Goal: Information Seeking & Learning: Learn about a topic

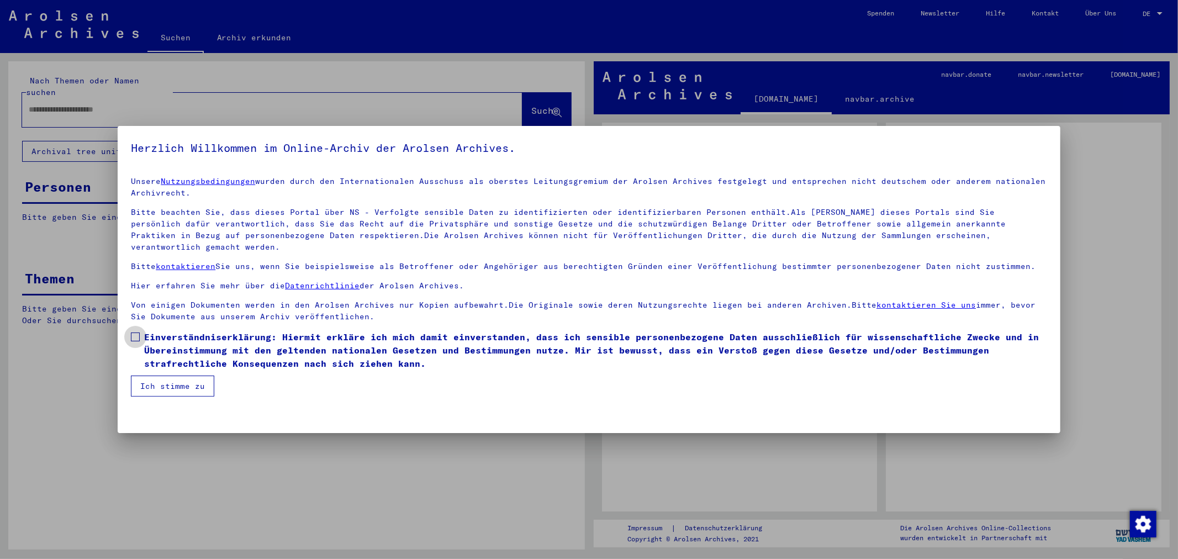
click at [138, 333] on span at bounding box center [135, 337] width 9 height 9
click at [161, 376] on button "Ich stimme zu" at bounding box center [172, 386] width 83 height 21
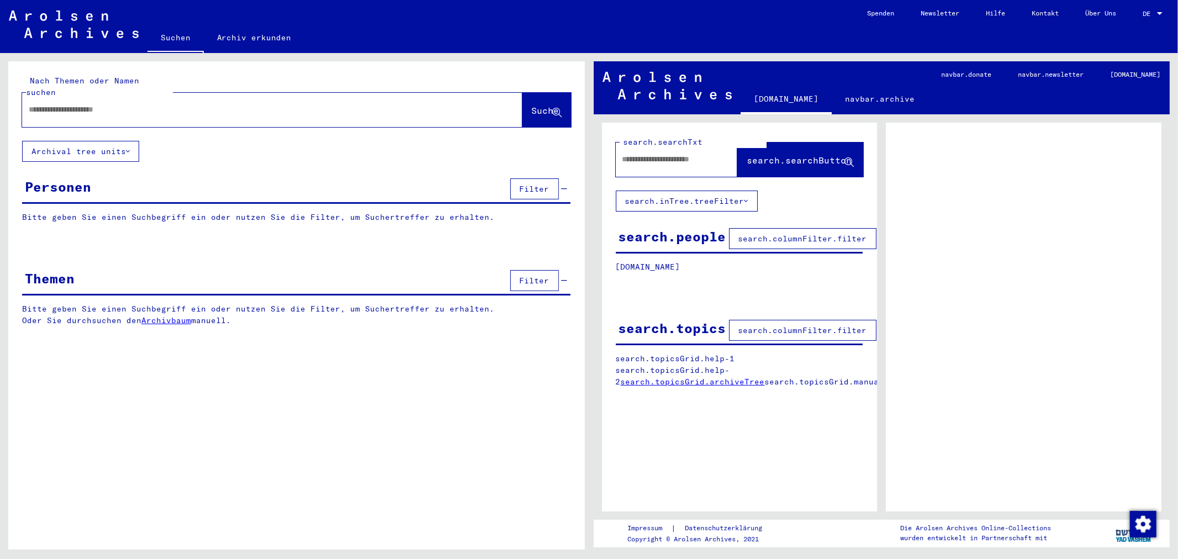
click at [91, 107] on div at bounding box center [259, 109] width 474 height 25
click at [91, 83] on mat-label "Nach Themen oder Namen suchen" at bounding box center [82, 87] width 113 height 22
click at [88, 104] on input "text" at bounding box center [262, 110] width 467 height 12
type input "**********"
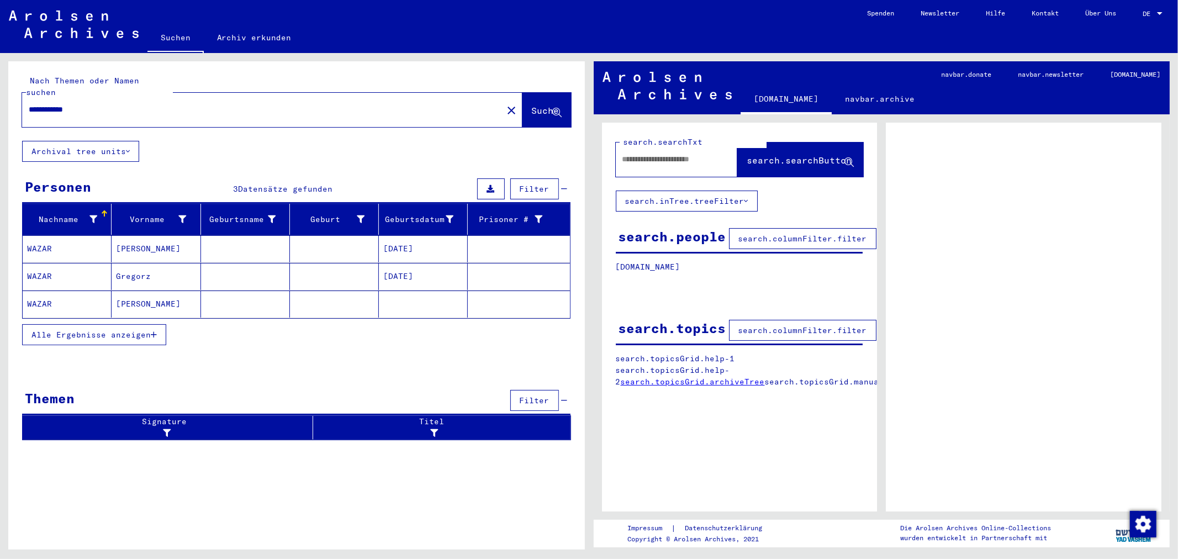
click at [181, 291] on mat-cell "[PERSON_NAME]" at bounding box center [156, 304] width 89 height 27
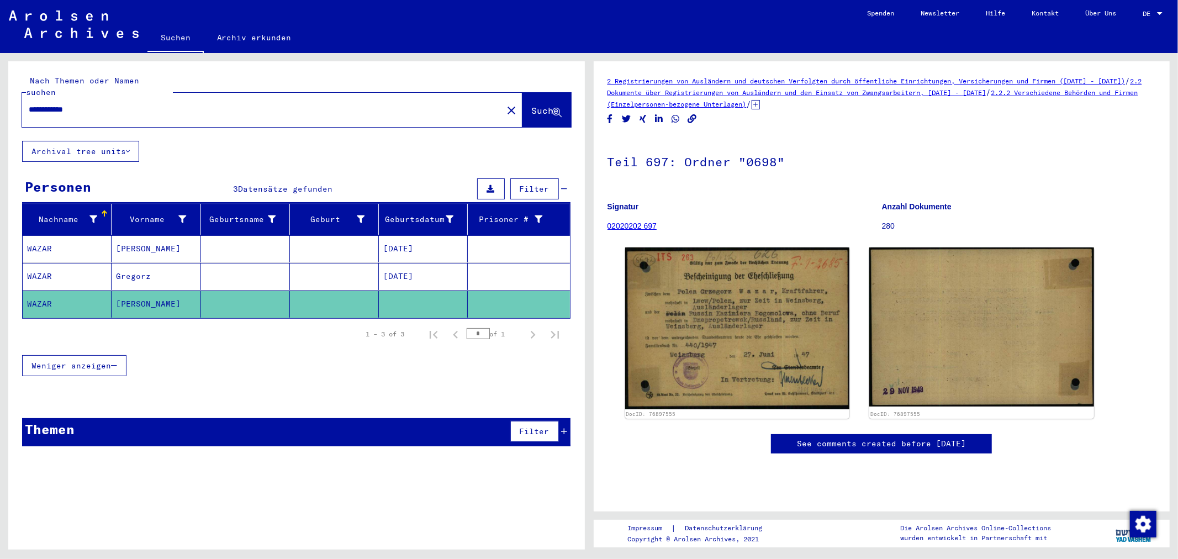
click at [318, 277] on mat-cell at bounding box center [334, 276] width 89 height 27
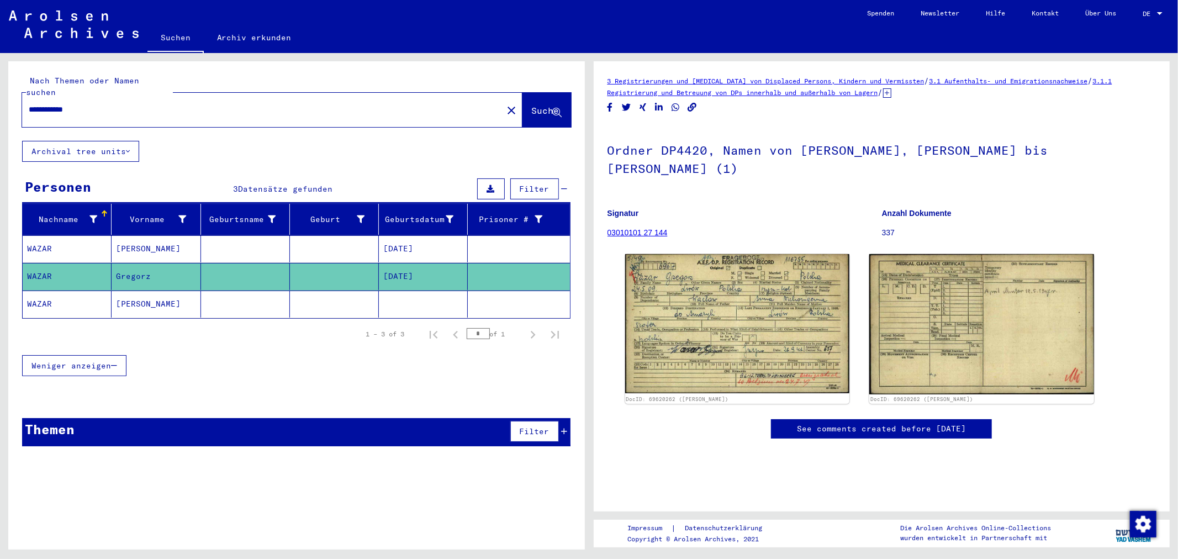
click at [659, 228] on link "03010101 27 144" at bounding box center [638, 232] width 60 height 9
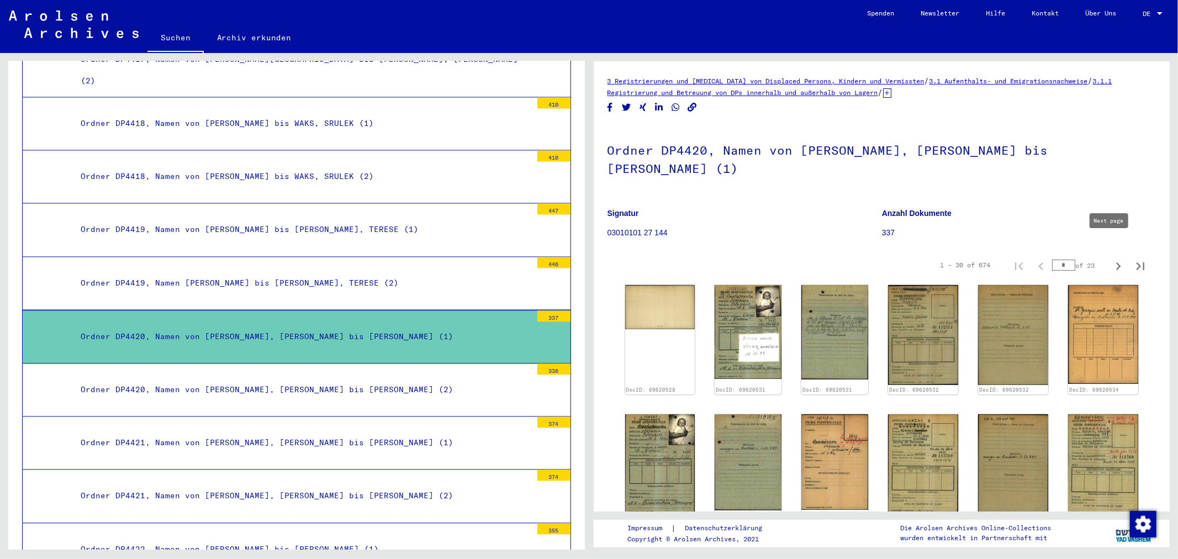
click at [1111, 259] on icon "Next page" at bounding box center [1118, 266] width 15 height 15
type input "*"
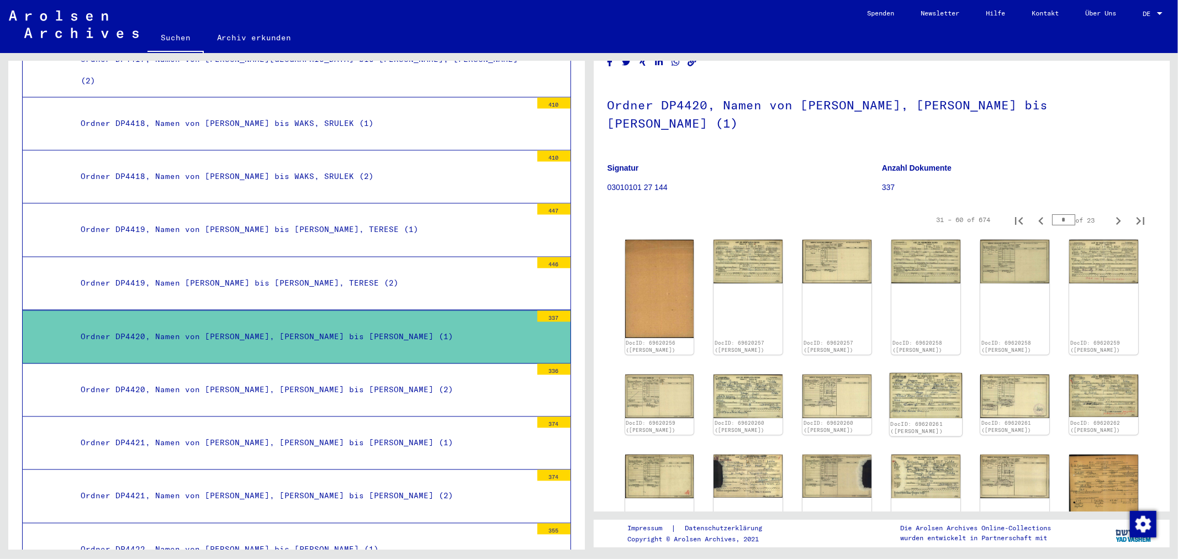
scroll to position [123, 0]
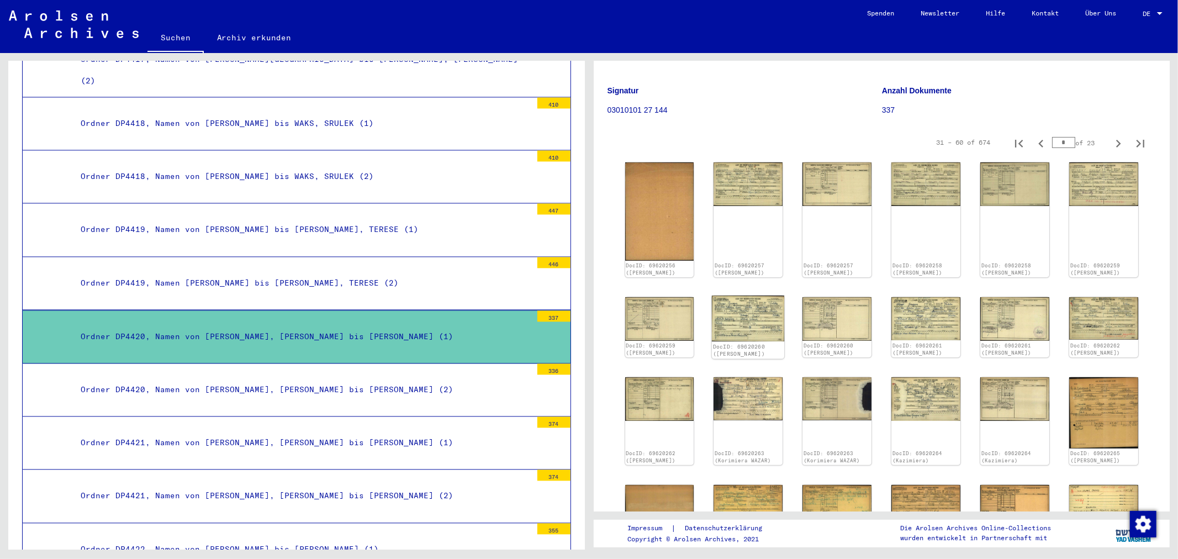
click at [738, 296] on img at bounding box center [748, 319] width 72 height 46
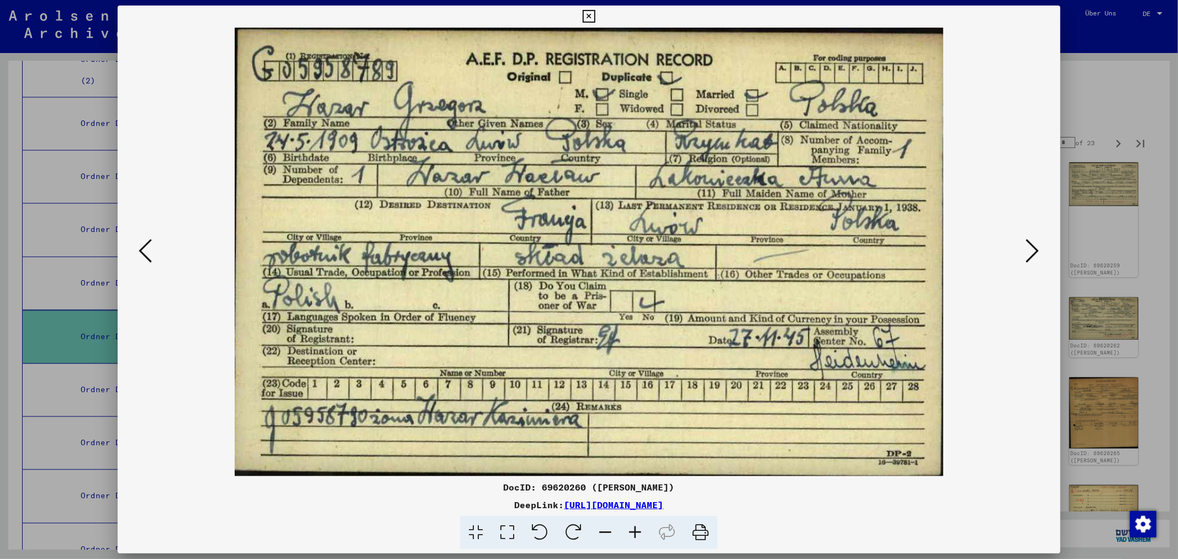
click at [1034, 253] on icon at bounding box center [1032, 251] width 13 height 27
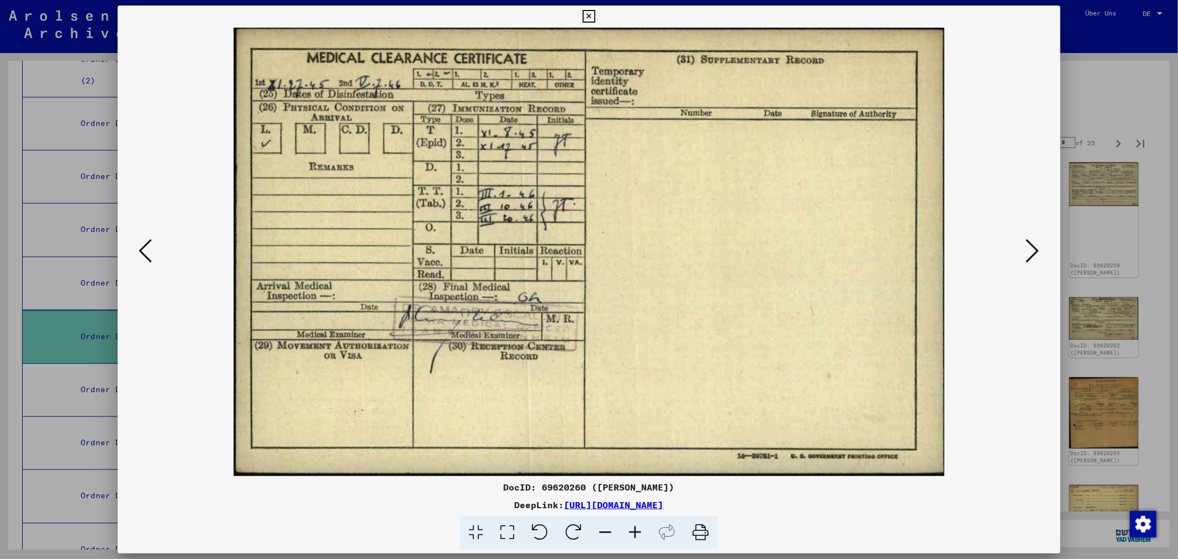
click at [143, 254] on icon at bounding box center [145, 251] width 13 height 27
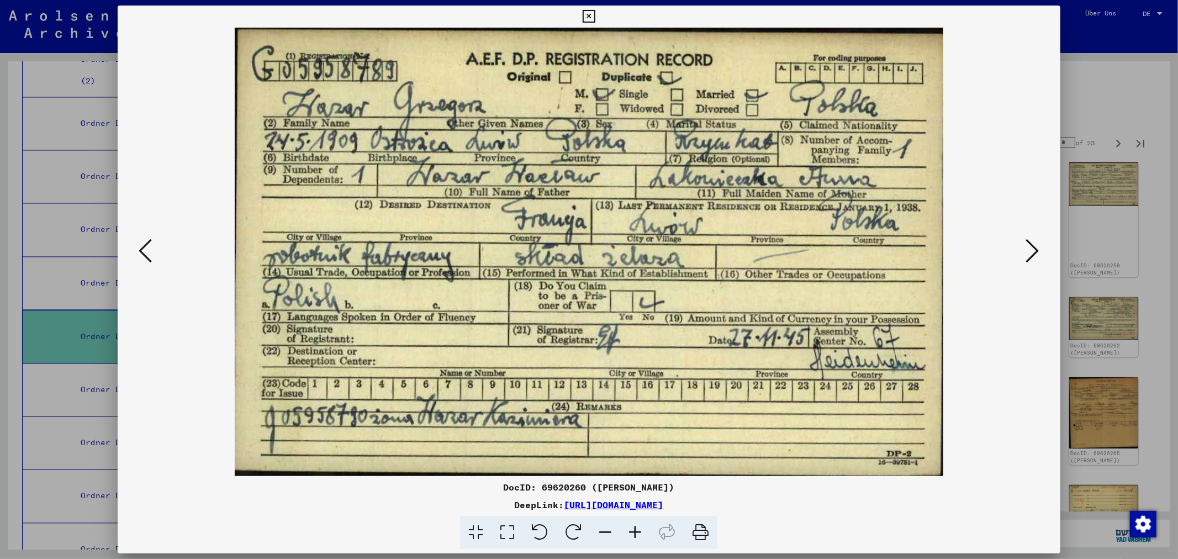
click at [1039, 247] on icon at bounding box center [1032, 251] width 13 height 27
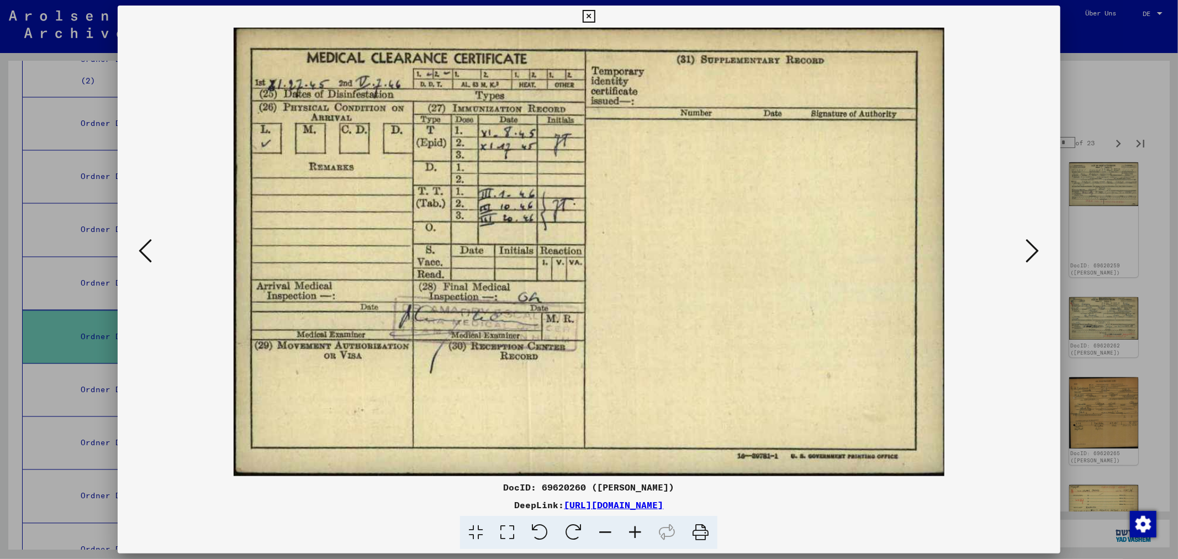
click at [146, 240] on icon at bounding box center [145, 251] width 13 height 27
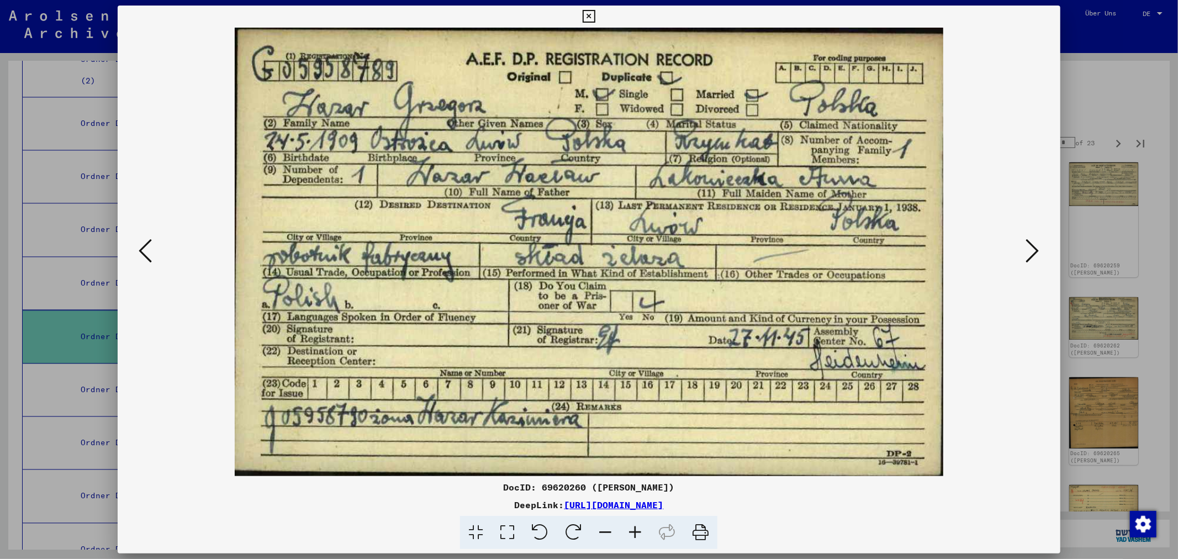
click at [1026, 246] on icon at bounding box center [1032, 251] width 13 height 27
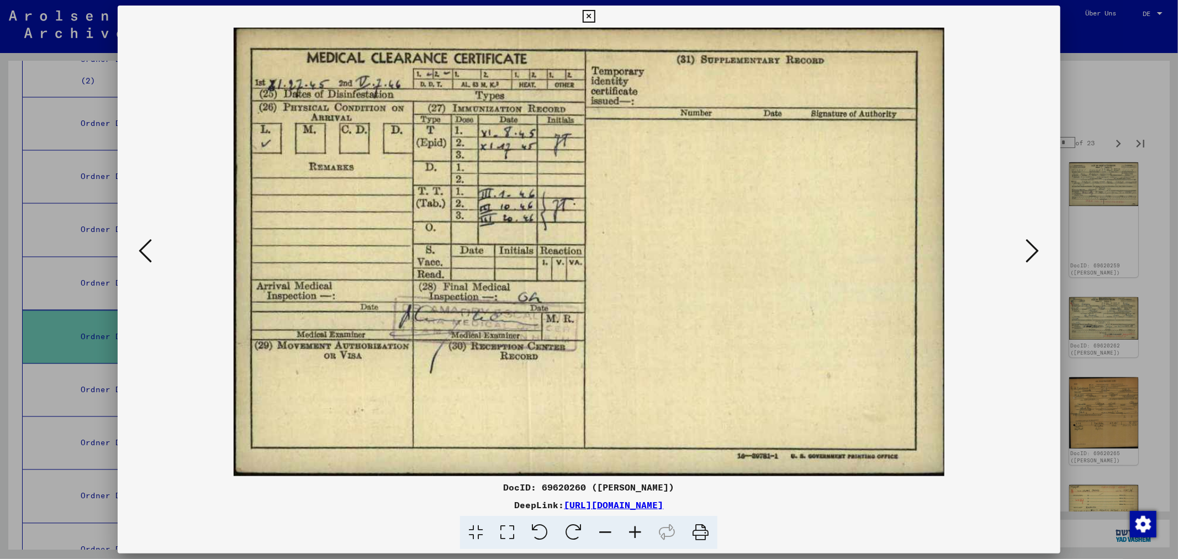
click at [1026, 246] on icon at bounding box center [1032, 251] width 13 height 27
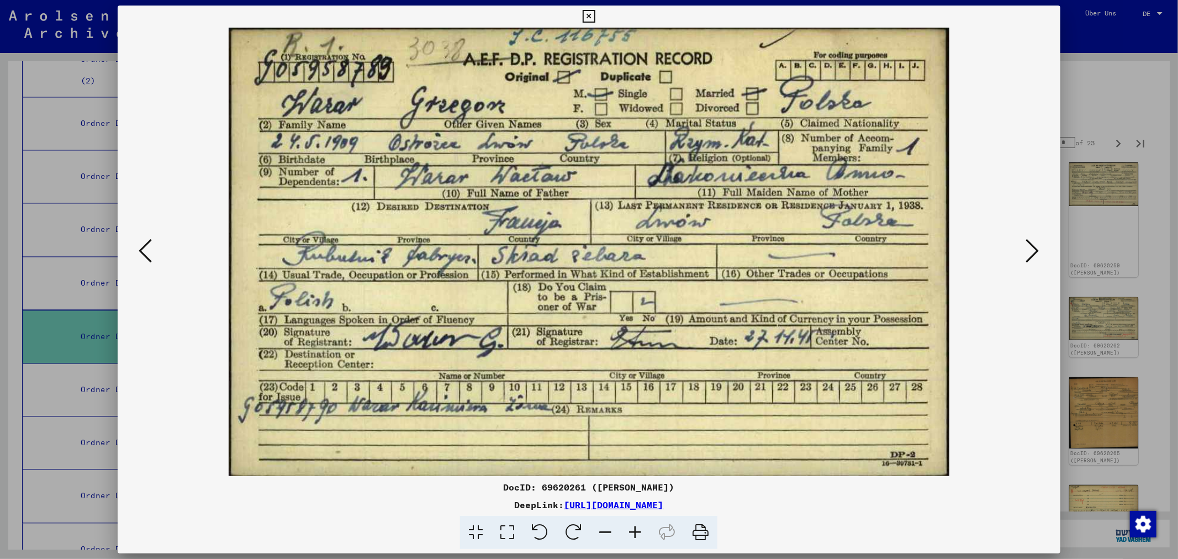
click at [1026, 246] on icon at bounding box center [1032, 251] width 13 height 27
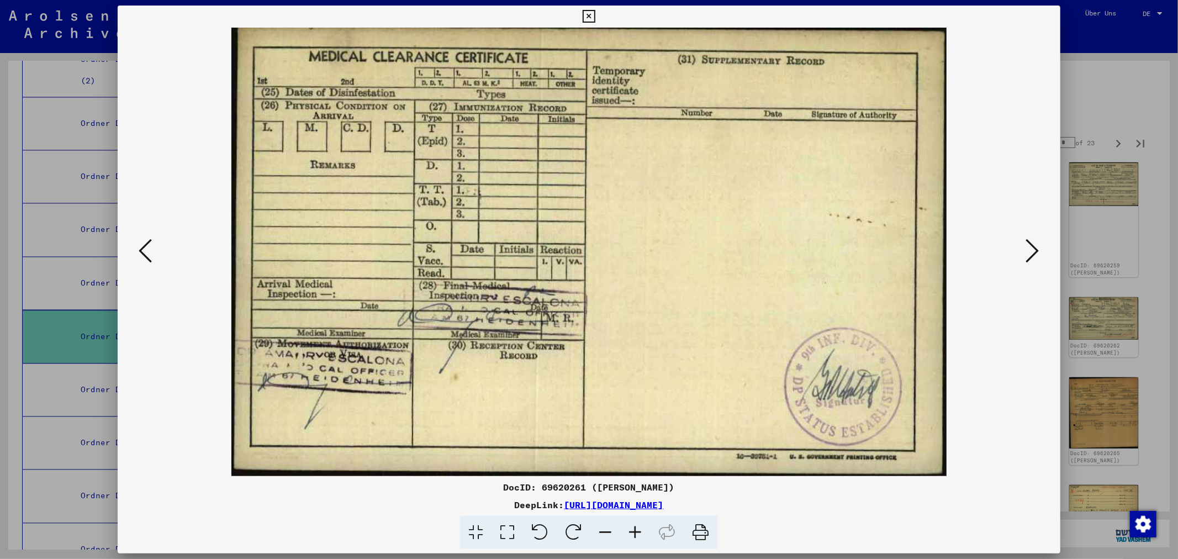
click at [143, 247] on icon at bounding box center [145, 251] width 13 height 27
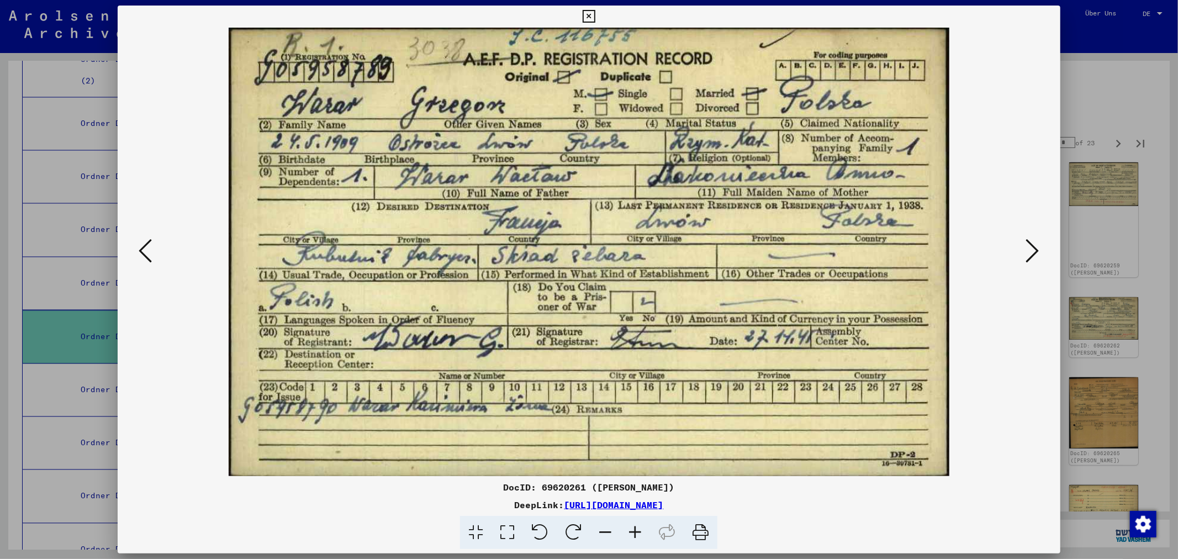
click at [139, 245] on icon at bounding box center [145, 251] width 13 height 27
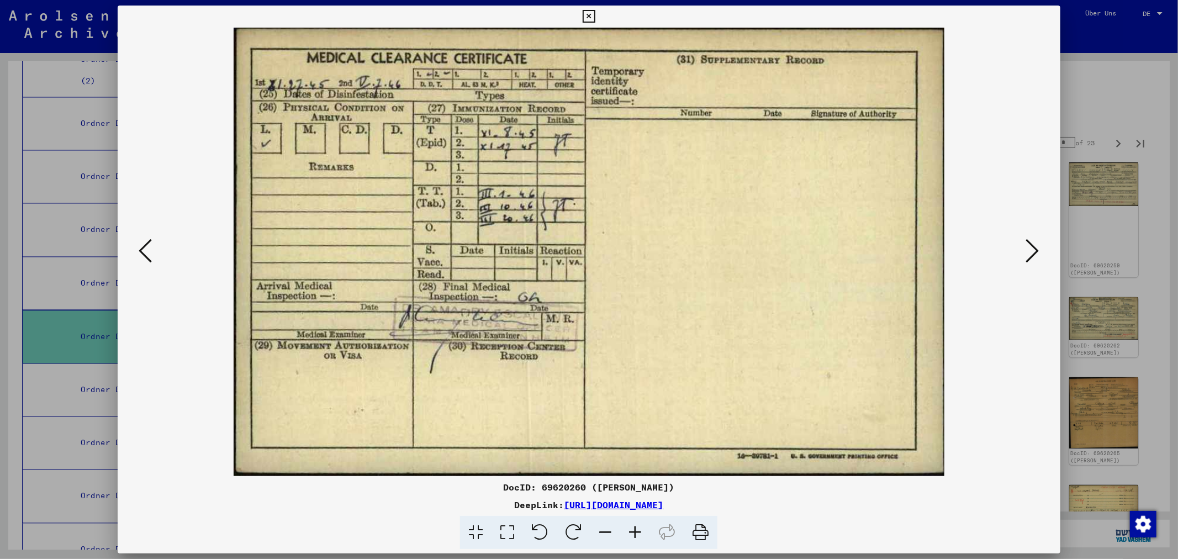
click at [139, 245] on icon at bounding box center [145, 251] width 13 height 27
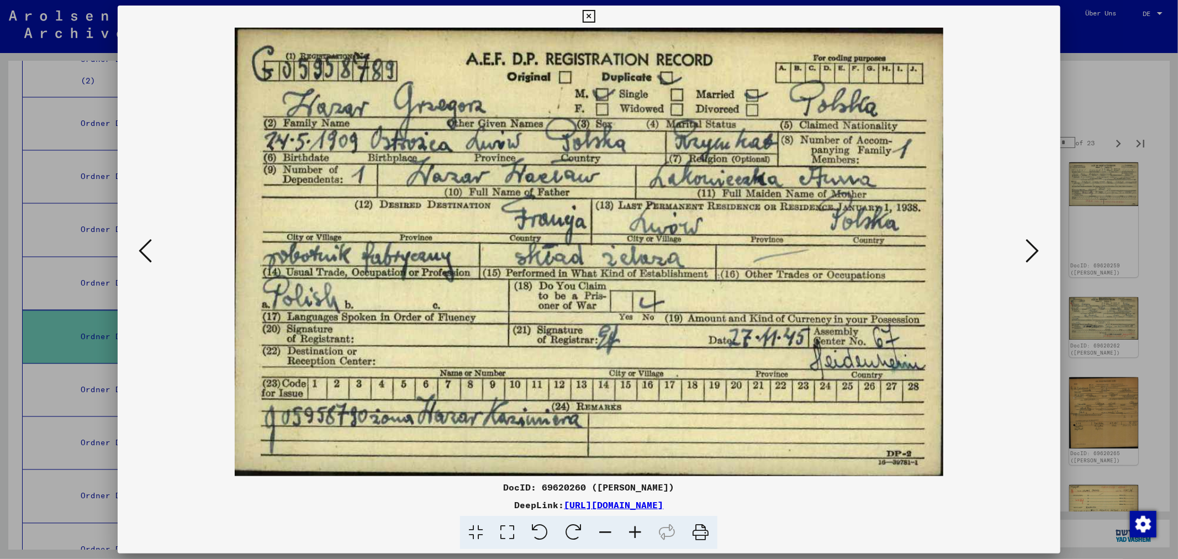
click at [1026, 250] on icon at bounding box center [1032, 251] width 13 height 27
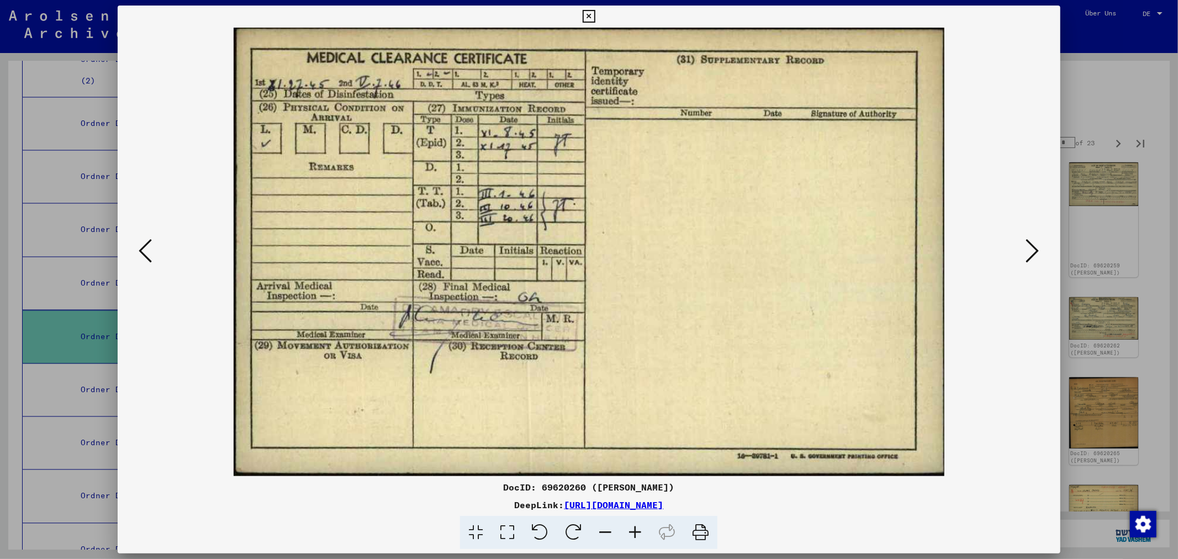
click at [1026, 250] on icon at bounding box center [1032, 251] width 13 height 27
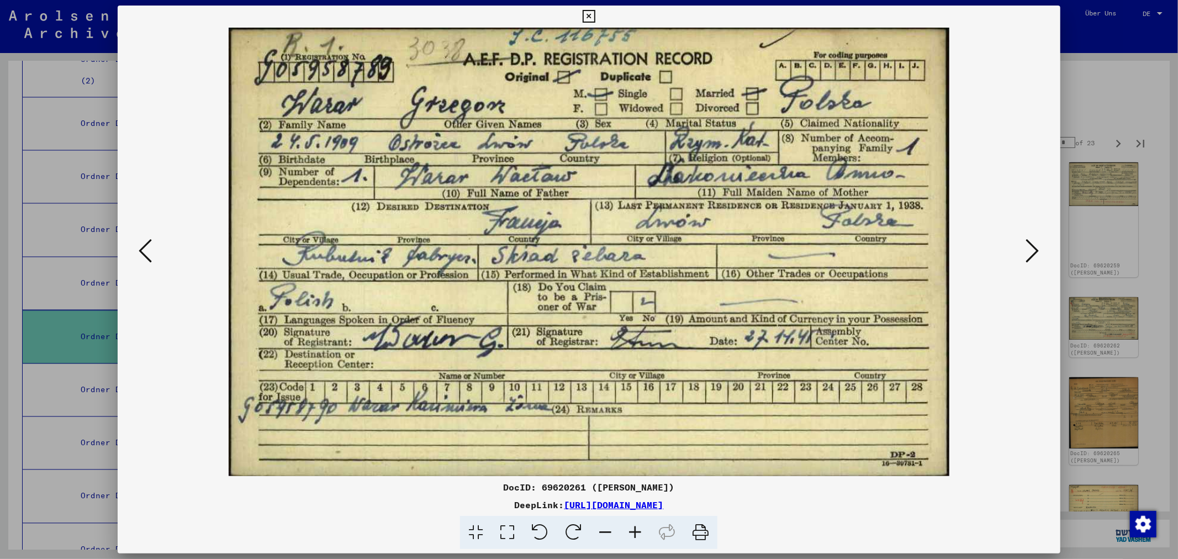
click at [1026, 250] on icon at bounding box center [1032, 251] width 13 height 27
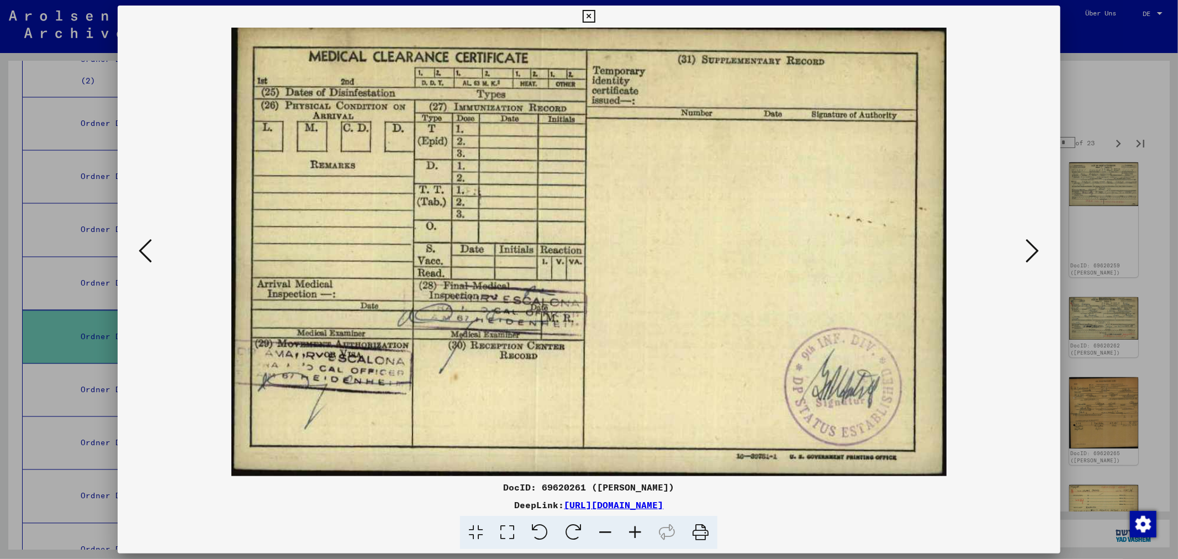
click at [1026, 250] on icon at bounding box center [1032, 251] width 13 height 27
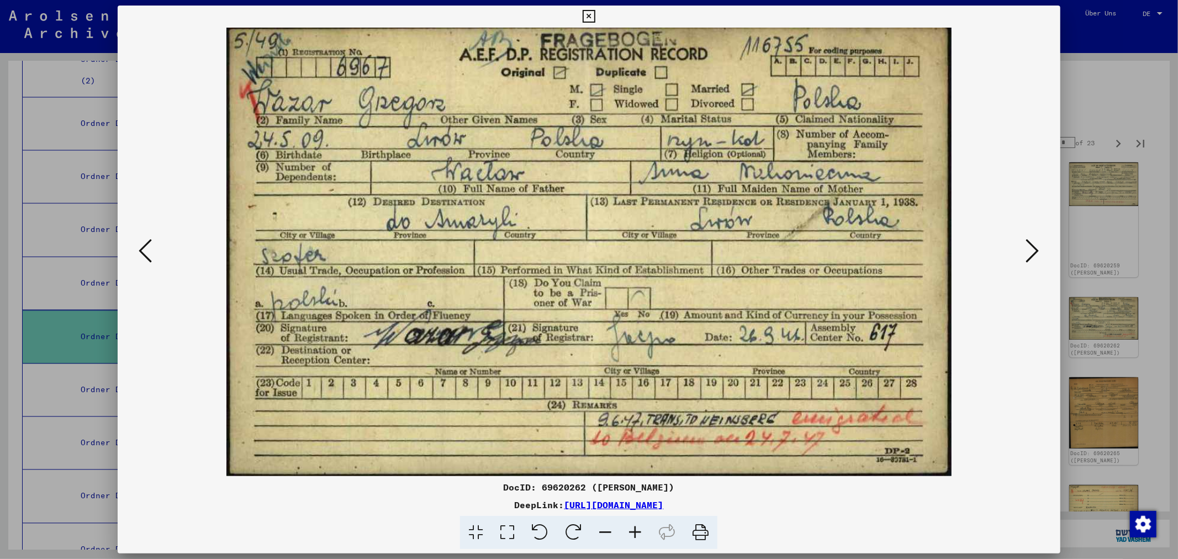
click at [1026, 250] on icon at bounding box center [1032, 251] width 13 height 27
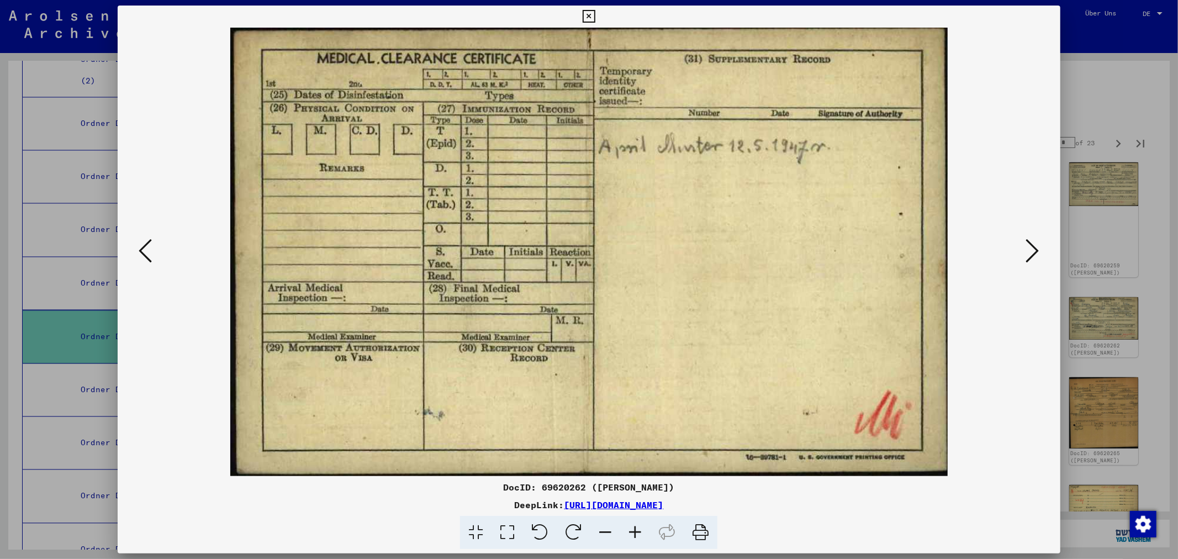
click at [1026, 250] on icon at bounding box center [1032, 251] width 13 height 27
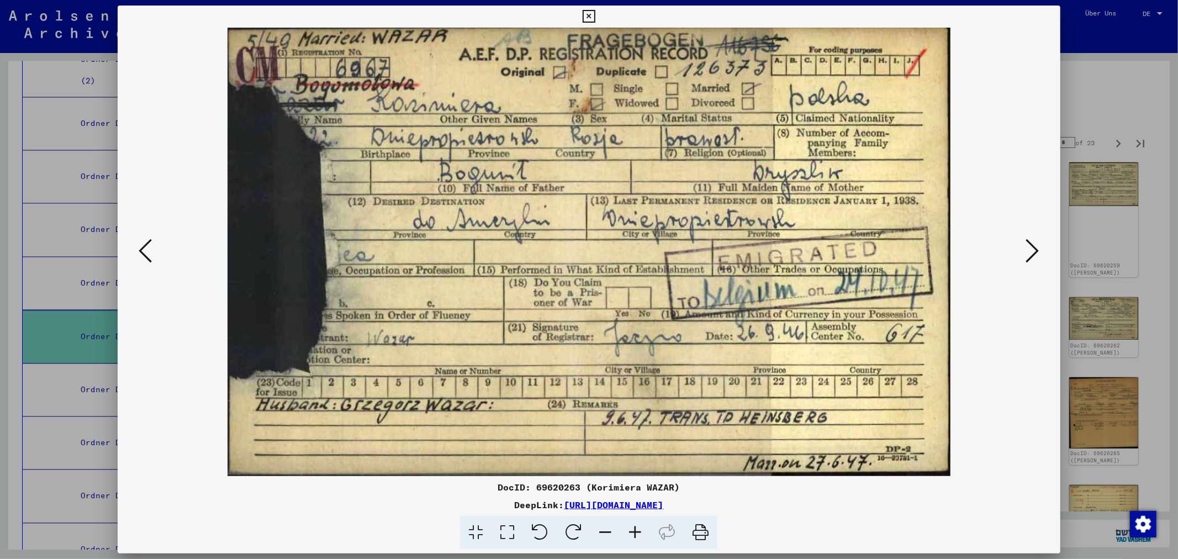
click at [146, 239] on icon at bounding box center [145, 251] width 13 height 27
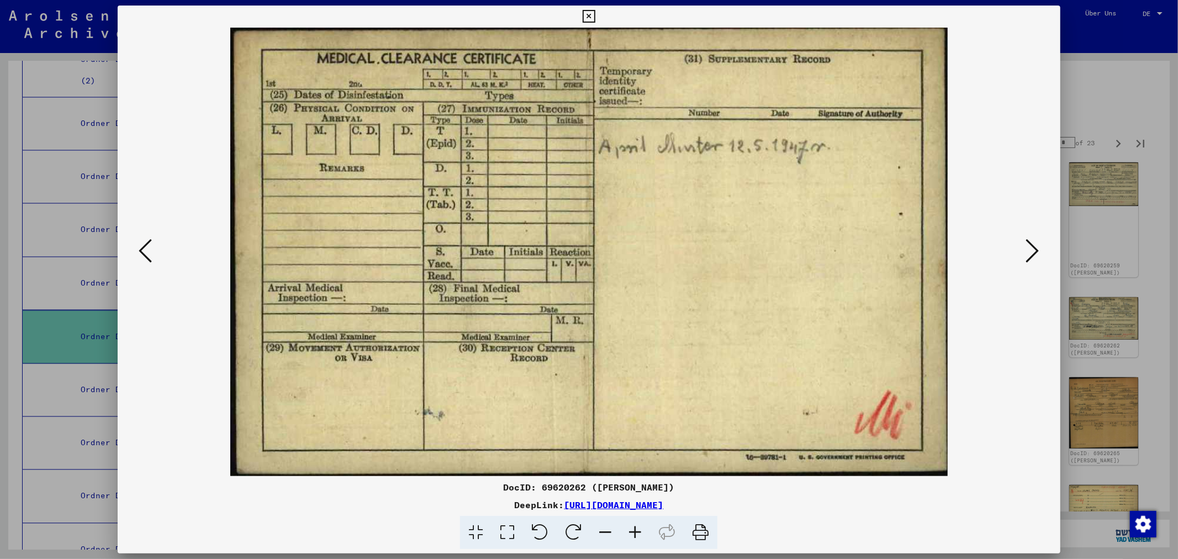
click at [146, 239] on icon at bounding box center [145, 251] width 13 height 27
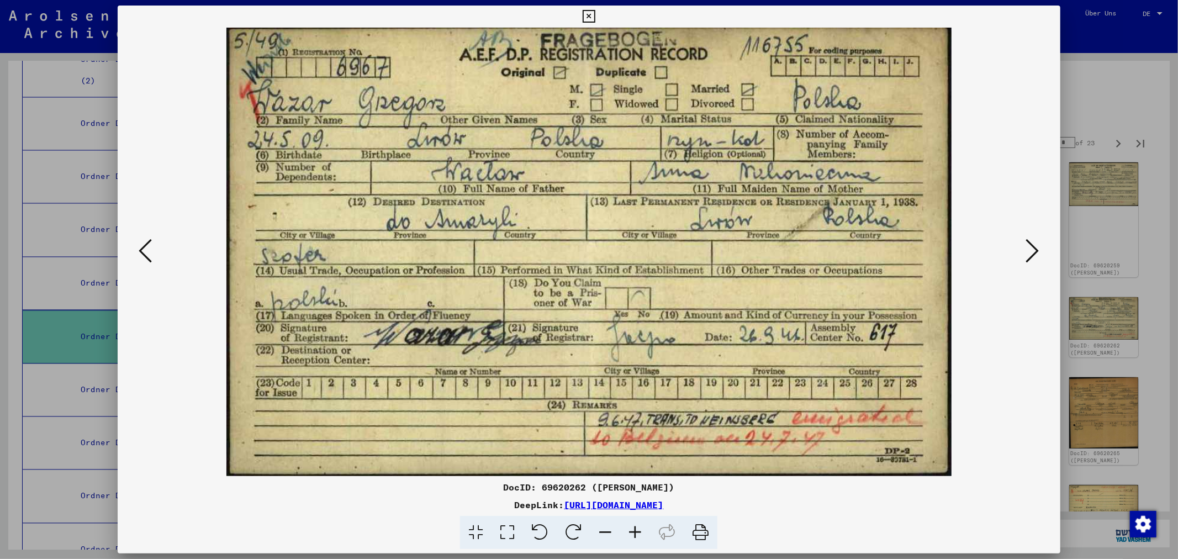
click at [1026, 256] on icon at bounding box center [1032, 251] width 13 height 27
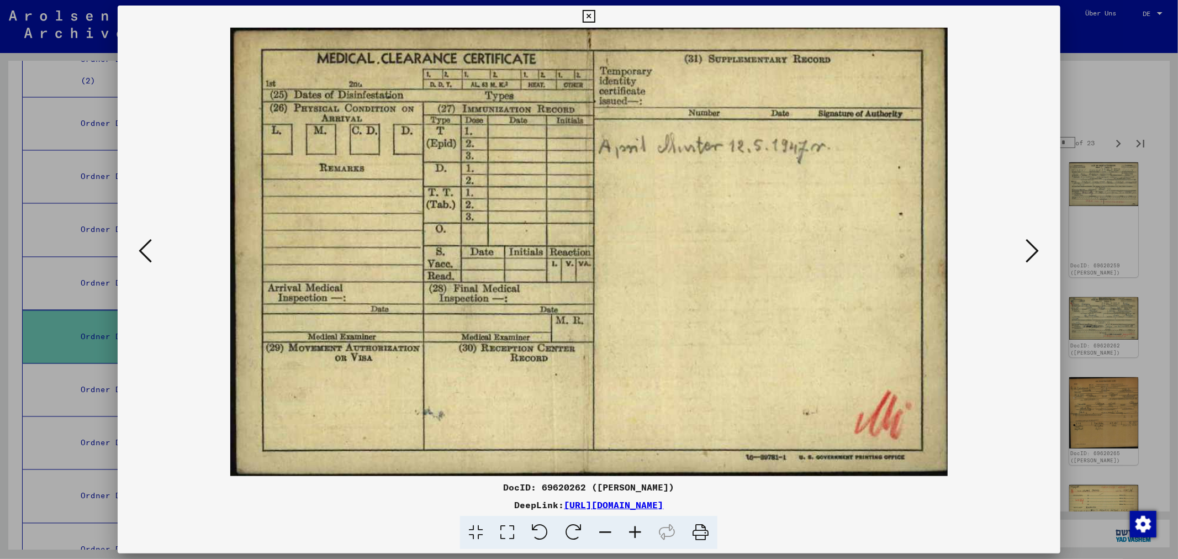
click at [1026, 256] on icon at bounding box center [1032, 251] width 13 height 27
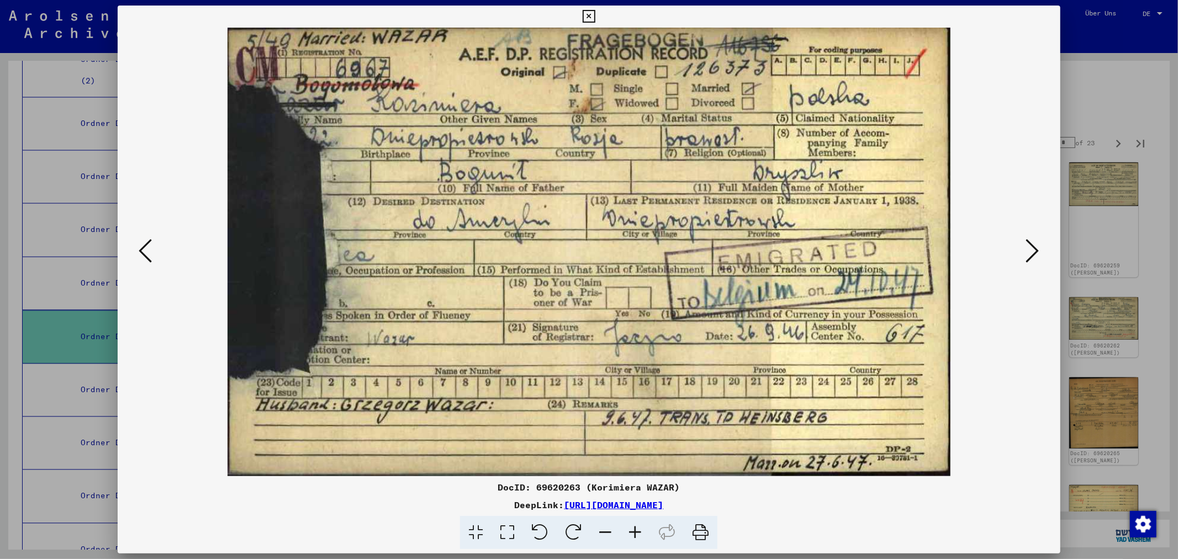
click at [1026, 256] on icon at bounding box center [1032, 251] width 13 height 27
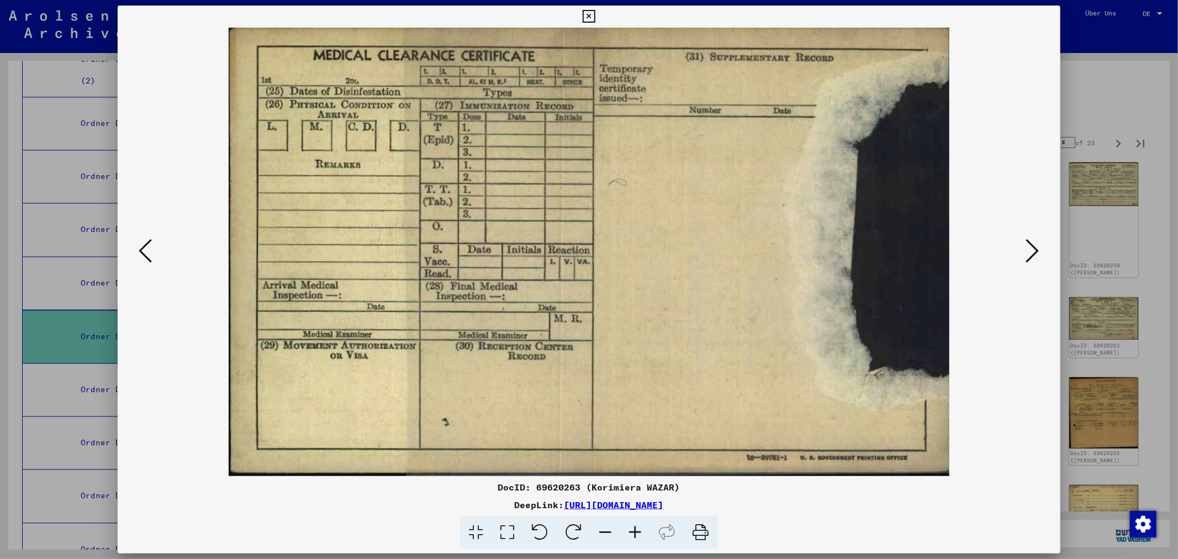
click at [144, 240] on icon at bounding box center [145, 251] width 13 height 27
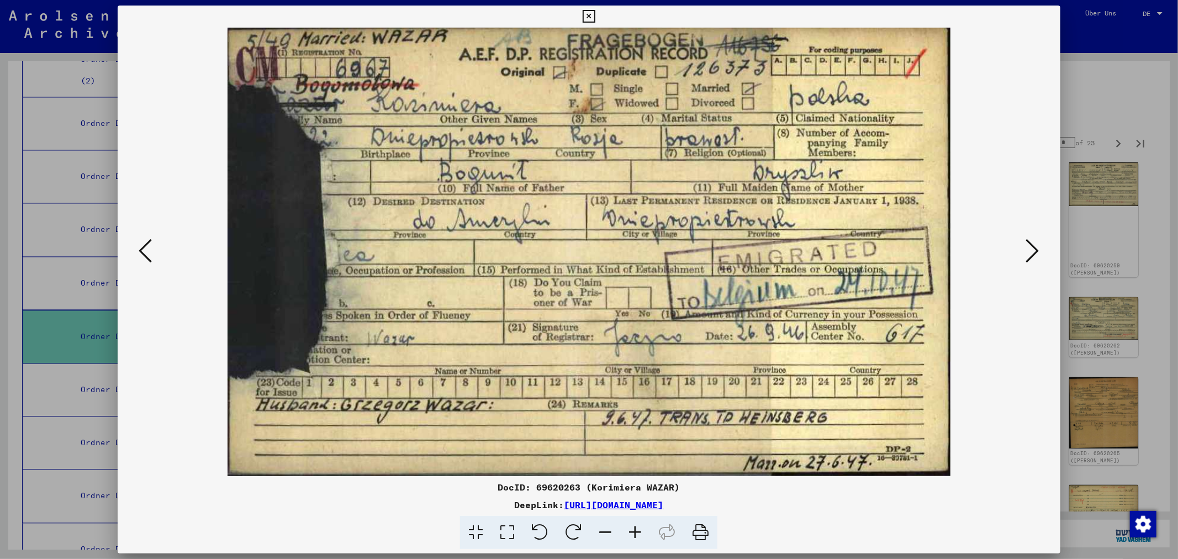
click at [144, 240] on icon at bounding box center [145, 251] width 13 height 27
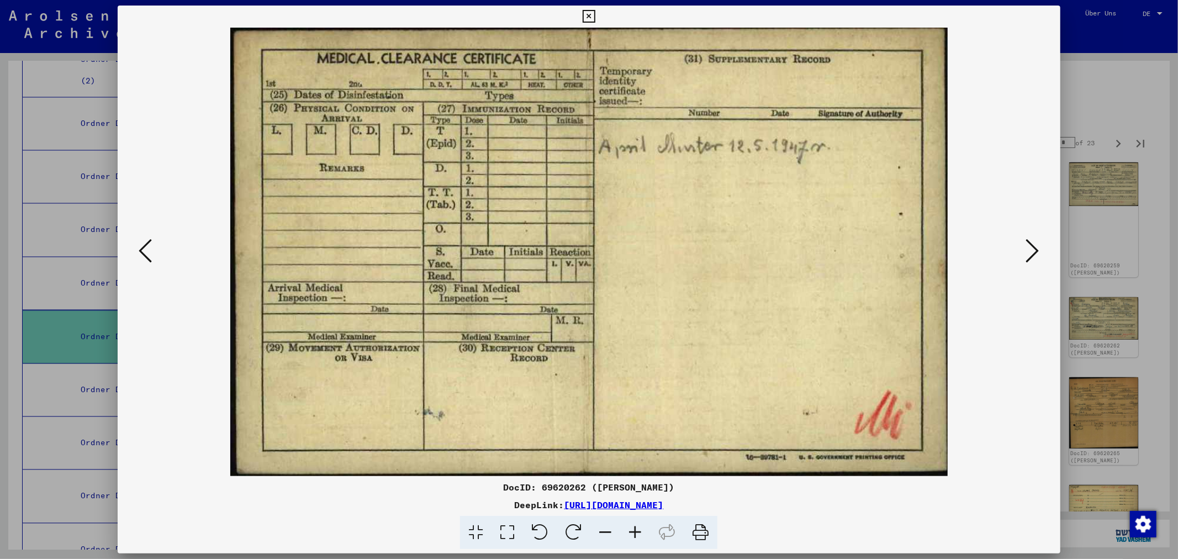
click at [144, 240] on icon at bounding box center [145, 251] width 13 height 27
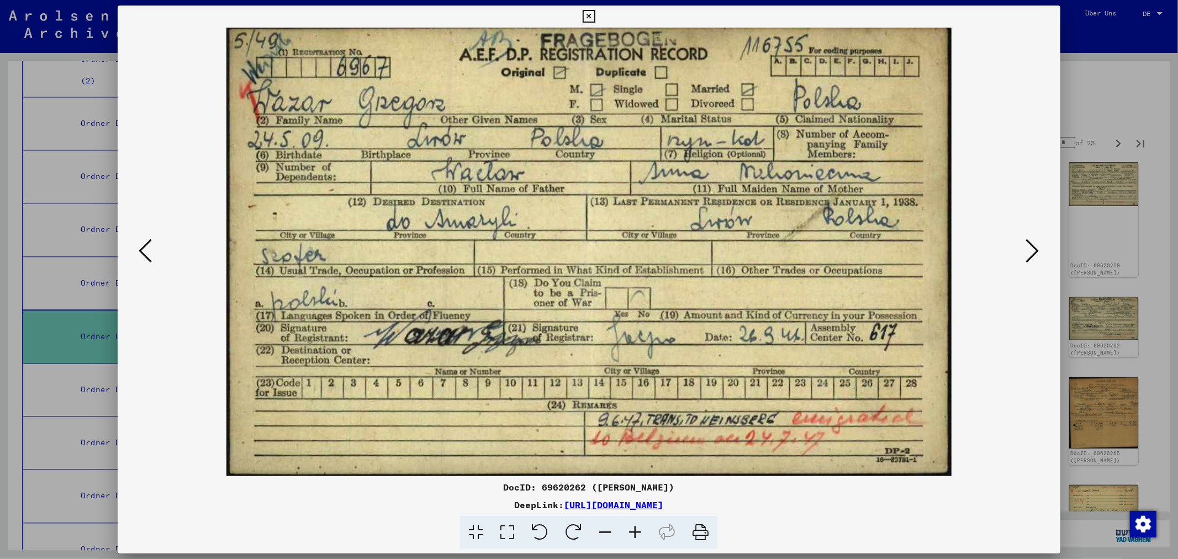
click at [1037, 244] on icon at bounding box center [1032, 251] width 13 height 27
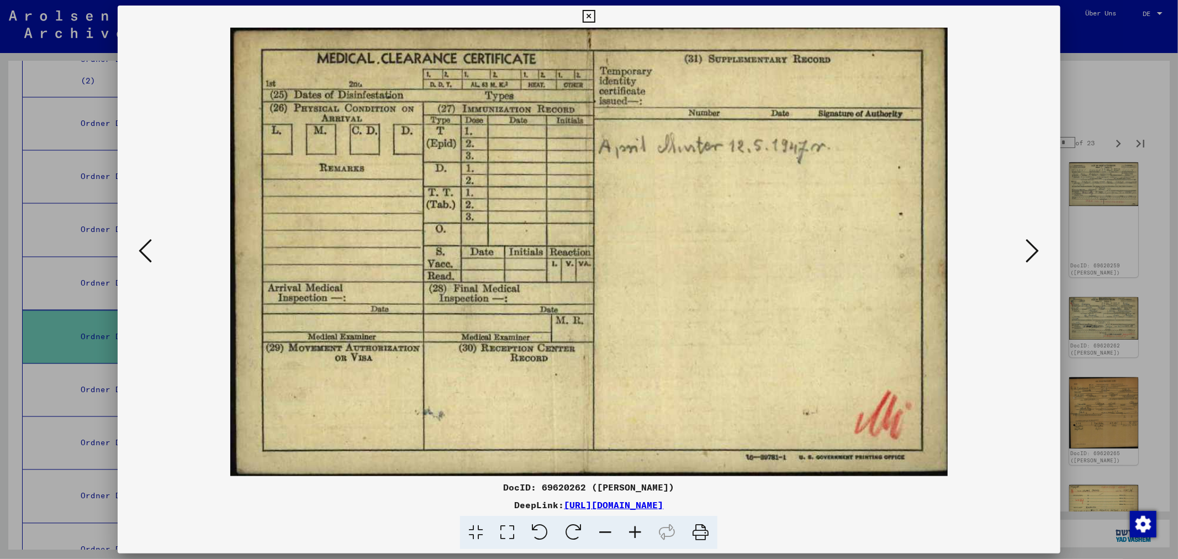
click at [1037, 244] on icon at bounding box center [1032, 251] width 13 height 27
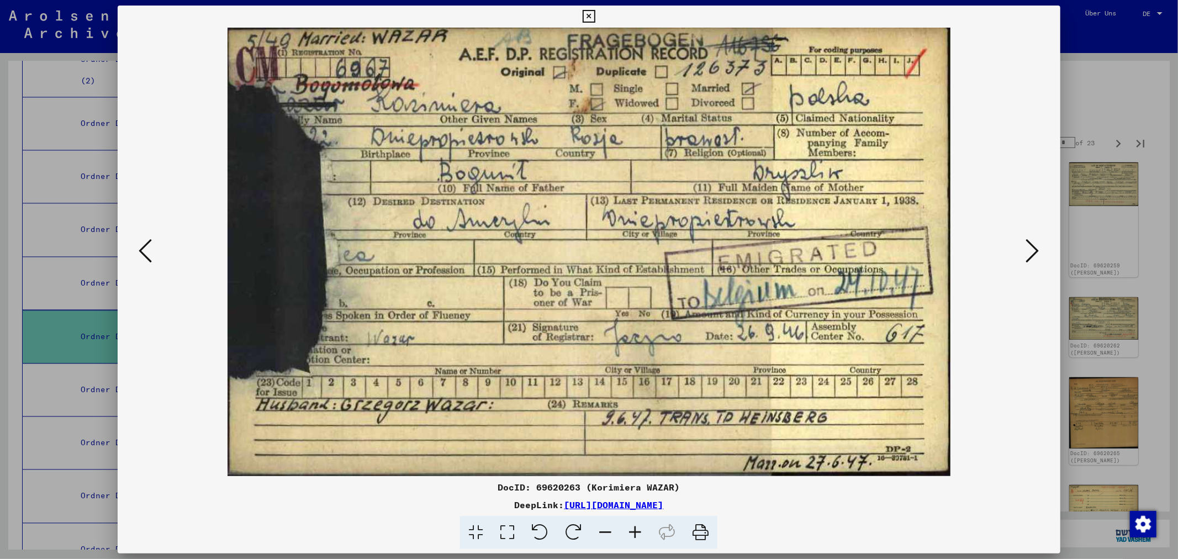
click at [1037, 244] on icon at bounding box center [1032, 251] width 13 height 27
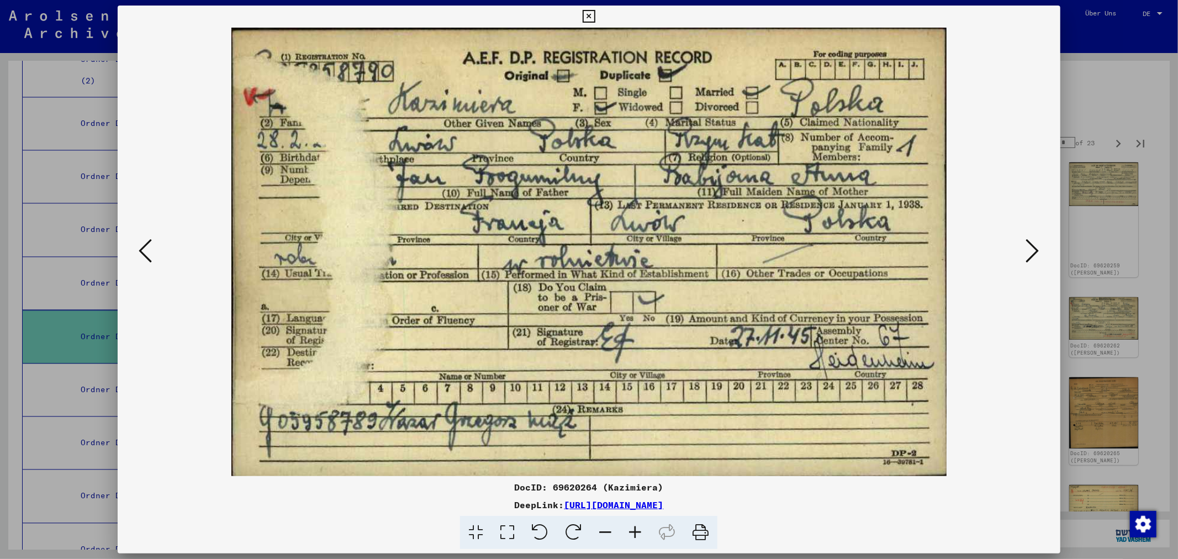
click at [1037, 244] on icon at bounding box center [1032, 251] width 13 height 27
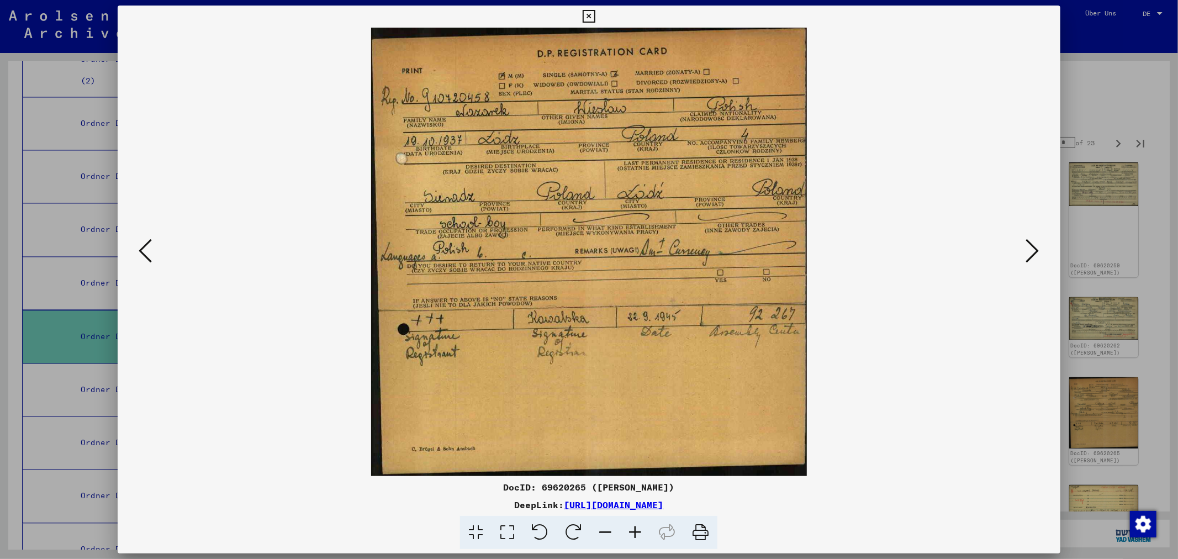
click at [1037, 244] on icon at bounding box center [1032, 251] width 13 height 27
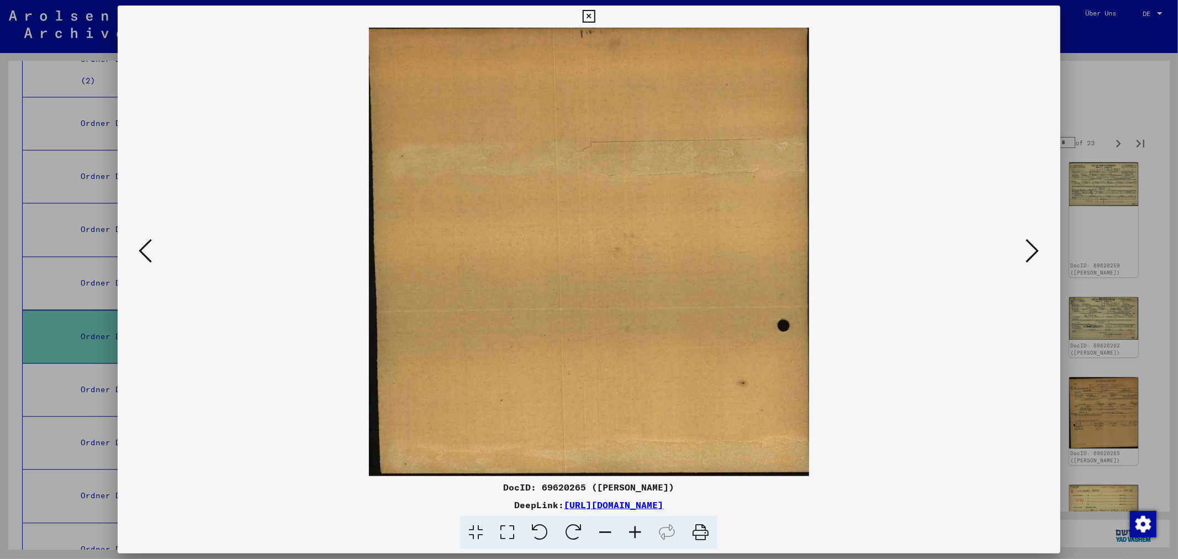
click at [1037, 244] on icon at bounding box center [1032, 251] width 13 height 27
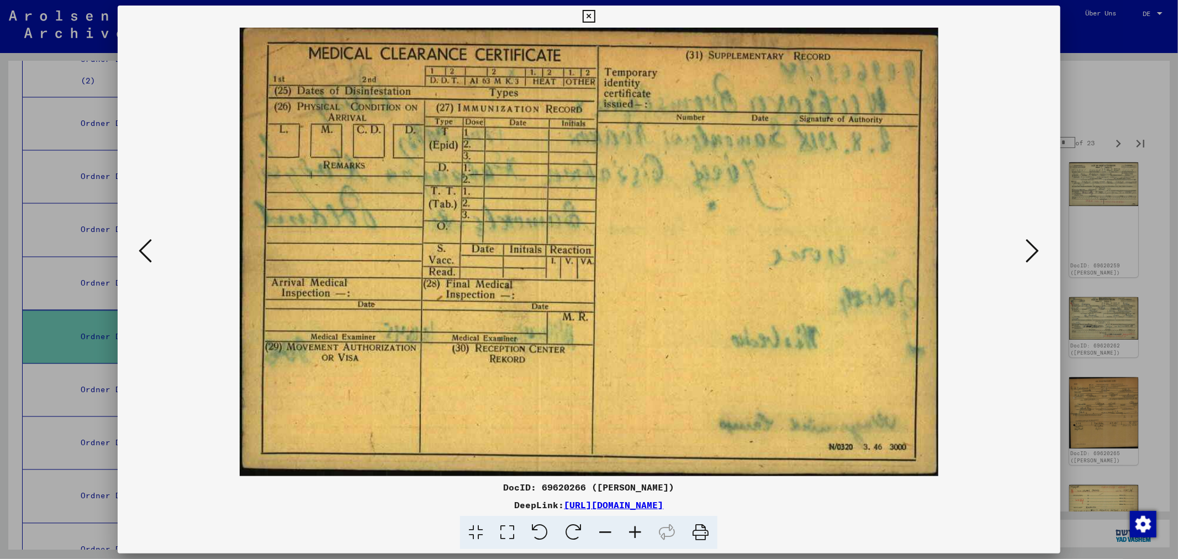
click at [1037, 244] on icon at bounding box center [1032, 251] width 13 height 27
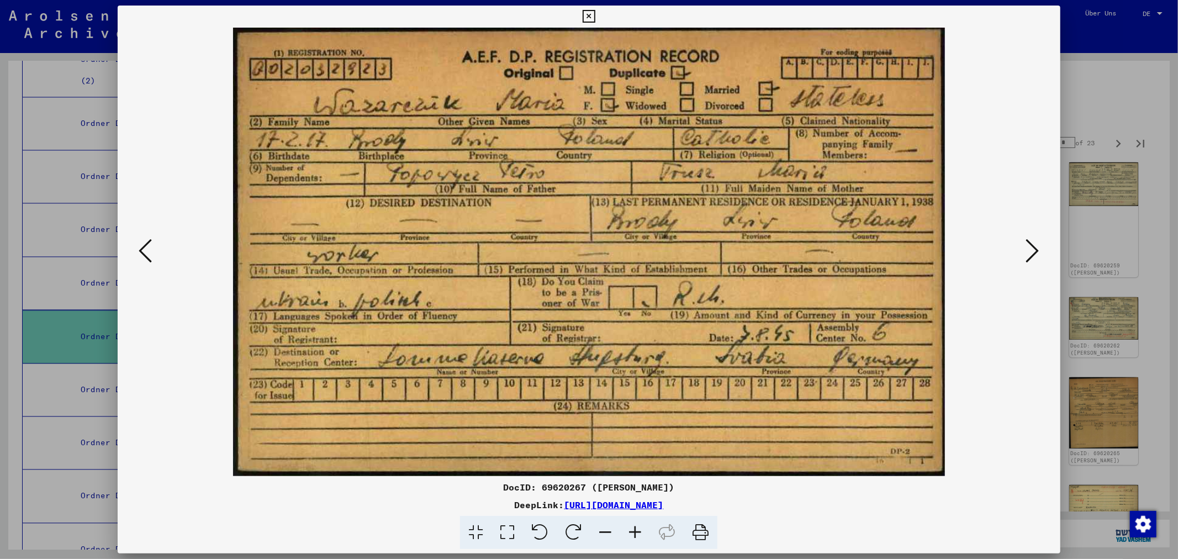
click at [1037, 244] on icon at bounding box center [1032, 251] width 13 height 27
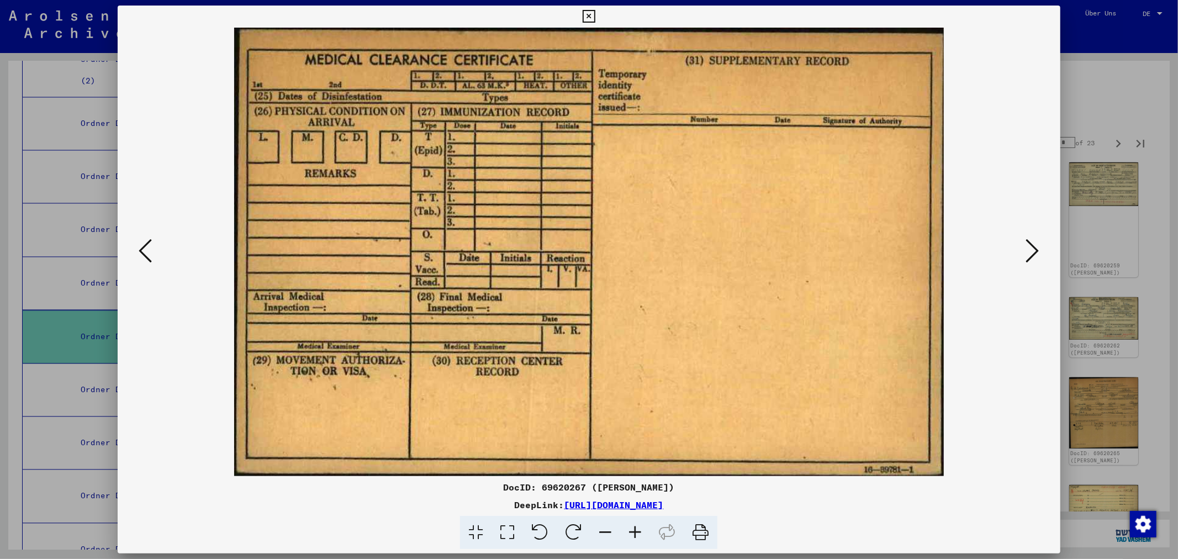
click at [1037, 244] on icon at bounding box center [1032, 251] width 13 height 27
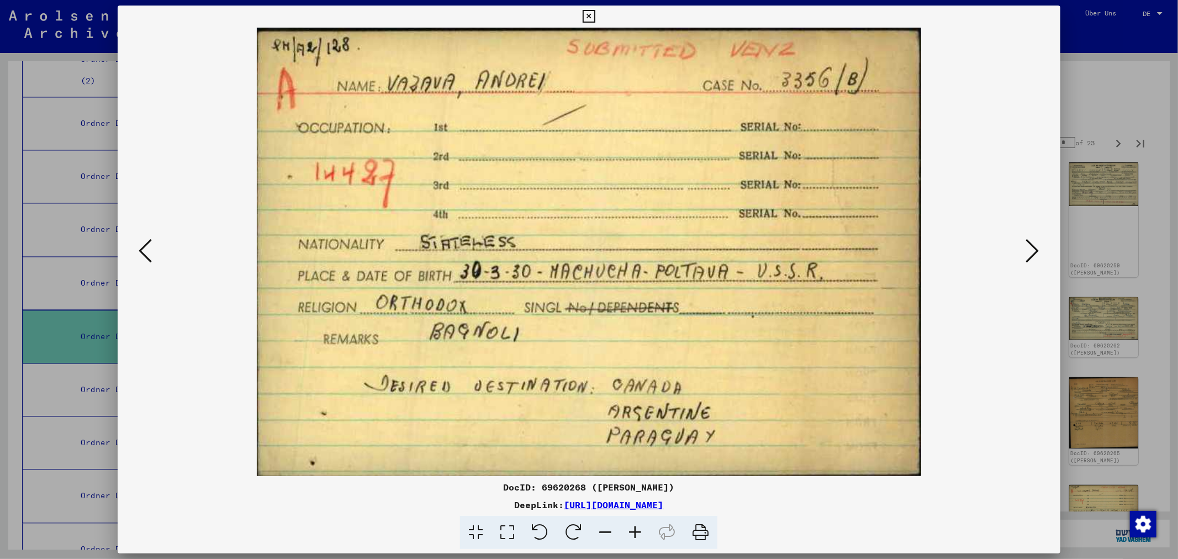
click at [1037, 244] on icon at bounding box center [1032, 251] width 13 height 27
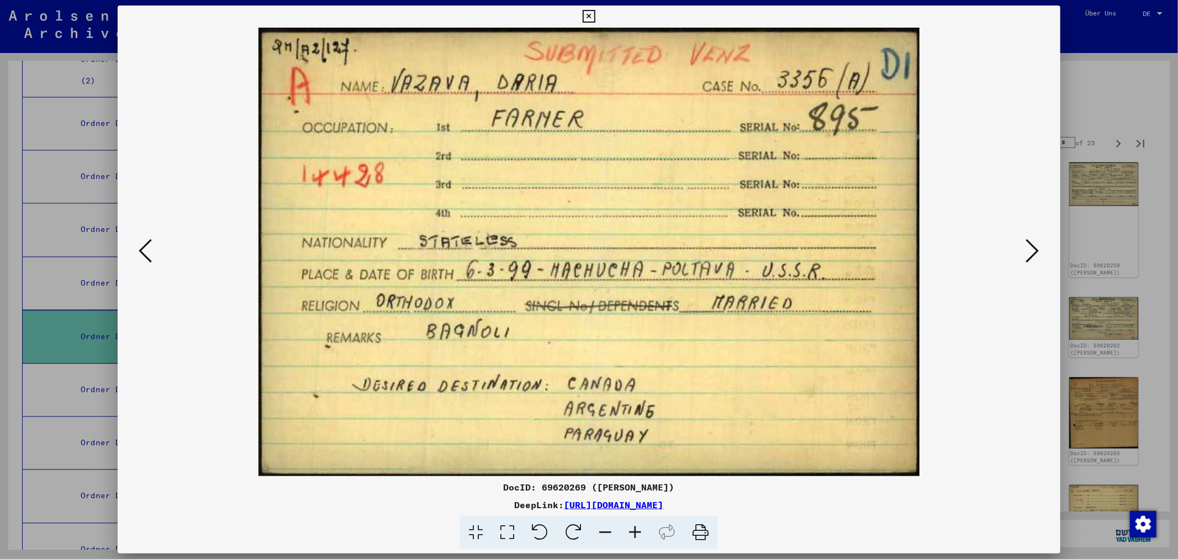
click at [1037, 244] on icon at bounding box center [1032, 251] width 13 height 27
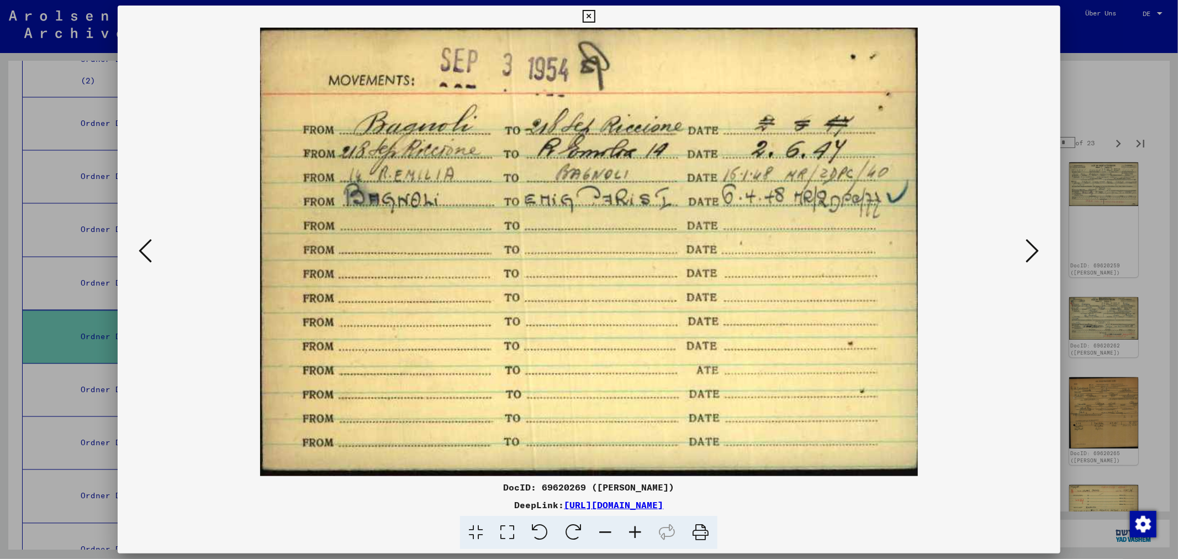
click at [1037, 244] on icon at bounding box center [1032, 251] width 13 height 27
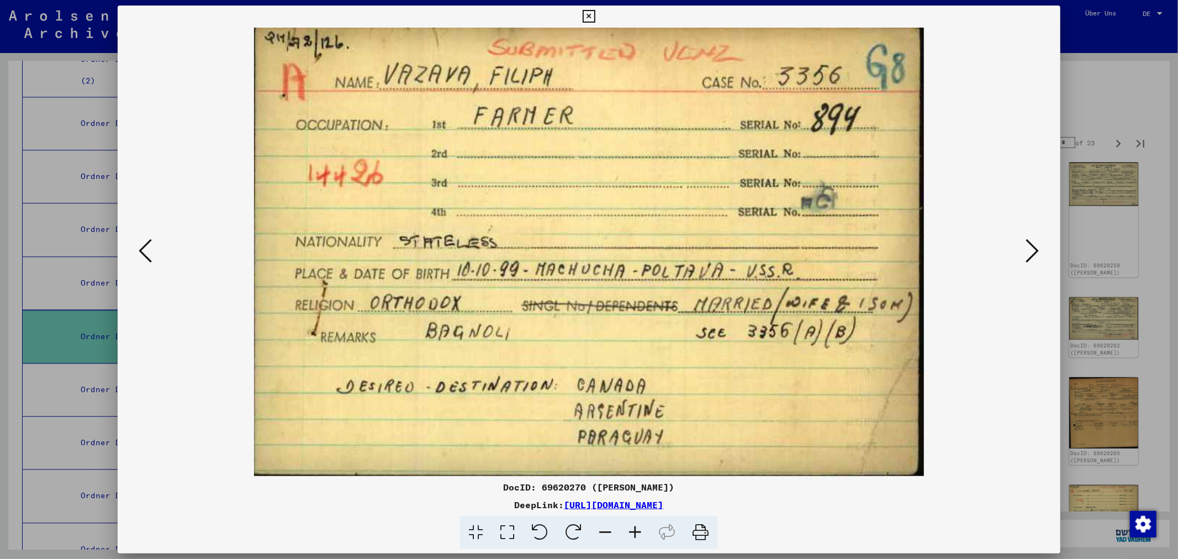
click at [1037, 244] on icon at bounding box center [1032, 251] width 13 height 27
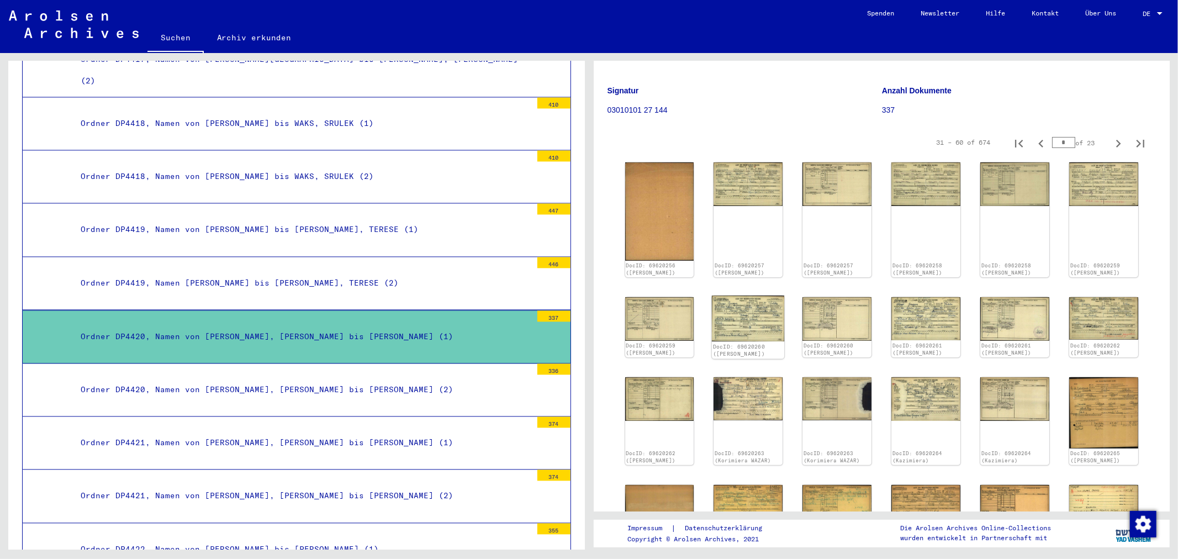
click at [765, 297] on img at bounding box center [748, 319] width 72 height 46
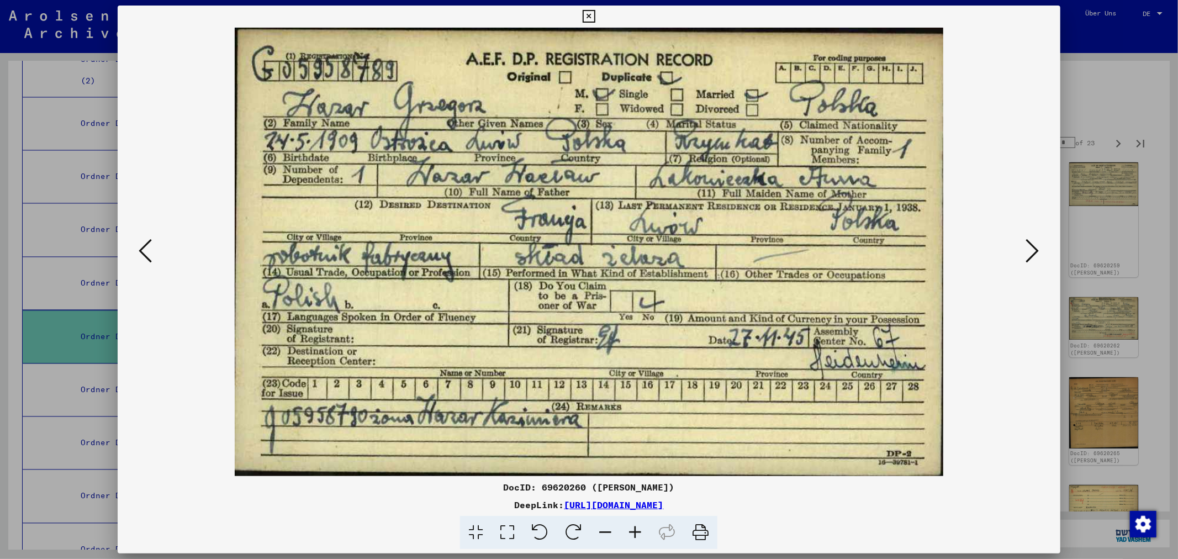
click at [1036, 247] on icon at bounding box center [1032, 251] width 13 height 27
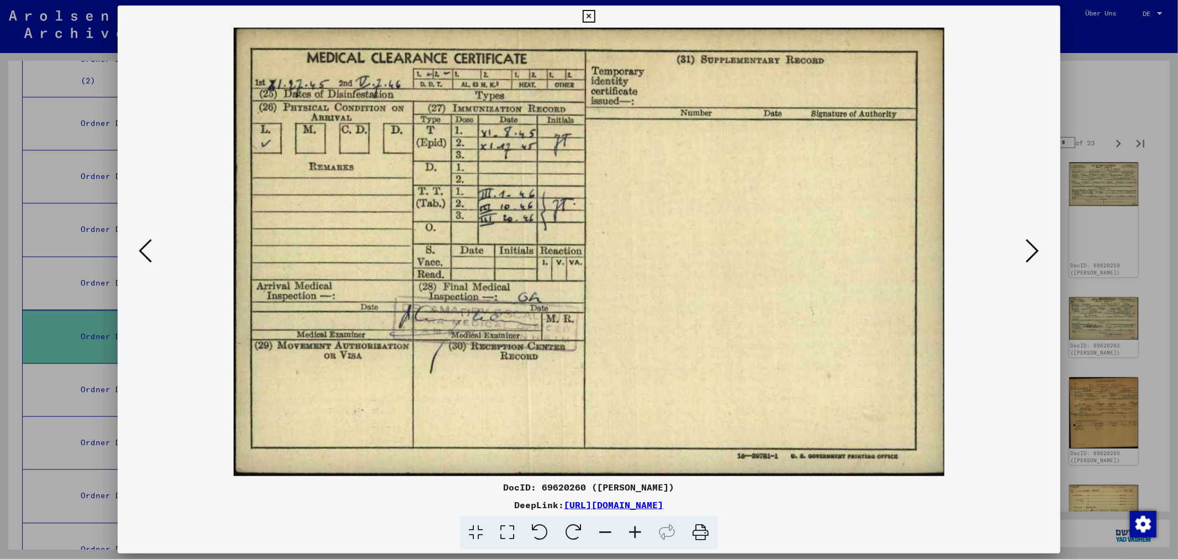
click at [1036, 247] on icon at bounding box center [1032, 251] width 13 height 27
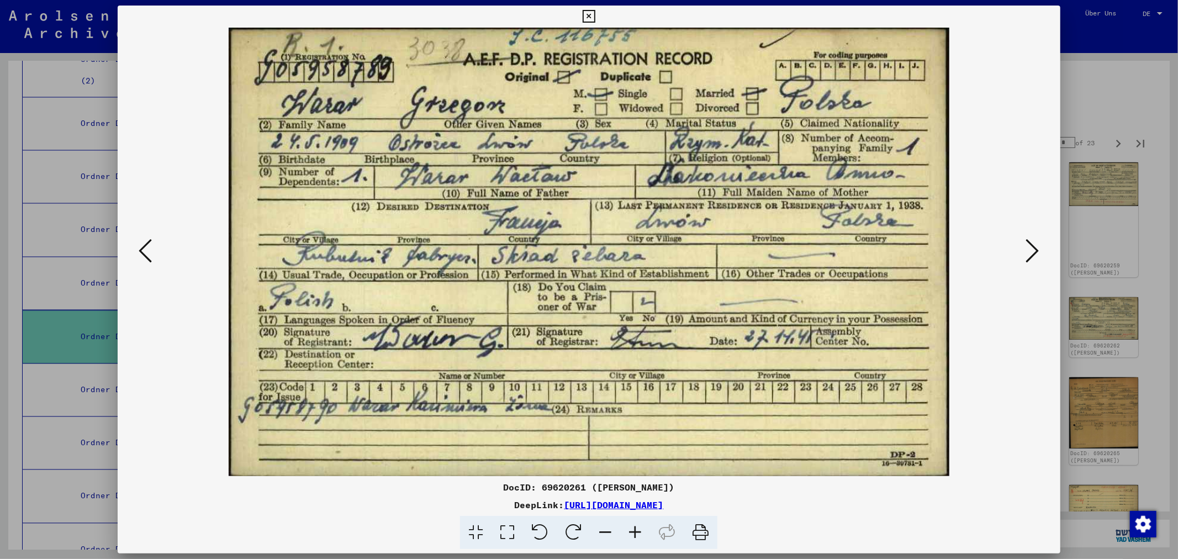
click at [1036, 247] on icon at bounding box center [1032, 251] width 13 height 27
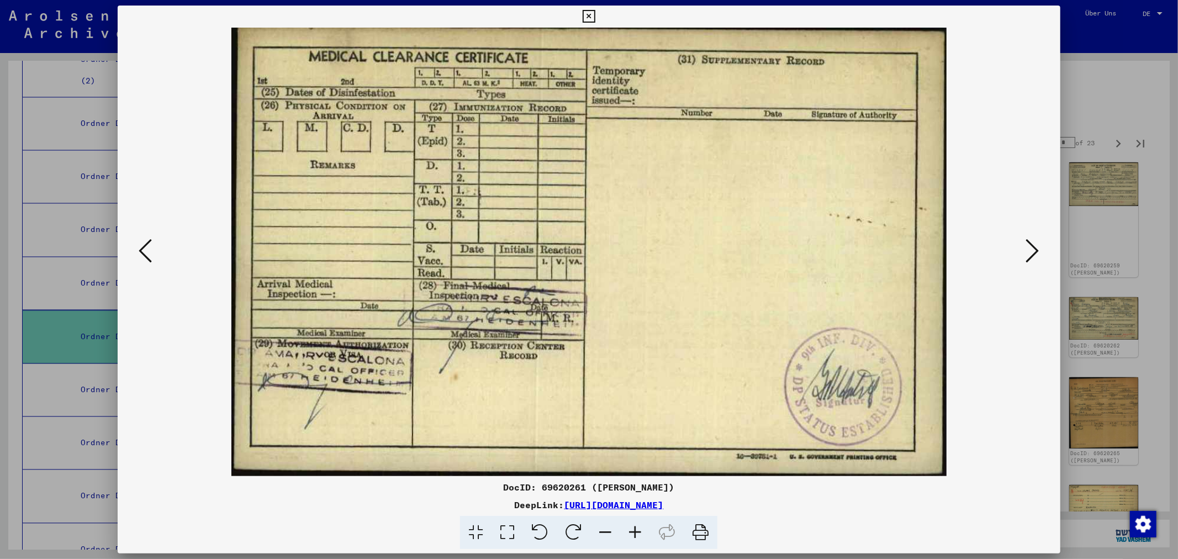
click at [1035, 250] on icon at bounding box center [1032, 251] width 13 height 27
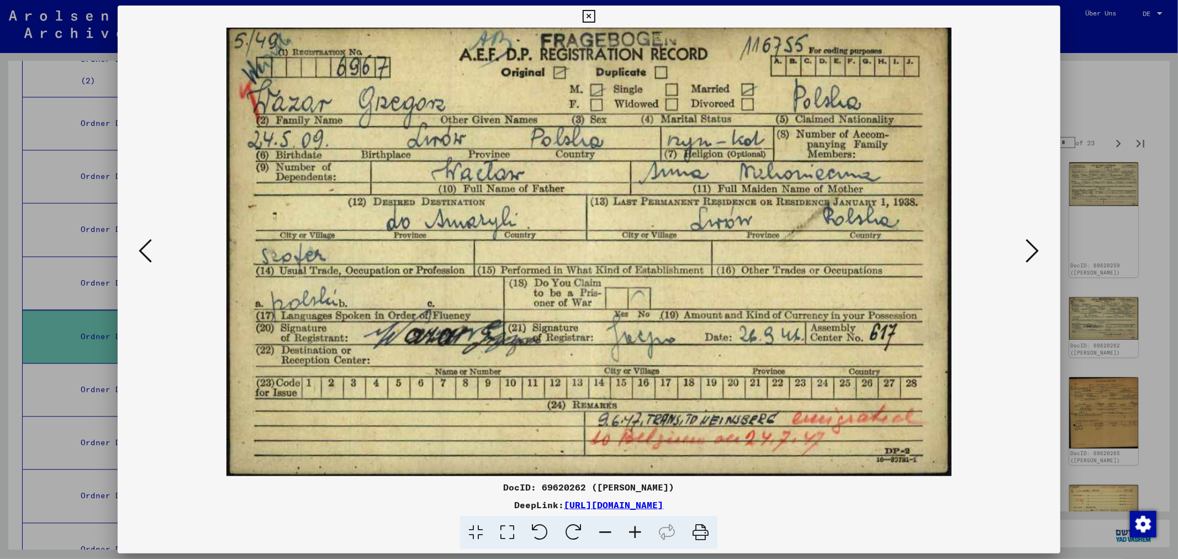
click at [1035, 250] on icon at bounding box center [1032, 251] width 13 height 27
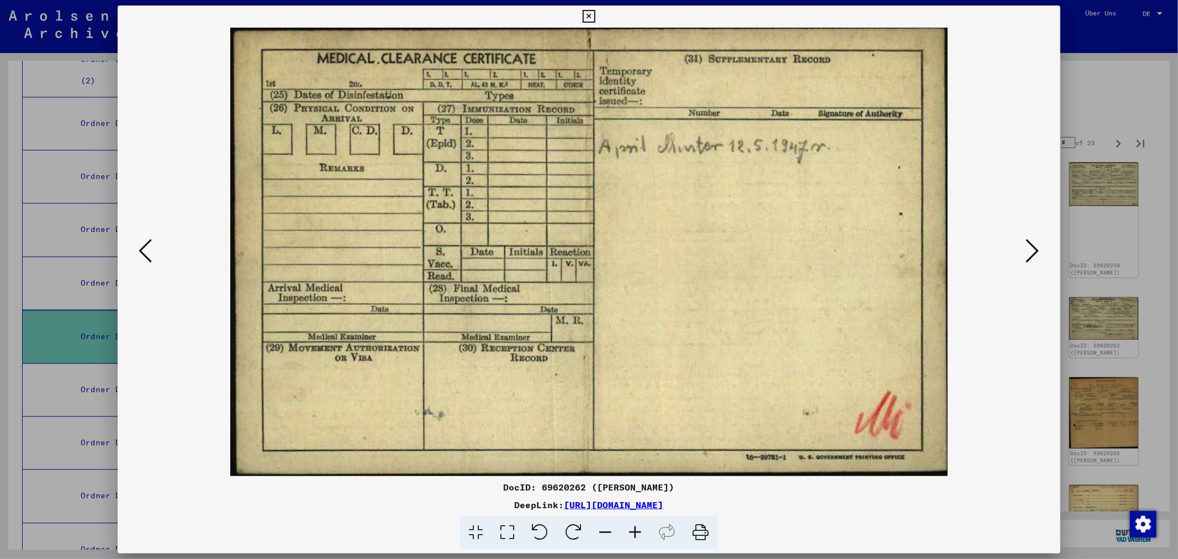
click at [1039, 250] on icon at bounding box center [1032, 251] width 13 height 27
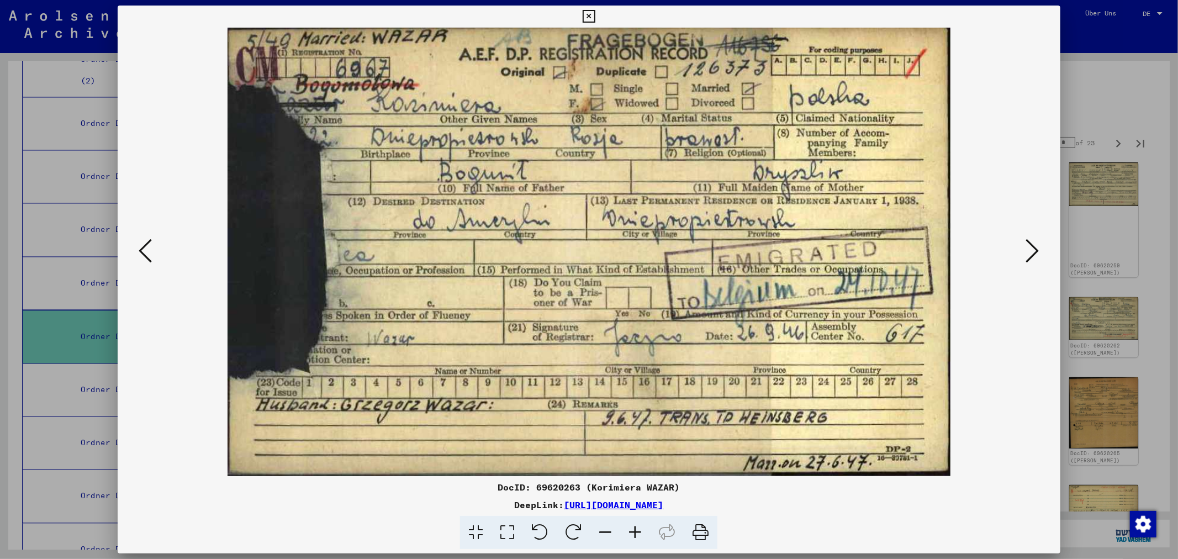
click at [1039, 250] on icon at bounding box center [1032, 251] width 13 height 27
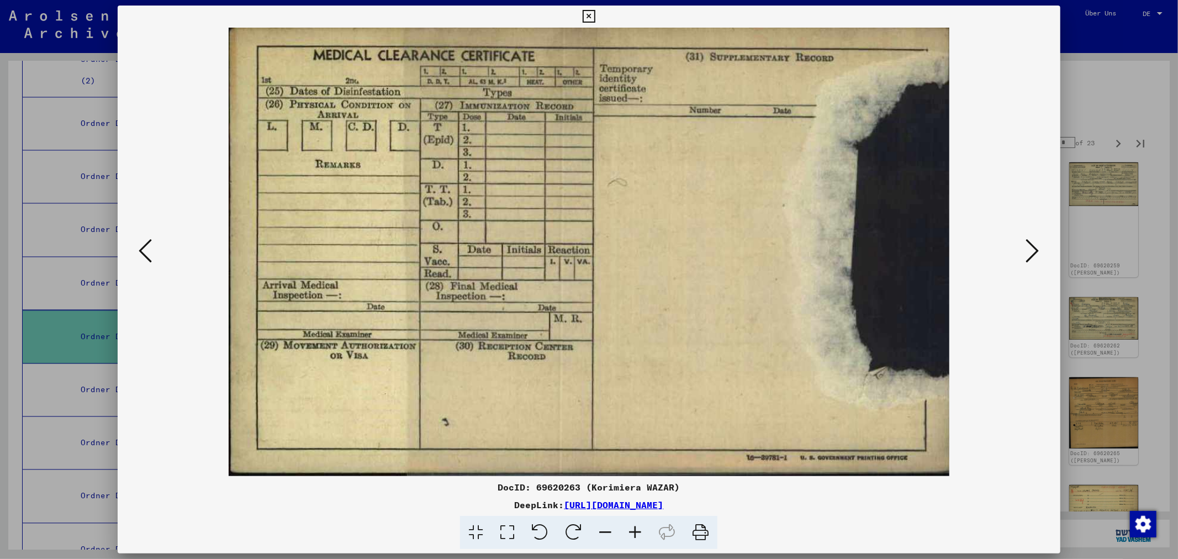
click at [1039, 250] on icon at bounding box center [1032, 251] width 13 height 27
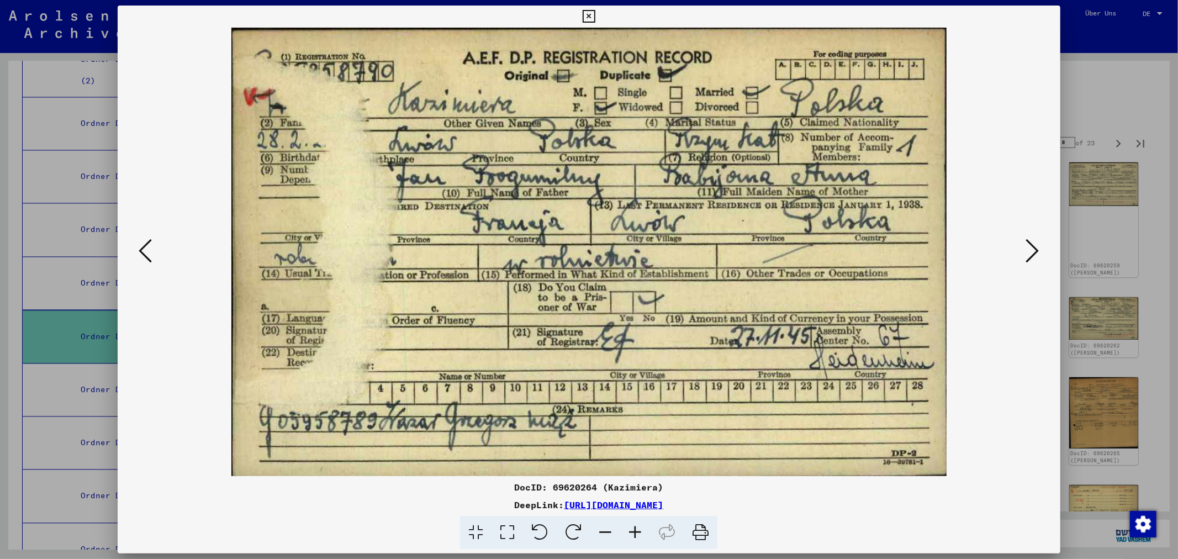
click at [1039, 250] on icon at bounding box center [1032, 251] width 13 height 27
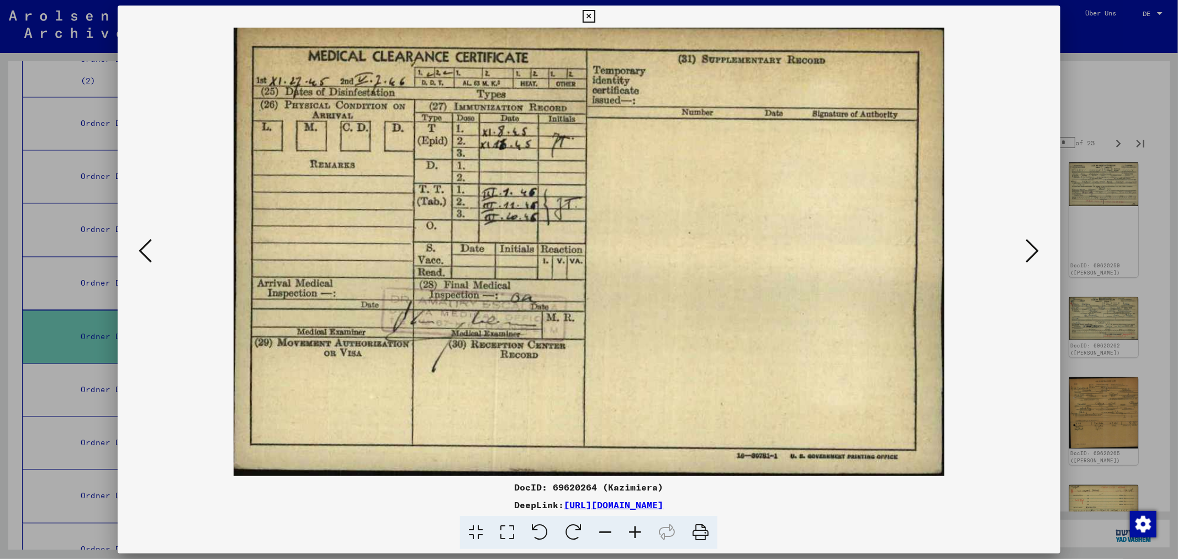
click at [1039, 250] on icon at bounding box center [1032, 251] width 13 height 27
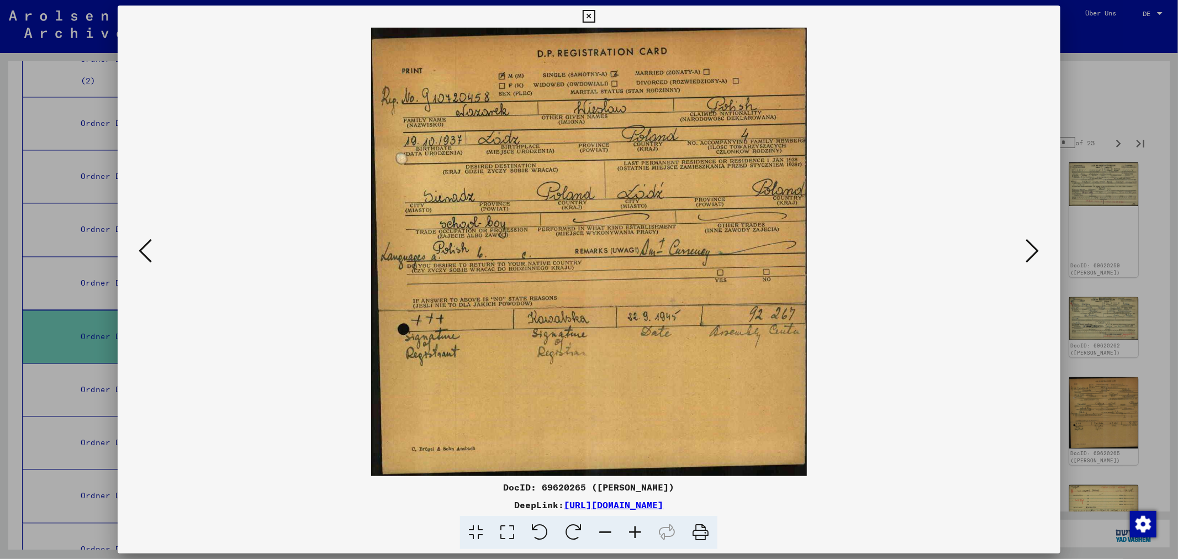
click at [1022, 242] on img at bounding box center [588, 252] width 867 height 449
click at [1028, 251] on icon at bounding box center [1032, 251] width 13 height 27
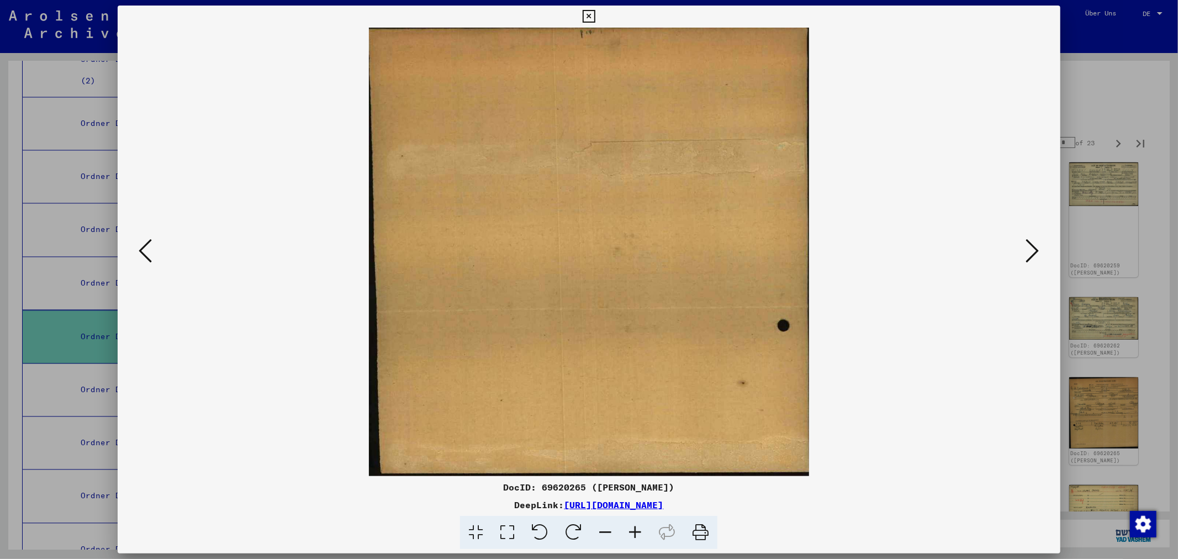
click at [1030, 251] on icon at bounding box center [1032, 251] width 13 height 27
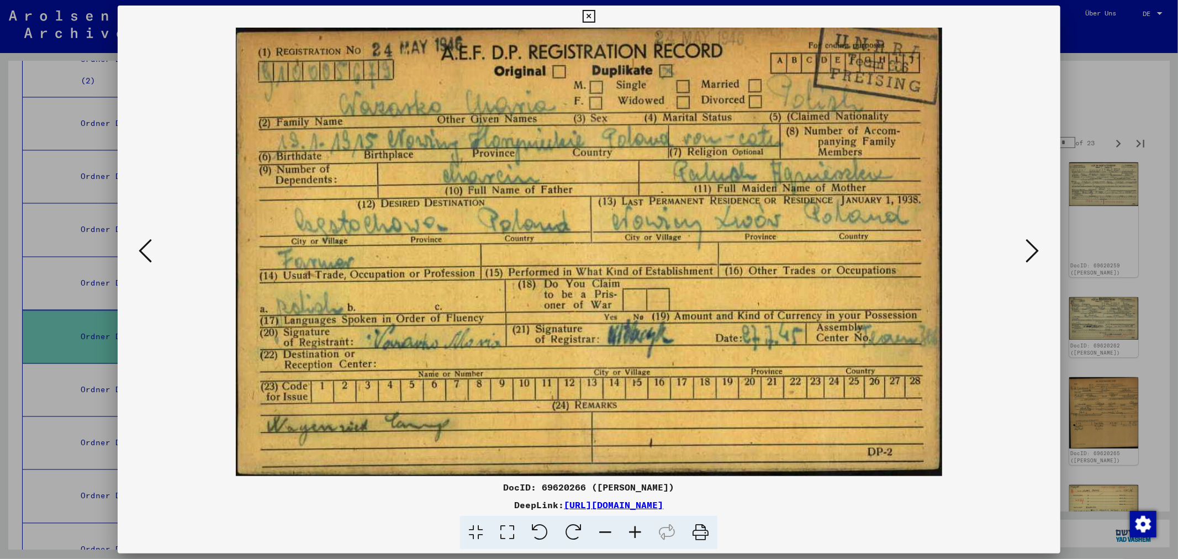
click at [1029, 250] on icon at bounding box center [1032, 251] width 13 height 27
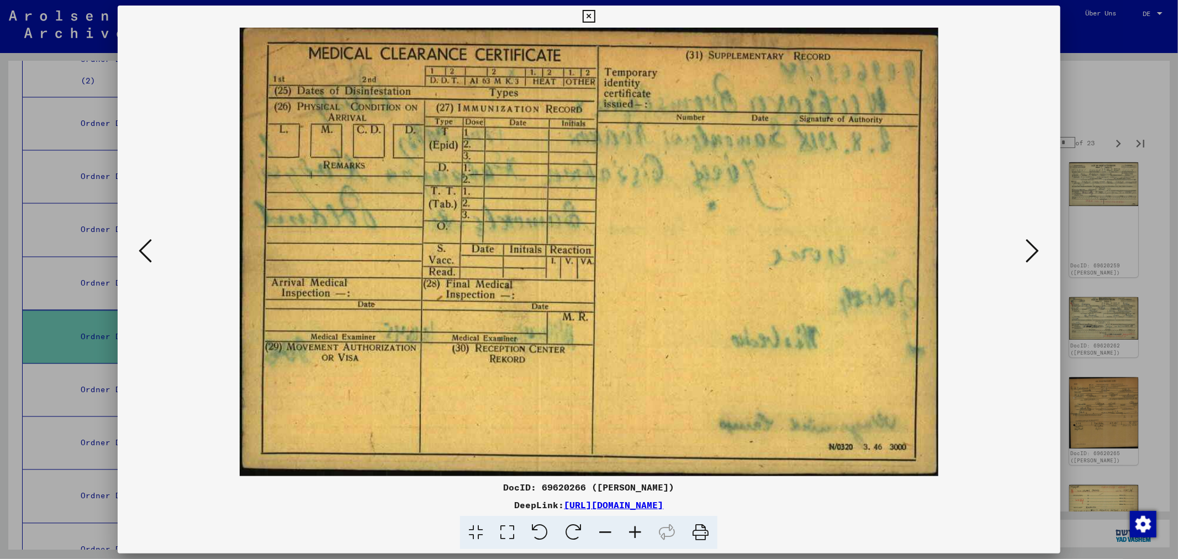
click at [1029, 250] on icon at bounding box center [1032, 251] width 13 height 27
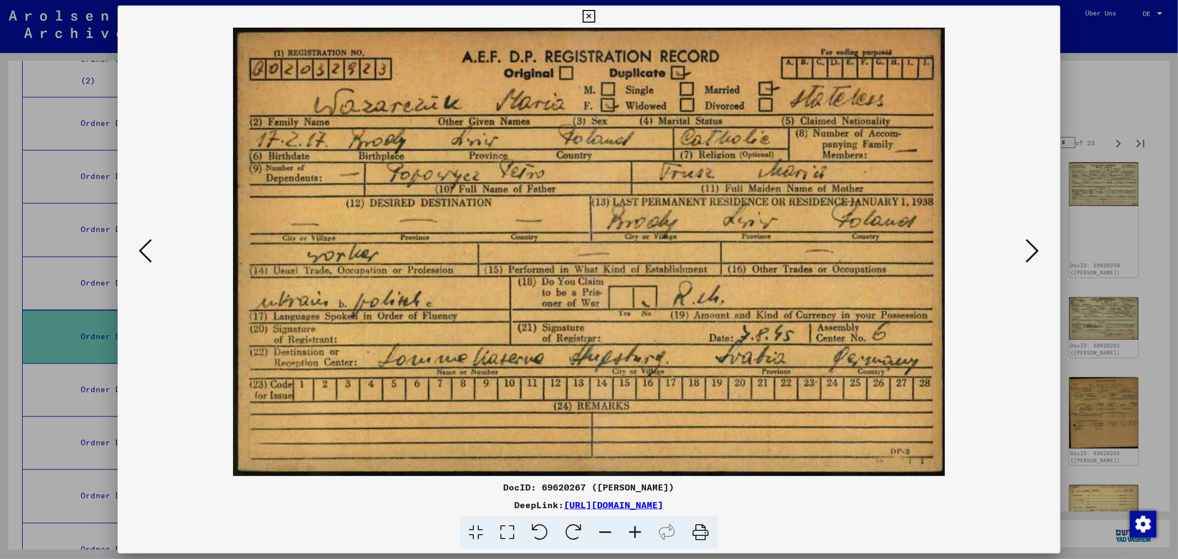
click at [1029, 250] on icon at bounding box center [1032, 251] width 13 height 27
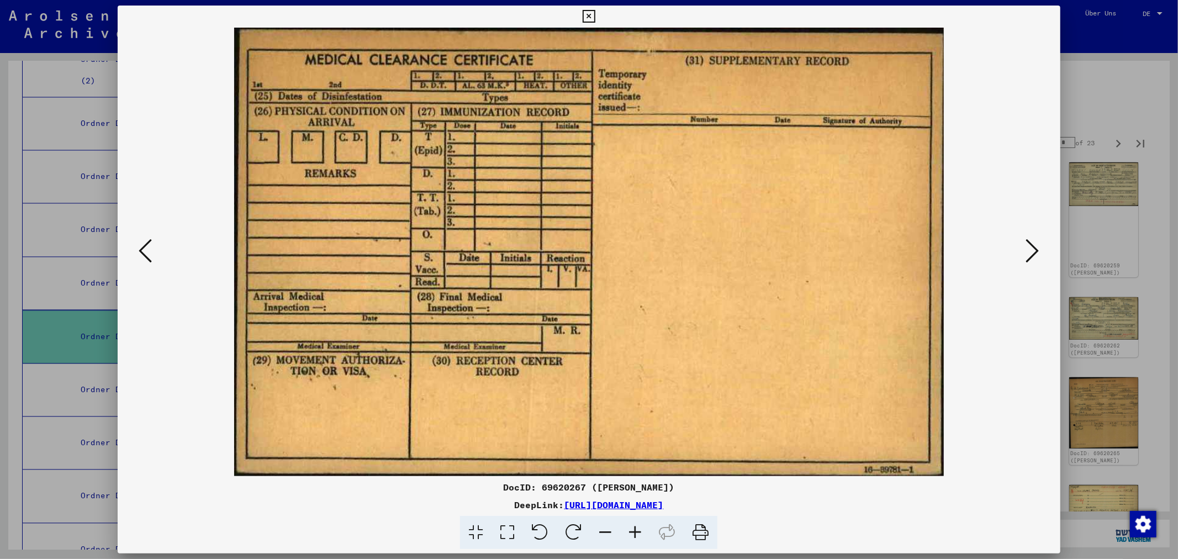
click at [1029, 250] on icon at bounding box center [1032, 251] width 13 height 27
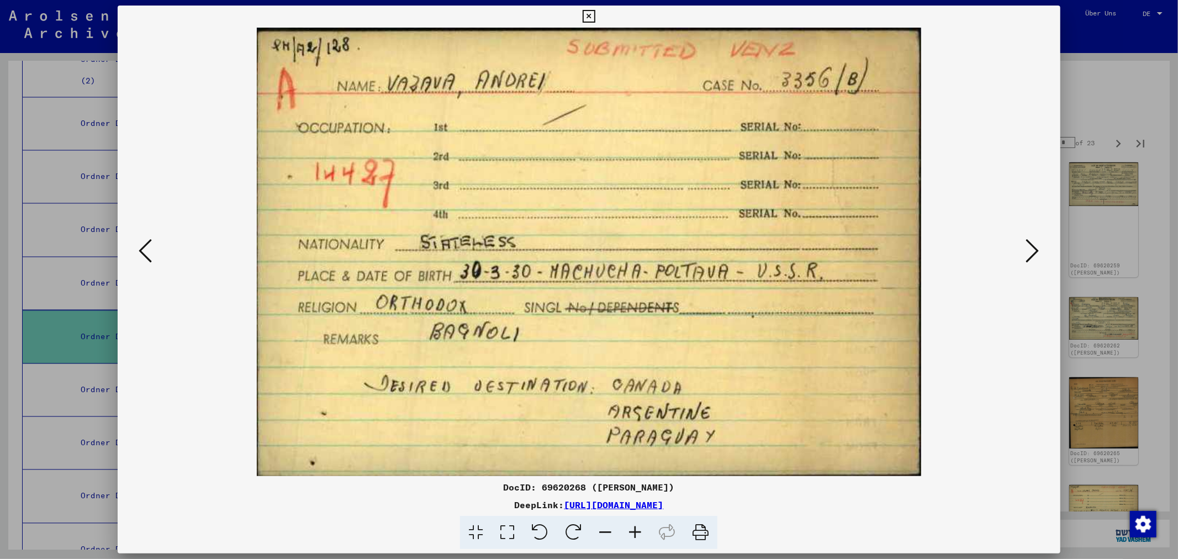
click at [1029, 250] on icon at bounding box center [1032, 251] width 13 height 27
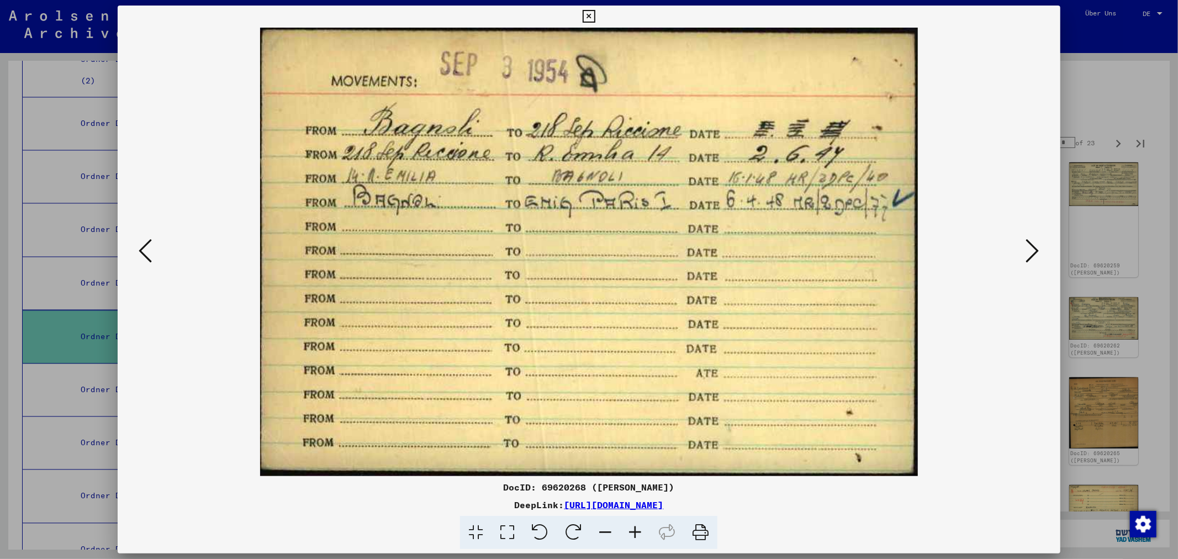
click at [1029, 250] on icon at bounding box center [1032, 251] width 13 height 27
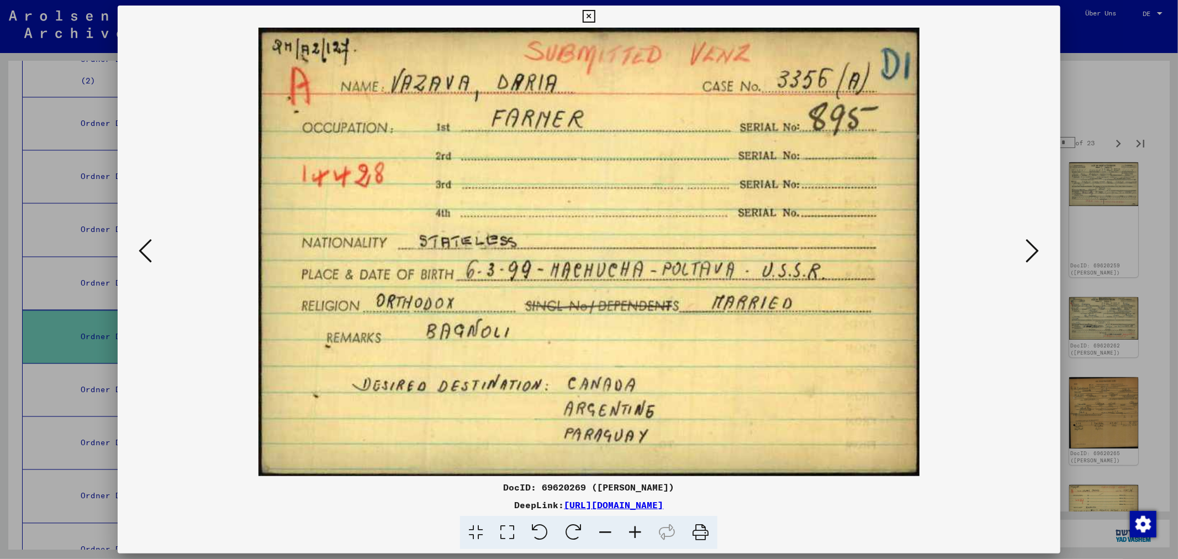
click at [1029, 250] on icon at bounding box center [1032, 251] width 13 height 27
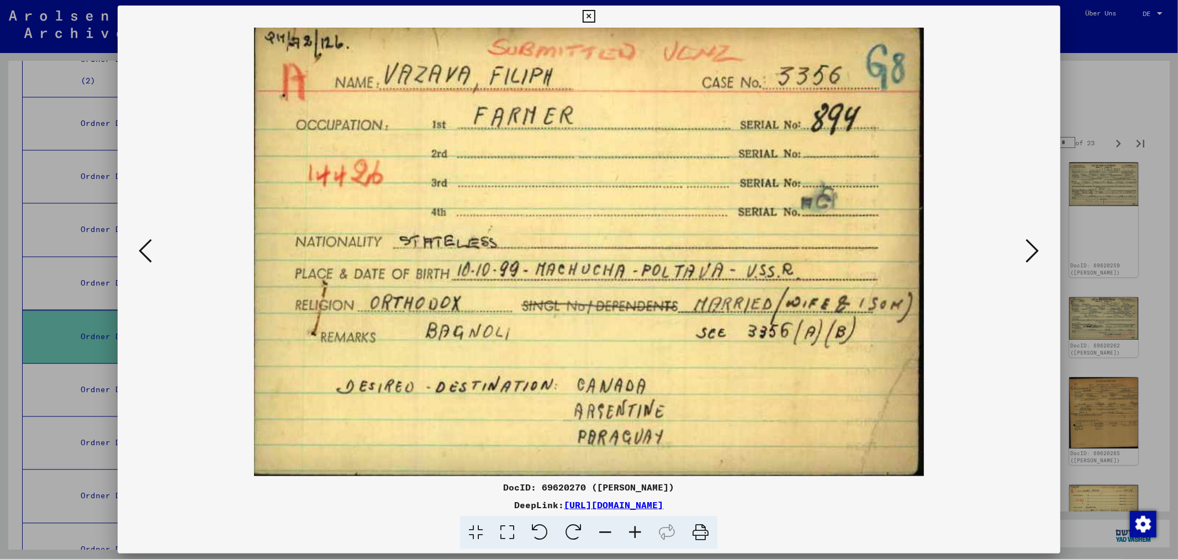
click at [1029, 250] on icon at bounding box center [1032, 251] width 13 height 27
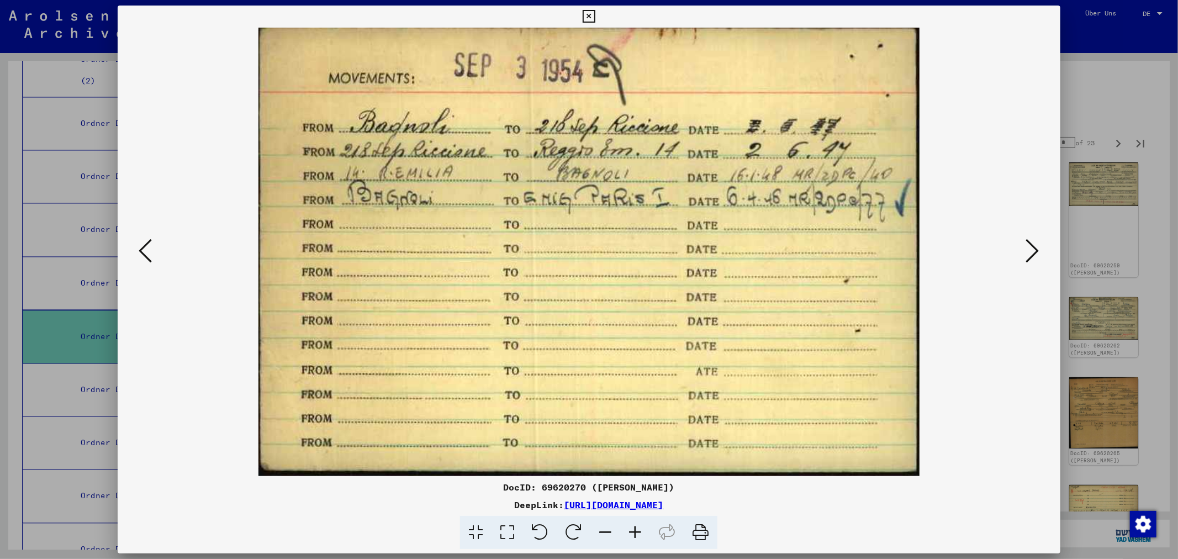
click at [1029, 250] on icon at bounding box center [1032, 251] width 13 height 27
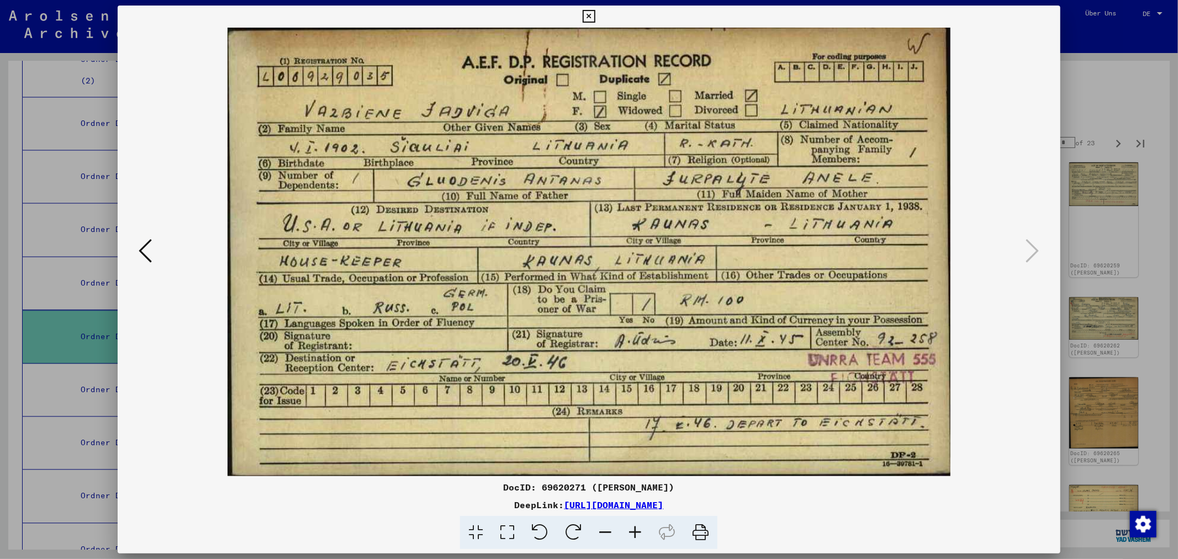
click at [580, 18] on button at bounding box center [589, 17] width 19 height 22
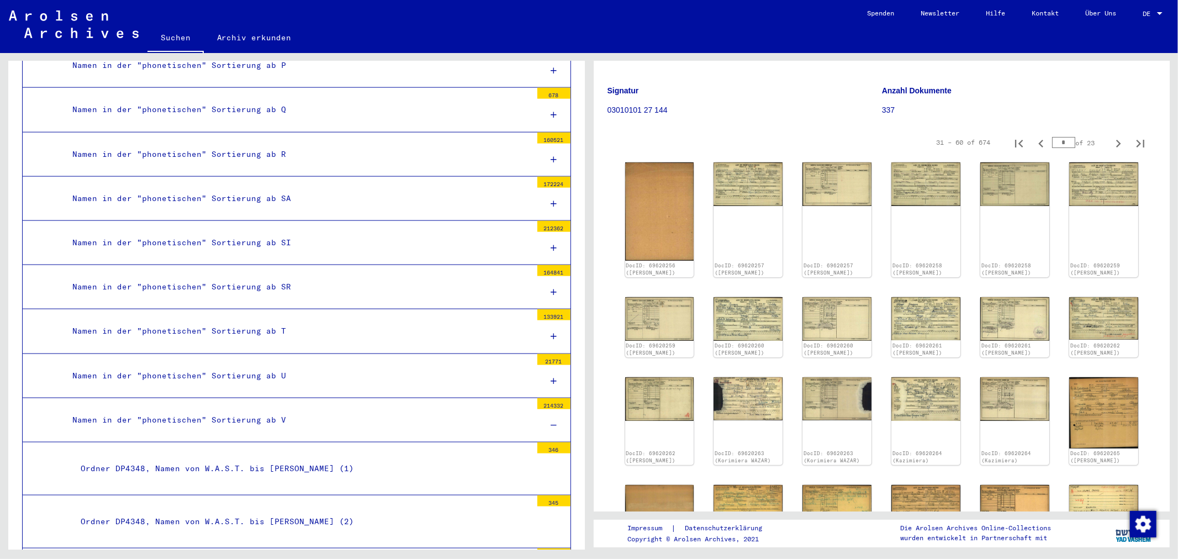
scroll to position [0, 0]
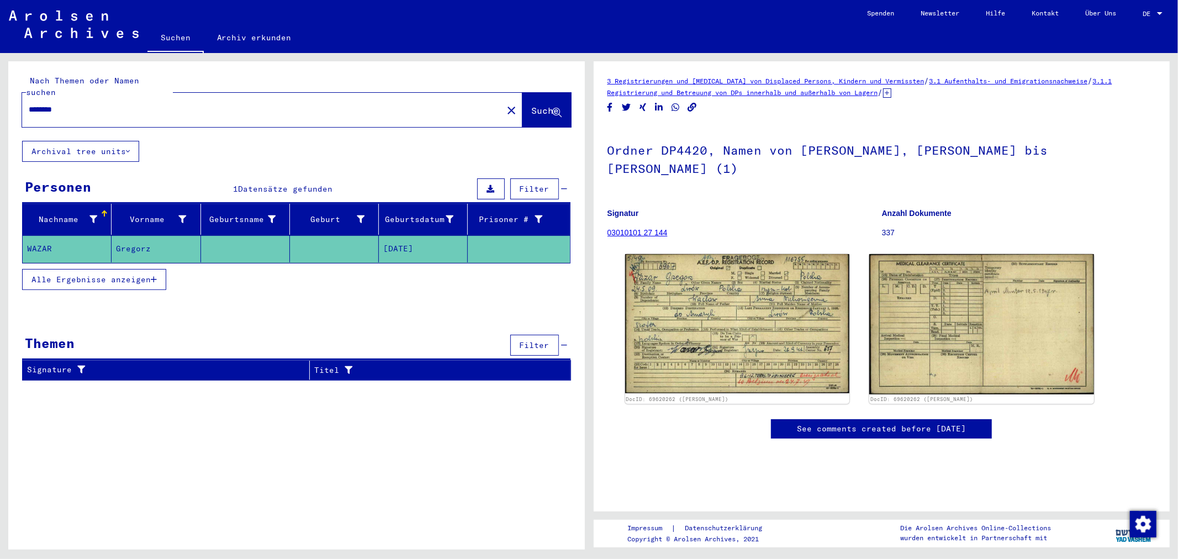
click at [651, 228] on link "03010101 27 144" at bounding box center [638, 232] width 60 height 9
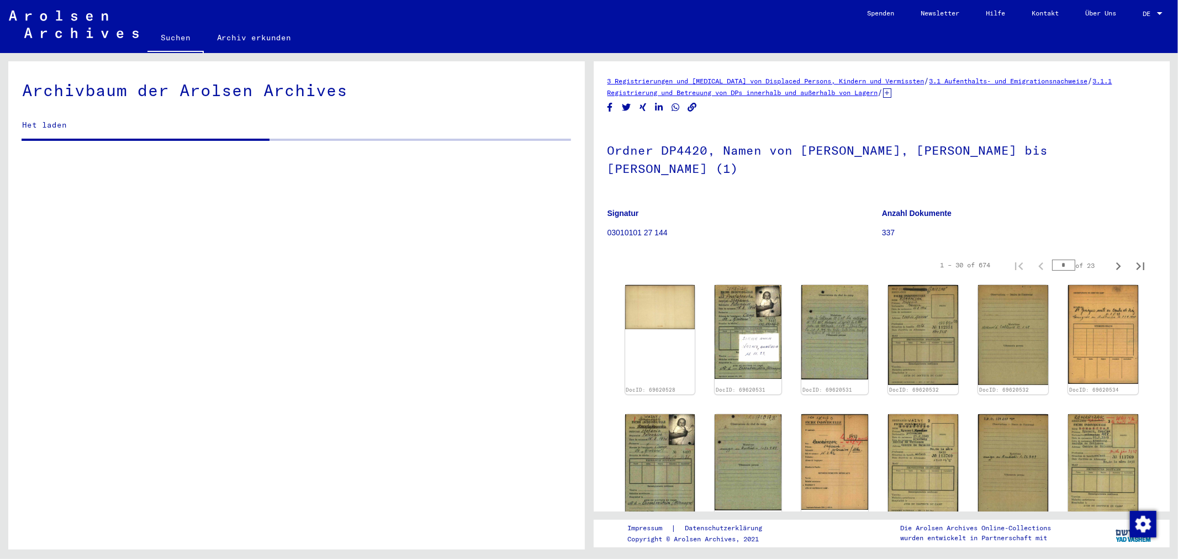
click at [1111, 259] on icon "Next page" at bounding box center [1118, 266] width 15 height 15
type input "*"
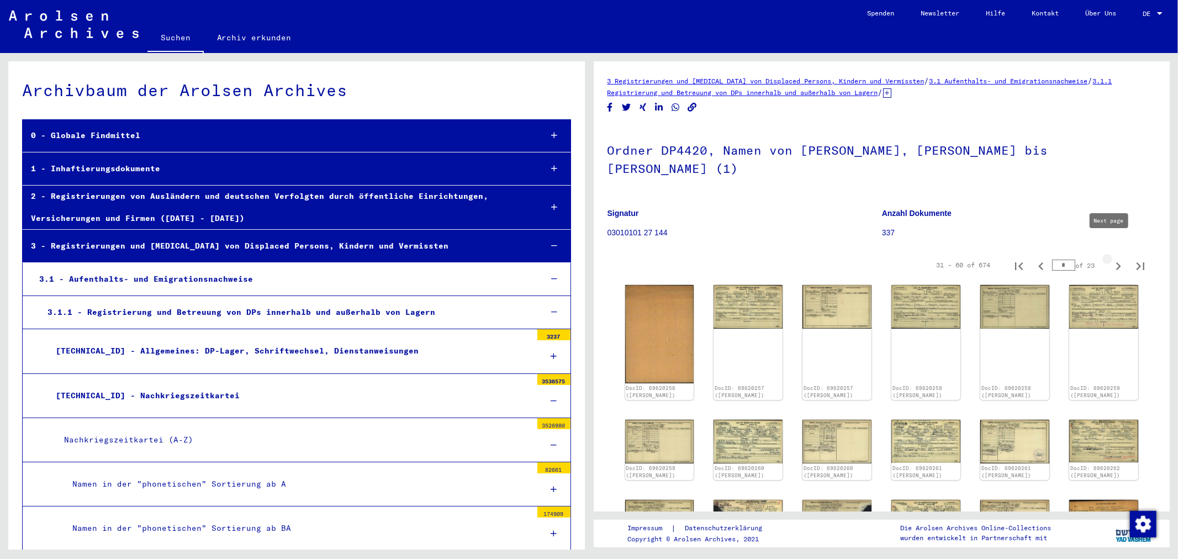
scroll to position [8947, 0]
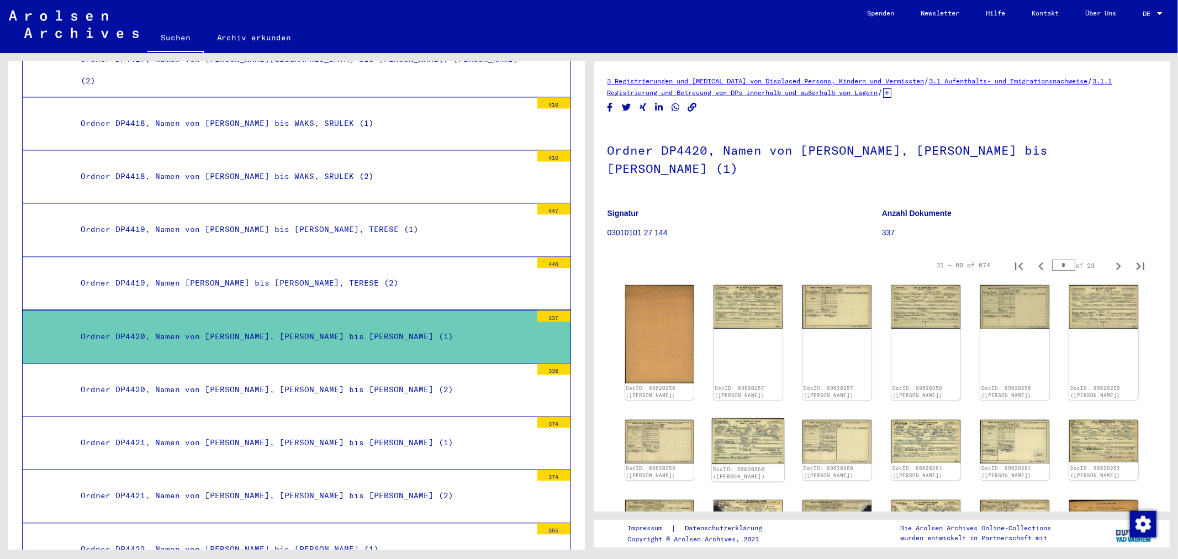
click at [741, 418] on img at bounding box center [748, 441] width 72 height 46
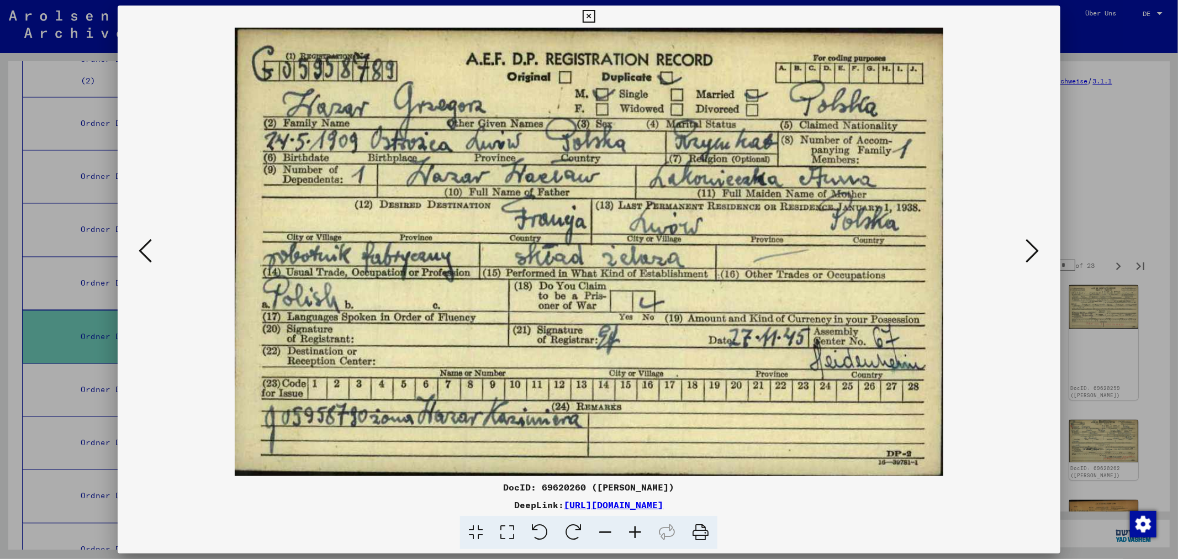
click at [1036, 252] on icon at bounding box center [1032, 251] width 13 height 27
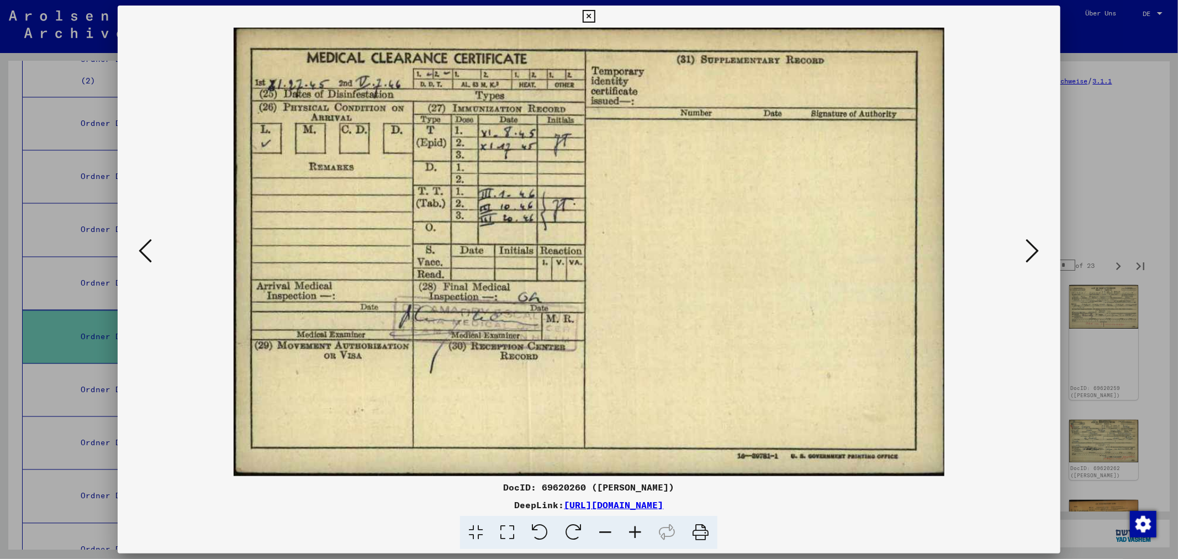
click at [1036, 252] on icon at bounding box center [1032, 251] width 13 height 27
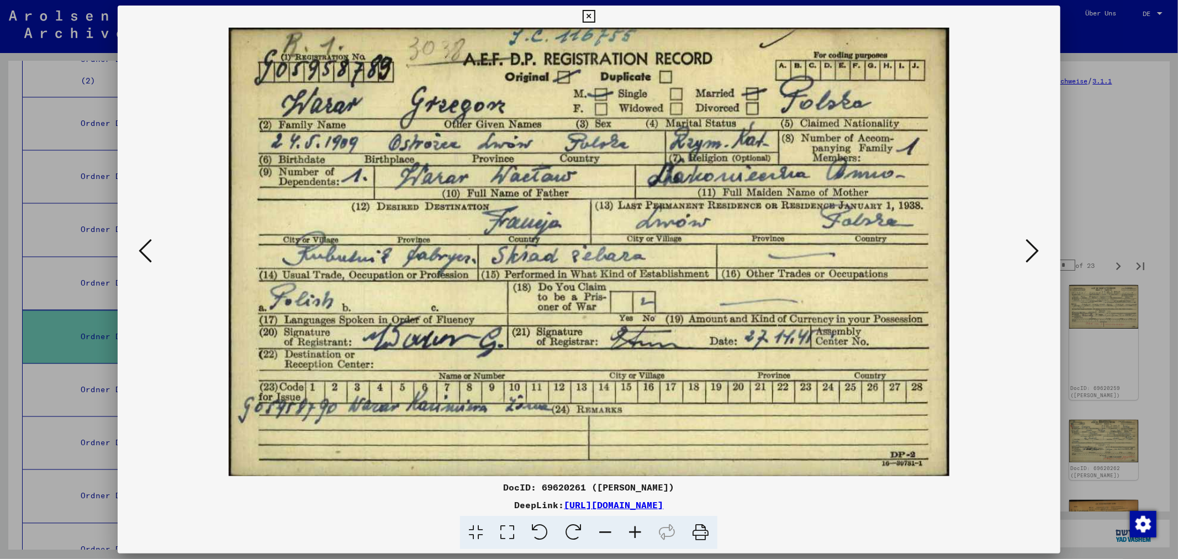
click at [1036, 252] on icon at bounding box center [1032, 251] width 13 height 27
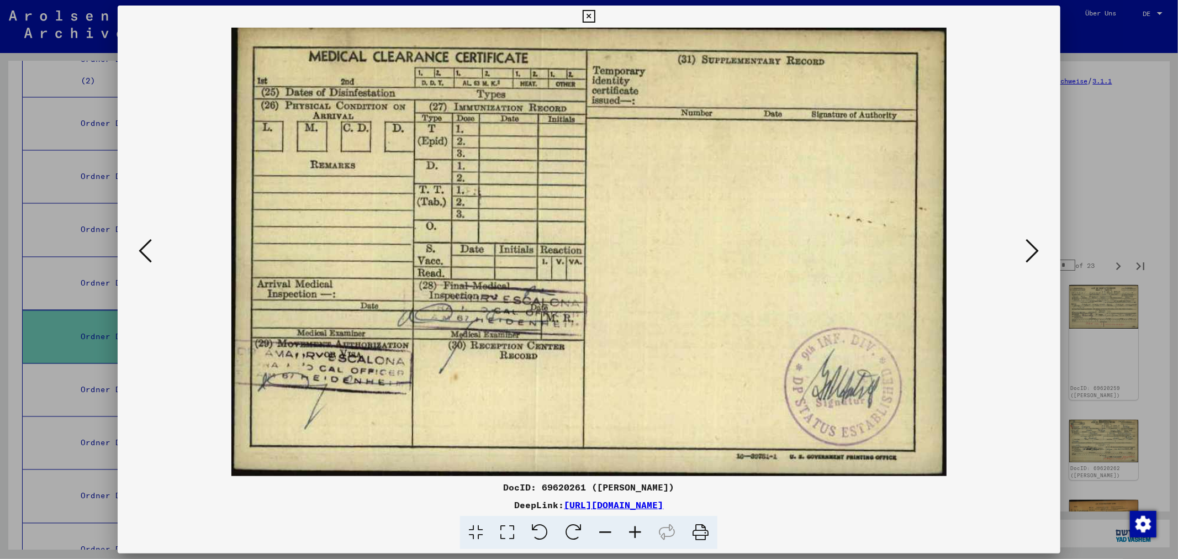
click at [1036, 252] on icon at bounding box center [1032, 251] width 13 height 27
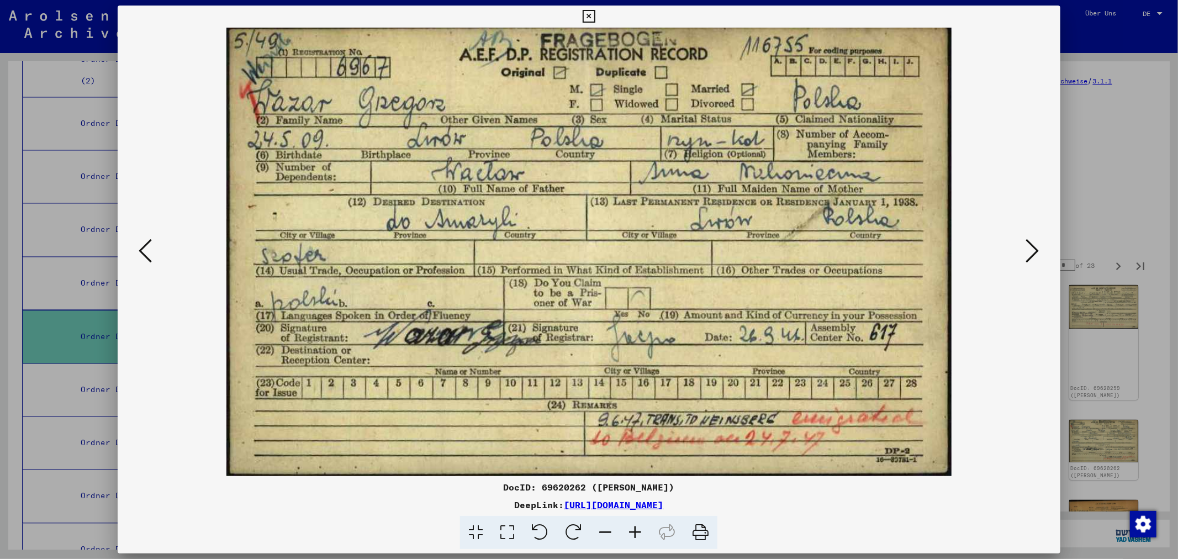
click at [1036, 252] on icon at bounding box center [1032, 251] width 13 height 27
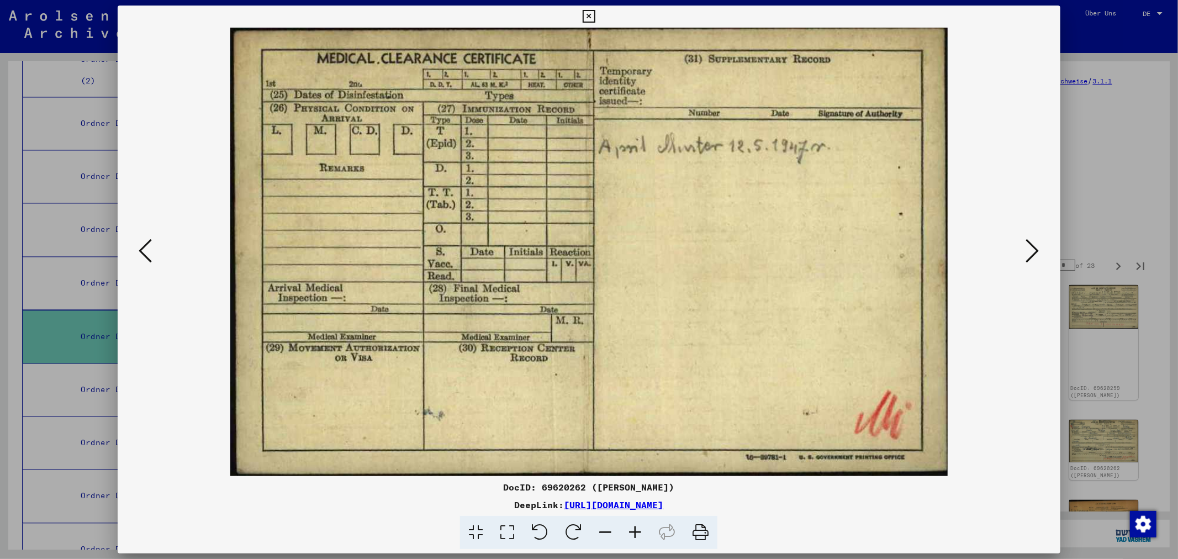
click at [1036, 252] on icon at bounding box center [1032, 251] width 13 height 27
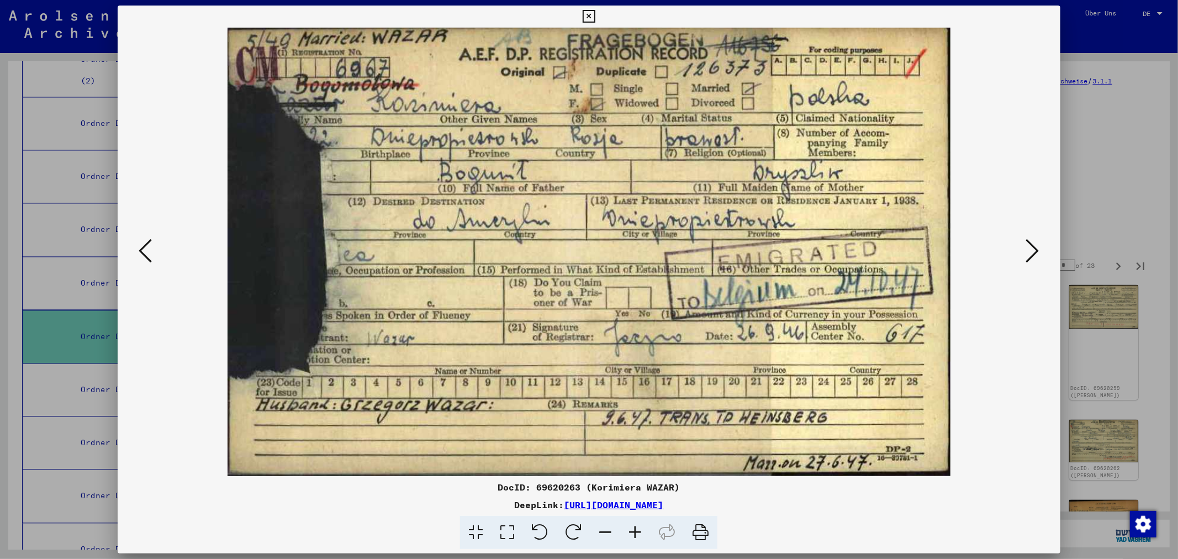
click at [1036, 252] on icon at bounding box center [1032, 251] width 13 height 27
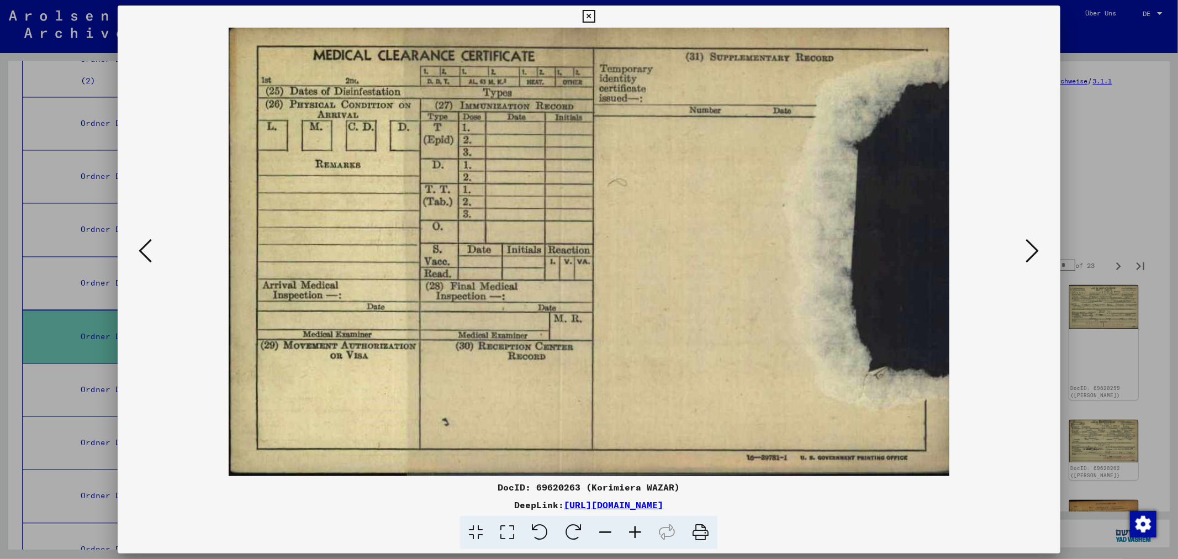
click at [1036, 252] on icon at bounding box center [1032, 251] width 13 height 27
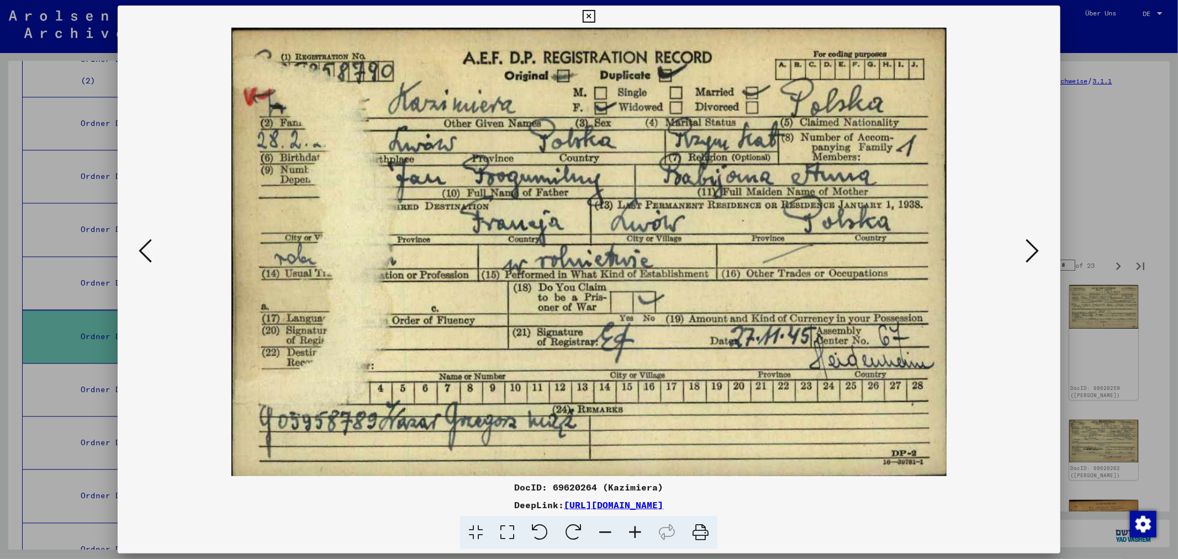
click at [1036, 252] on icon at bounding box center [1032, 251] width 13 height 27
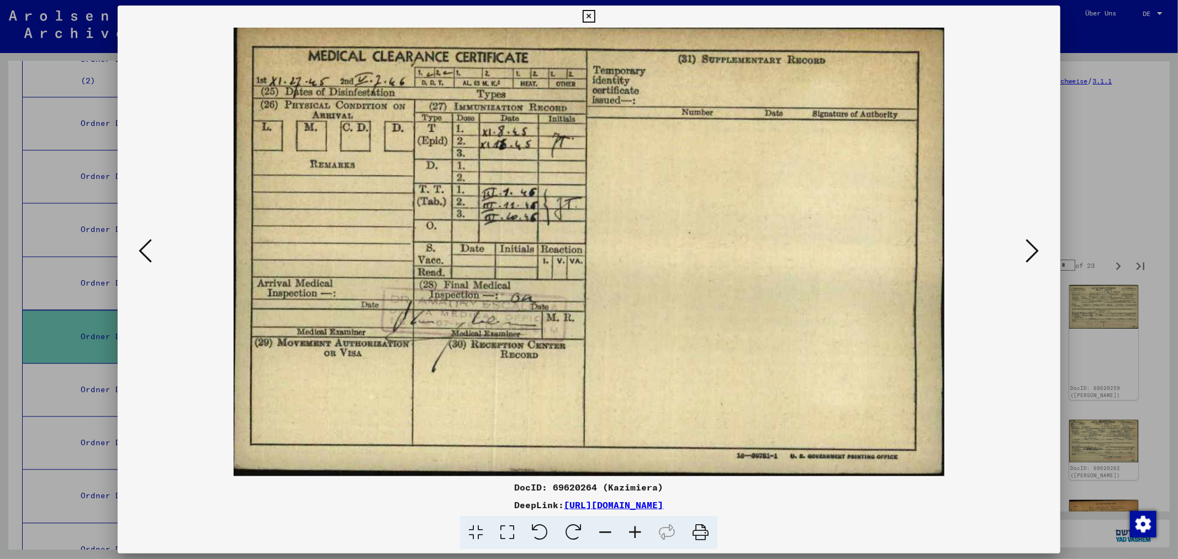
click at [1036, 252] on icon at bounding box center [1032, 251] width 13 height 27
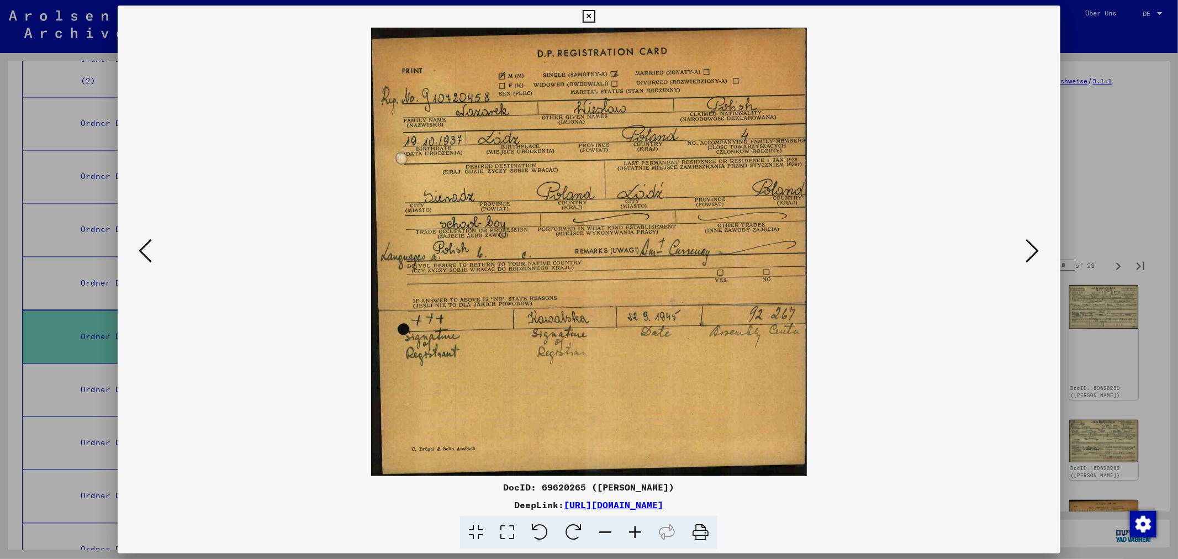
click at [1036, 252] on icon at bounding box center [1032, 251] width 13 height 27
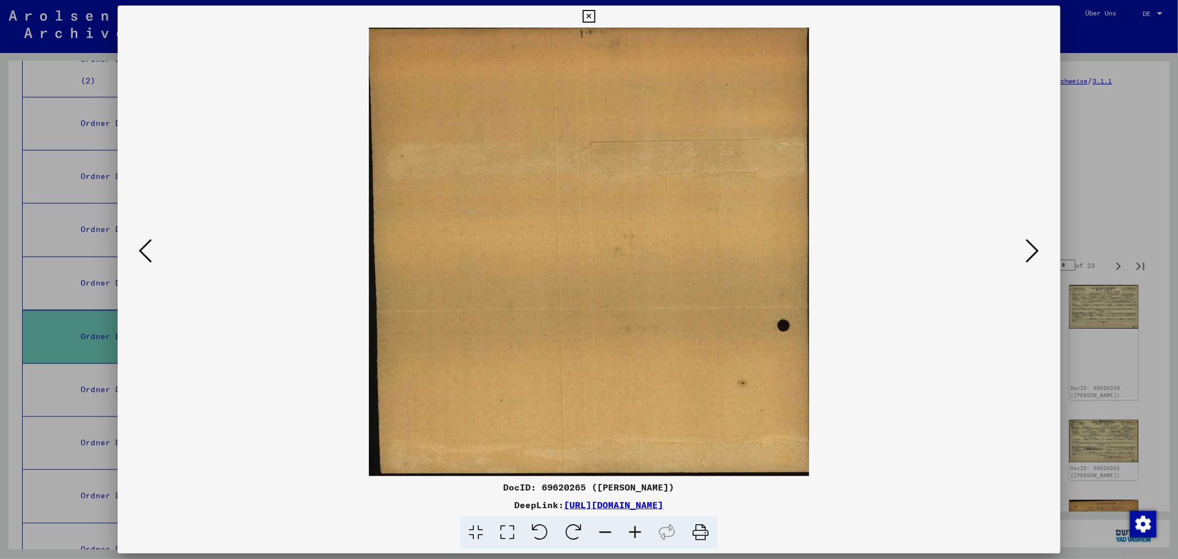
click at [148, 251] on icon at bounding box center [145, 251] width 13 height 27
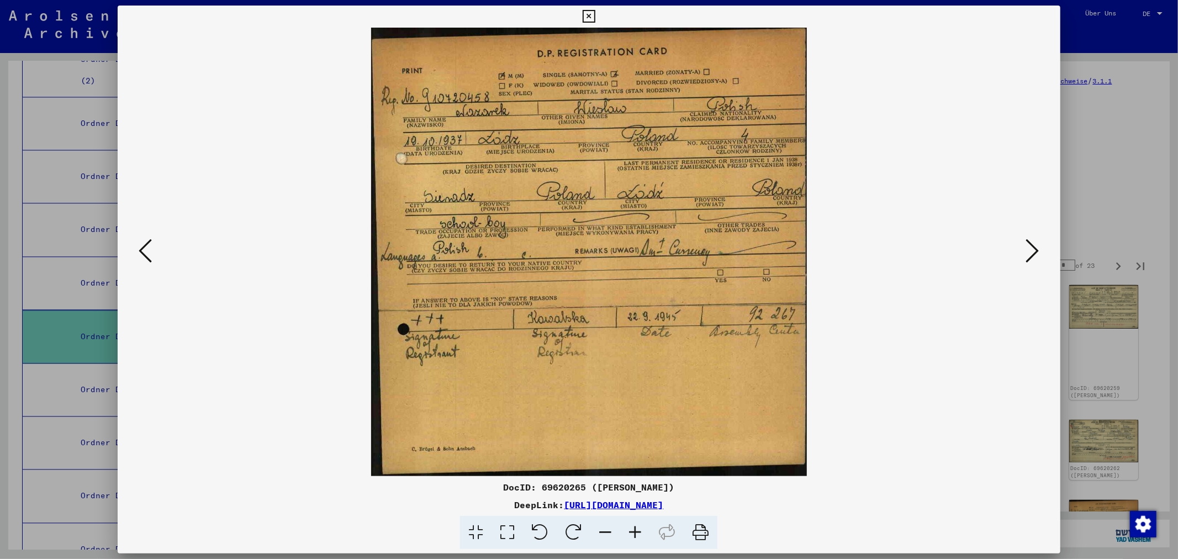
click at [148, 251] on icon at bounding box center [145, 251] width 13 height 27
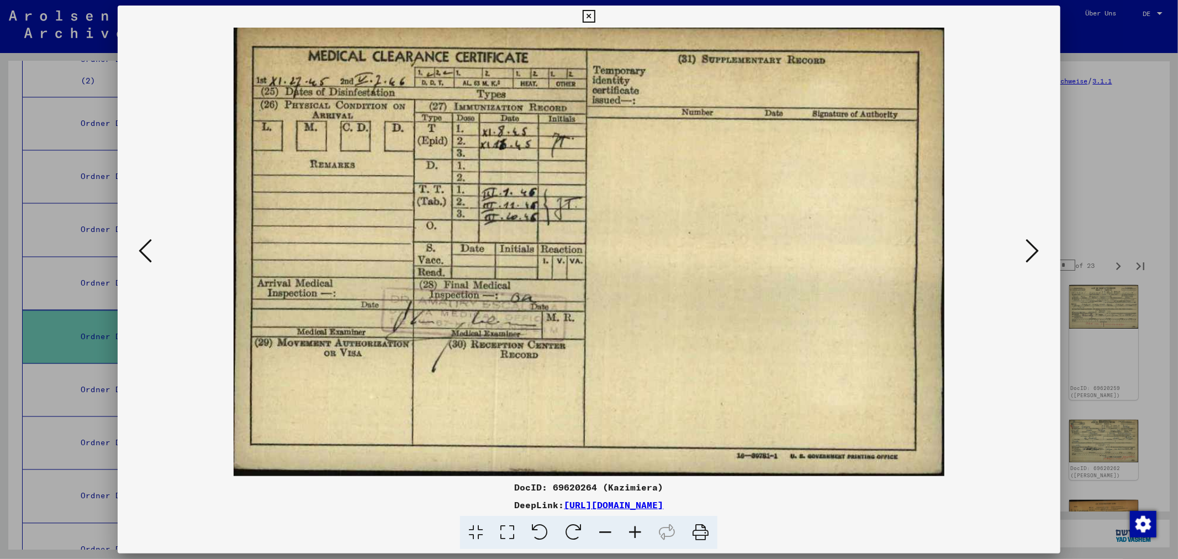
click at [148, 251] on icon at bounding box center [145, 251] width 13 height 27
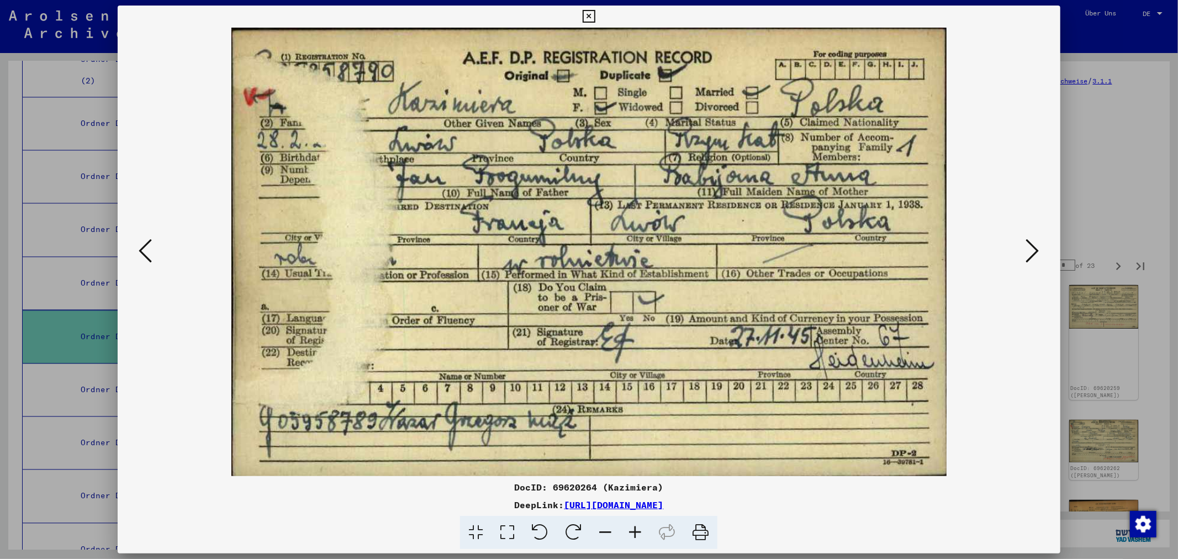
click at [1032, 253] on icon at bounding box center [1032, 251] width 13 height 27
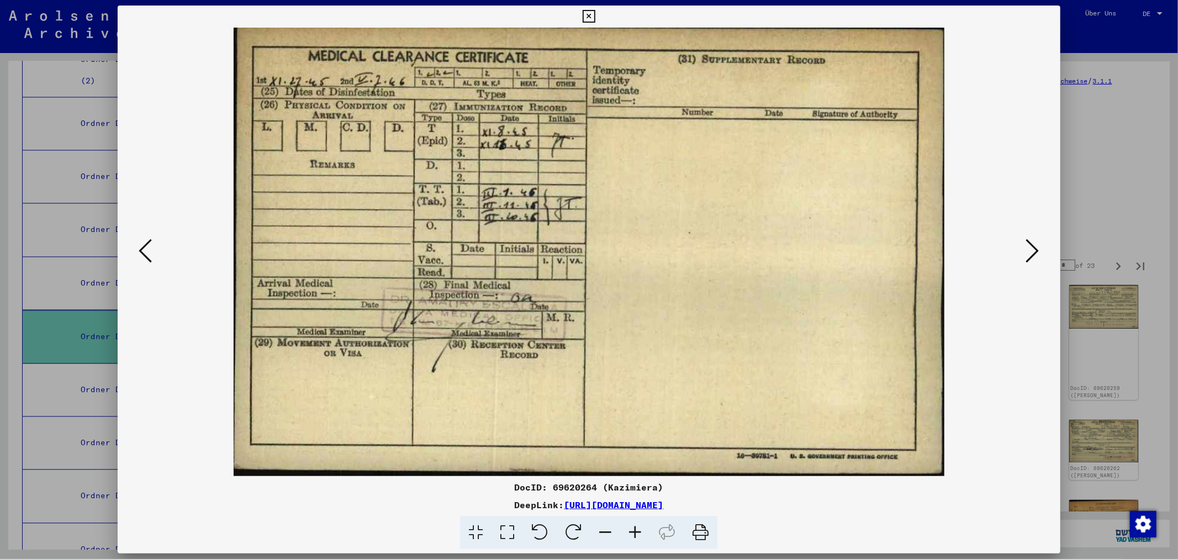
click at [1032, 253] on icon at bounding box center [1032, 251] width 13 height 27
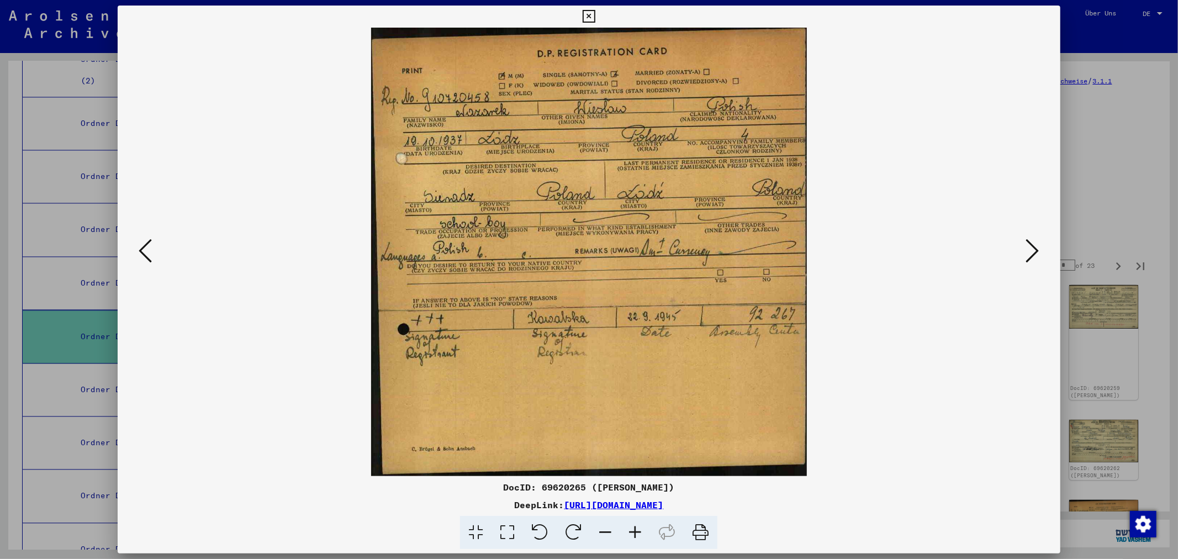
click at [140, 254] on icon at bounding box center [145, 251] width 13 height 27
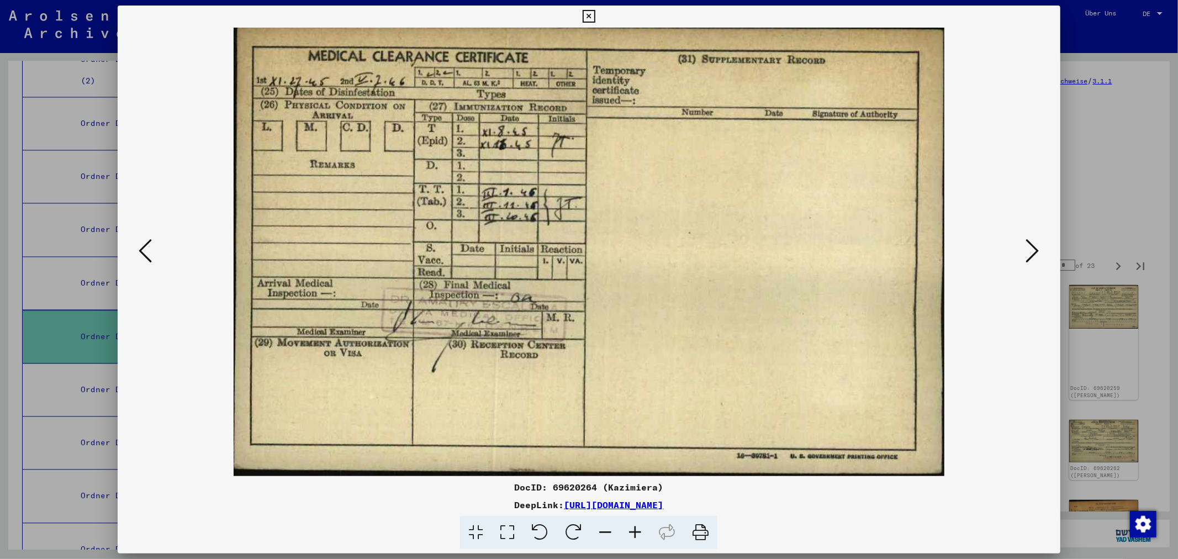
click at [140, 254] on icon at bounding box center [145, 251] width 13 height 27
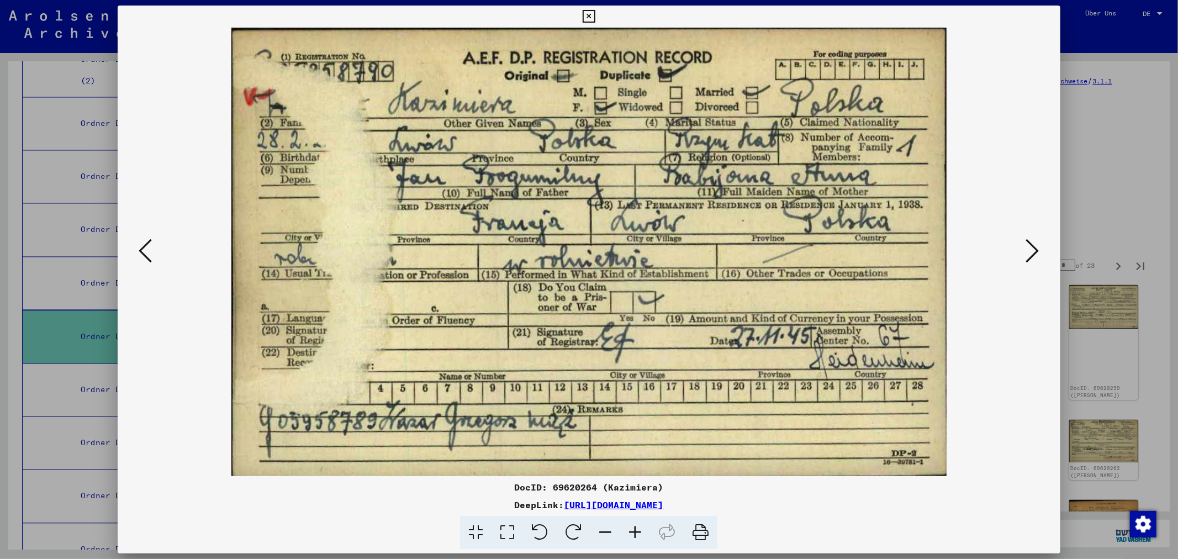
click at [140, 254] on icon at bounding box center [145, 251] width 13 height 27
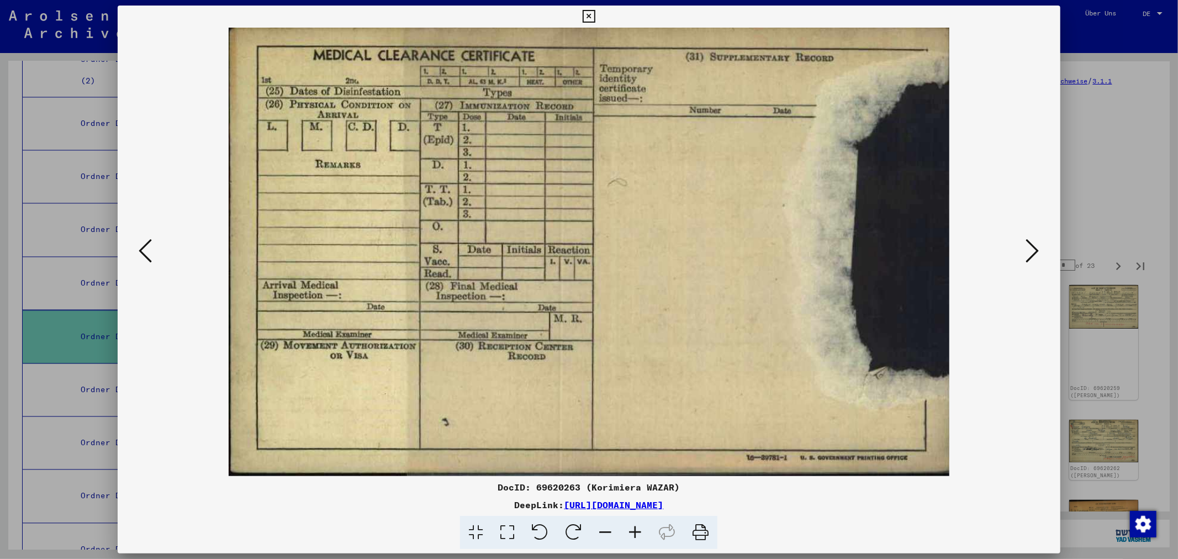
click at [140, 254] on icon at bounding box center [145, 251] width 13 height 27
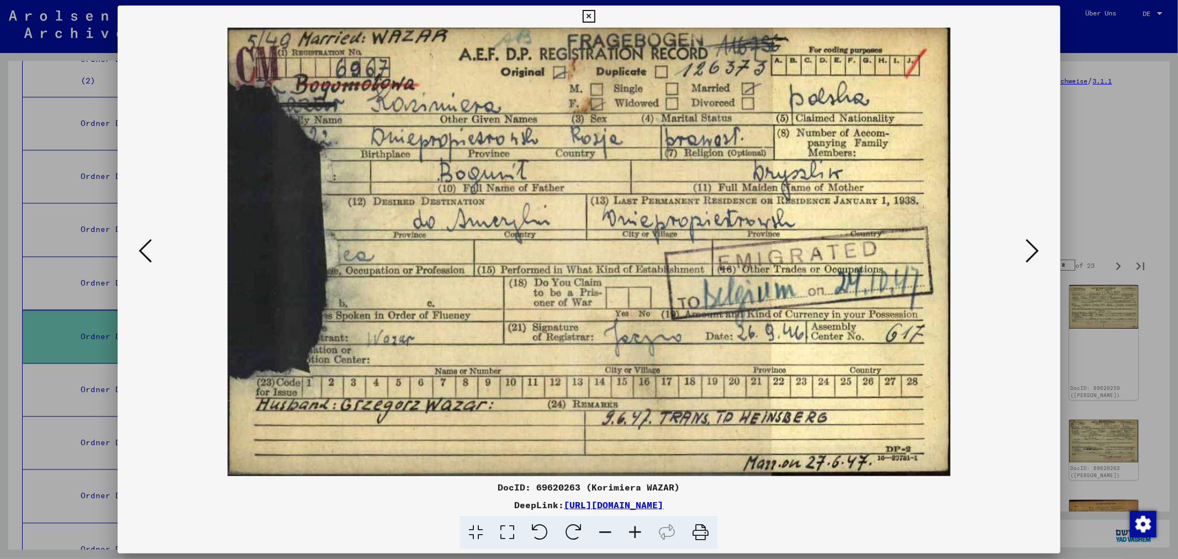
click at [140, 254] on icon at bounding box center [145, 251] width 13 height 27
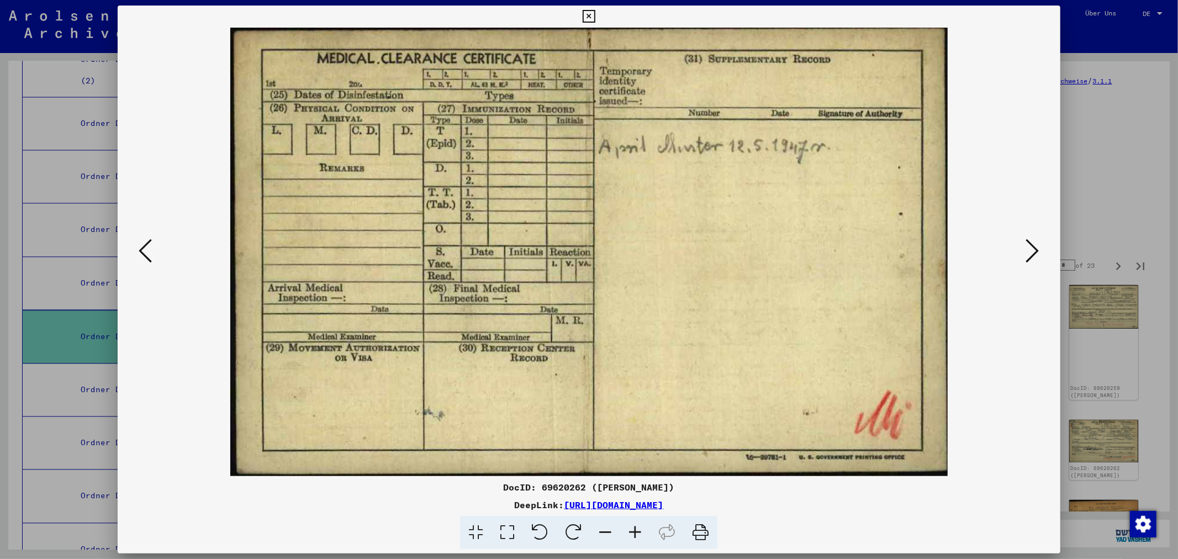
click at [140, 254] on icon at bounding box center [145, 251] width 13 height 27
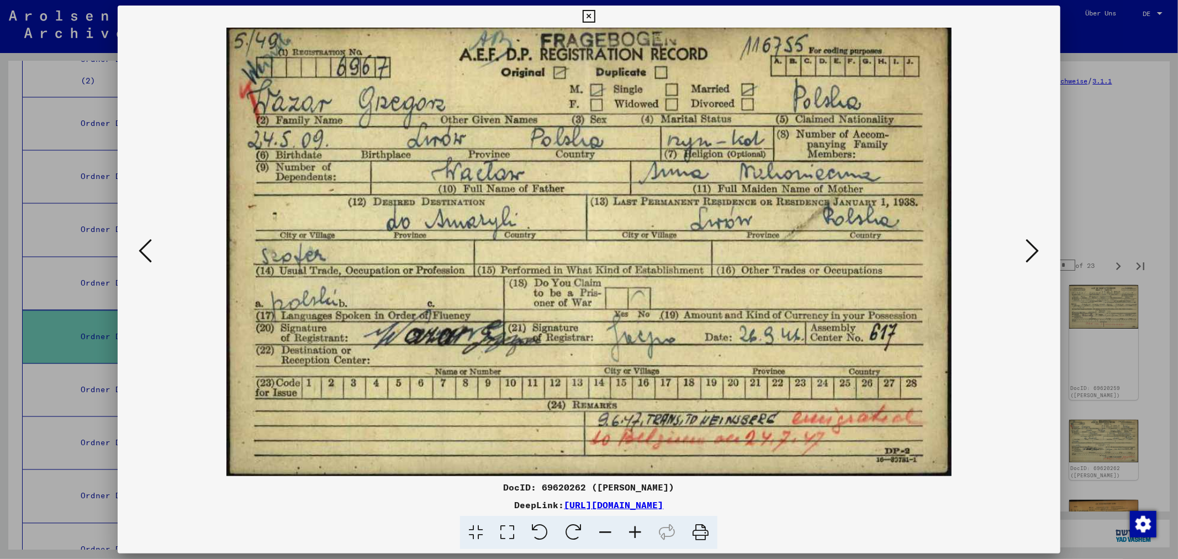
click at [140, 254] on icon at bounding box center [145, 251] width 13 height 27
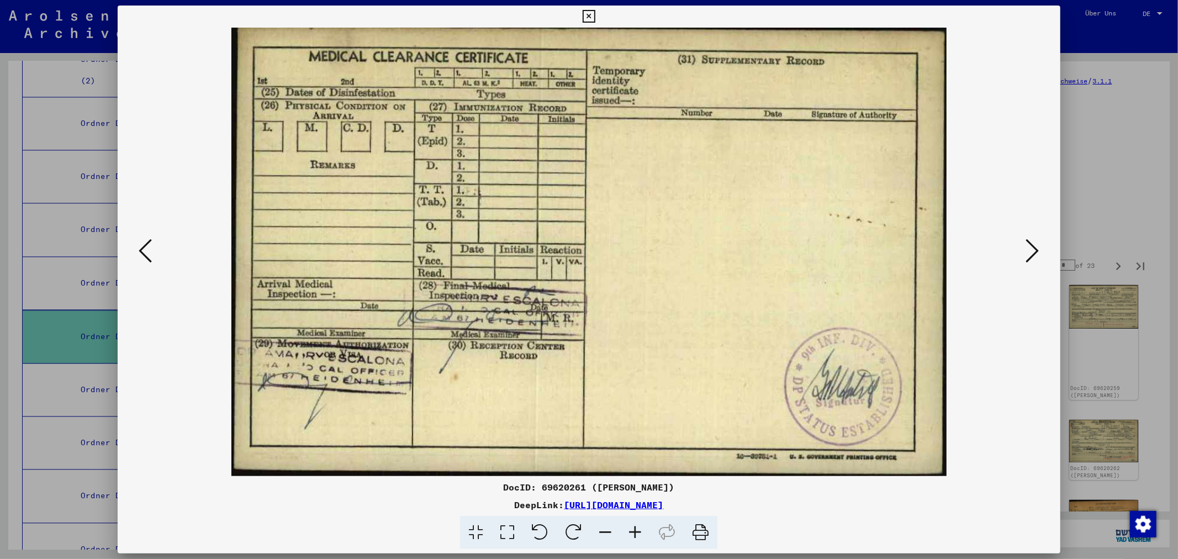
click at [140, 254] on icon at bounding box center [145, 251] width 13 height 27
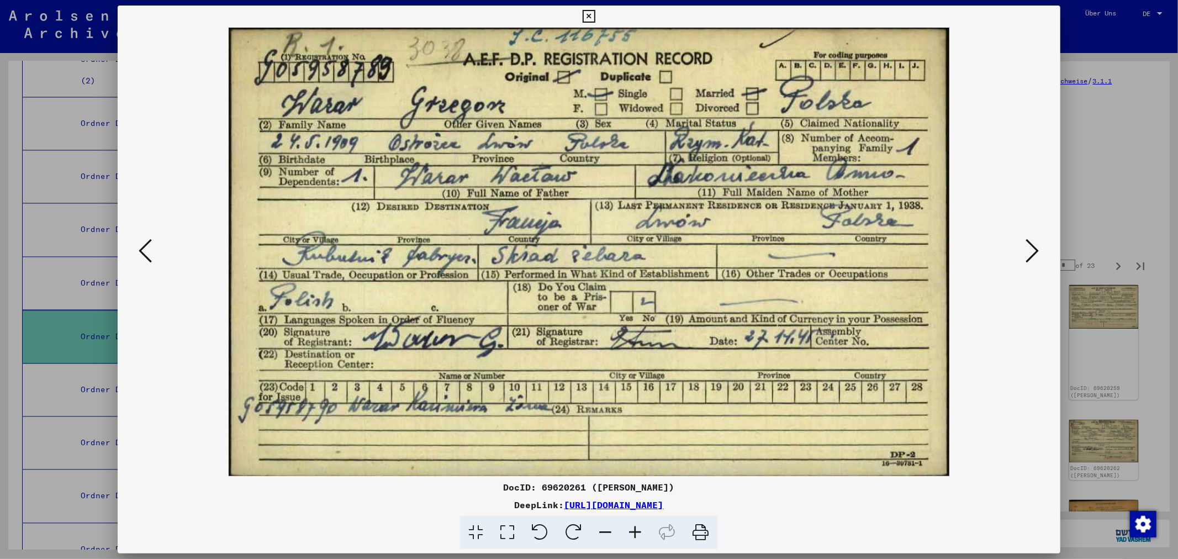
click at [140, 254] on icon at bounding box center [145, 251] width 13 height 27
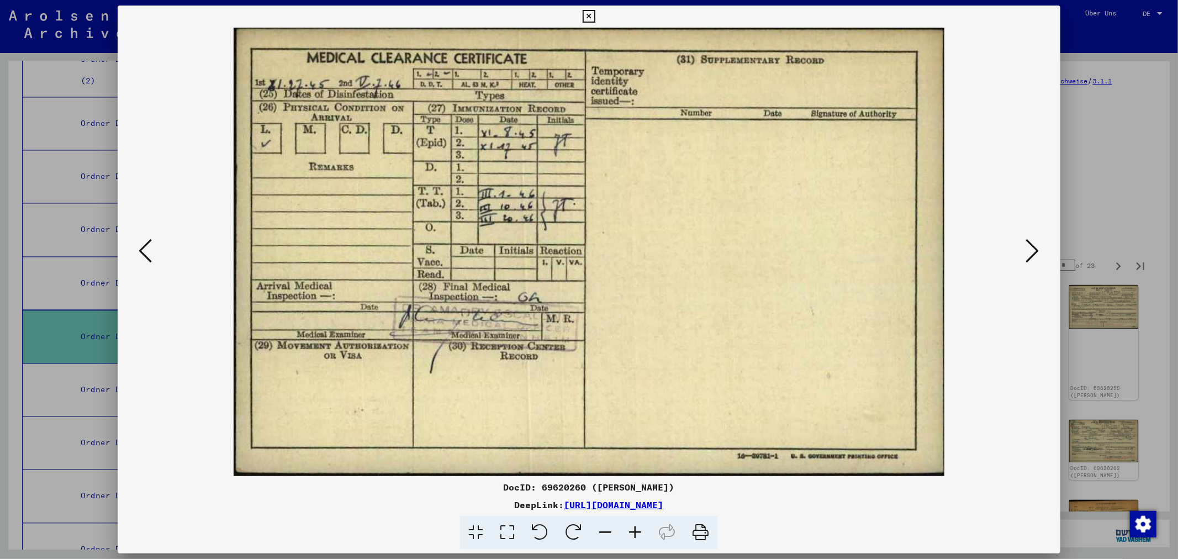
click at [140, 254] on icon at bounding box center [145, 251] width 13 height 27
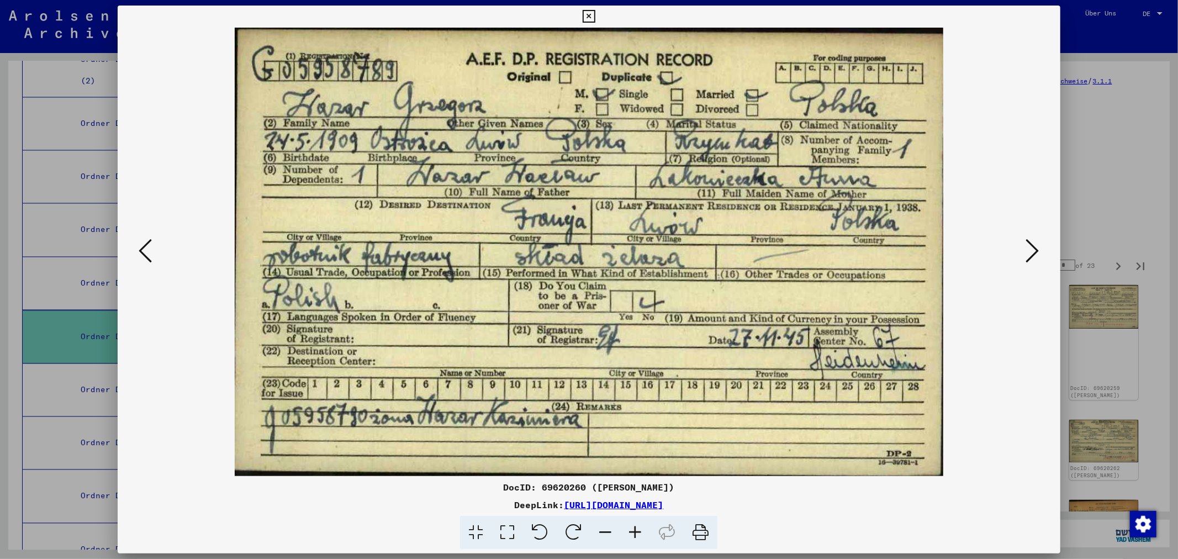
click at [1028, 245] on icon at bounding box center [1032, 251] width 13 height 27
click at [1030, 246] on icon at bounding box center [1032, 251] width 13 height 27
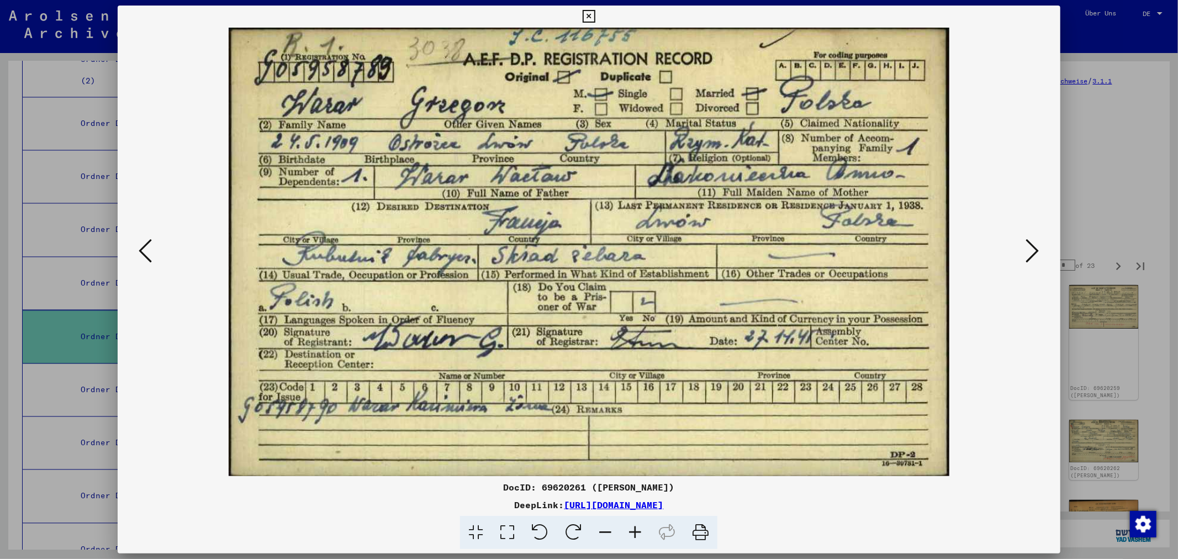
click at [1030, 246] on icon at bounding box center [1032, 251] width 13 height 27
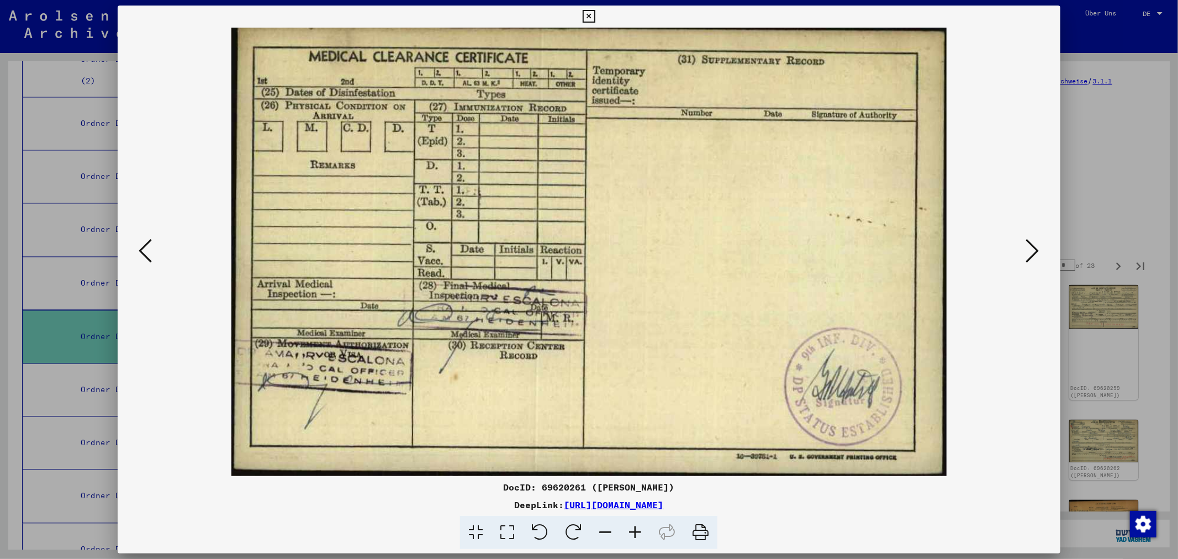
click at [1030, 246] on icon at bounding box center [1032, 251] width 13 height 27
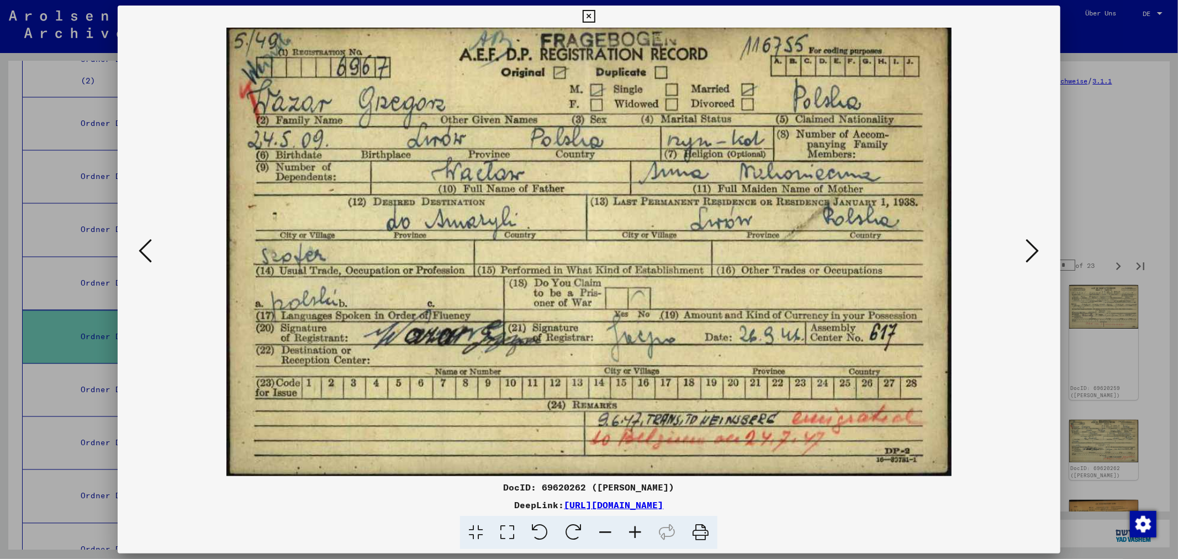
click at [146, 250] on icon at bounding box center [145, 251] width 13 height 27
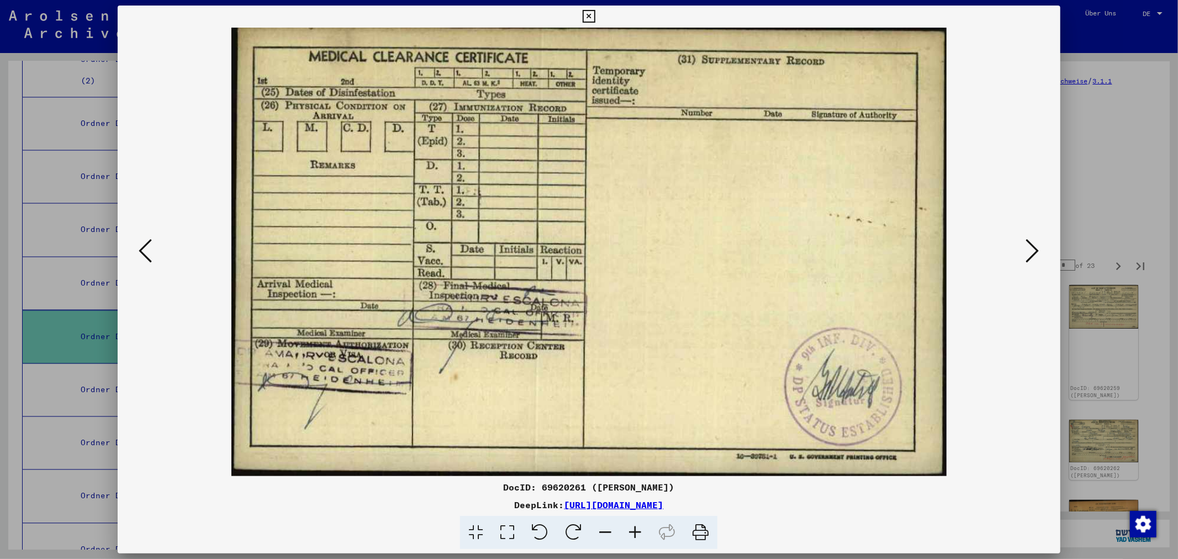
click at [146, 250] on icon at bounding box center [145, 251] width 13 height 27
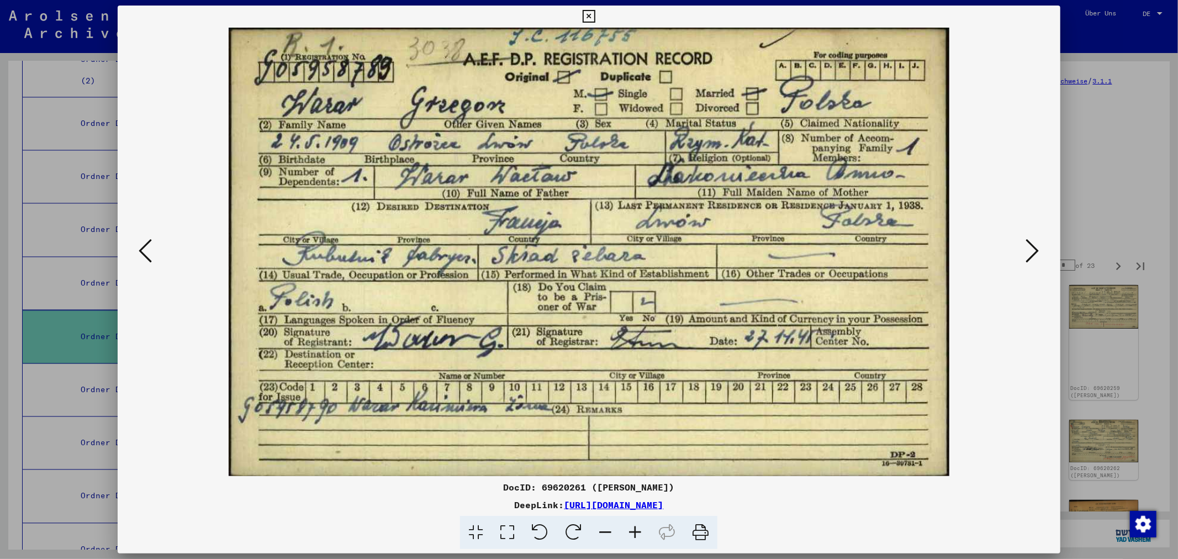
click at [146, 250] on icon at bounding box center [145, 251] width 13 height 27
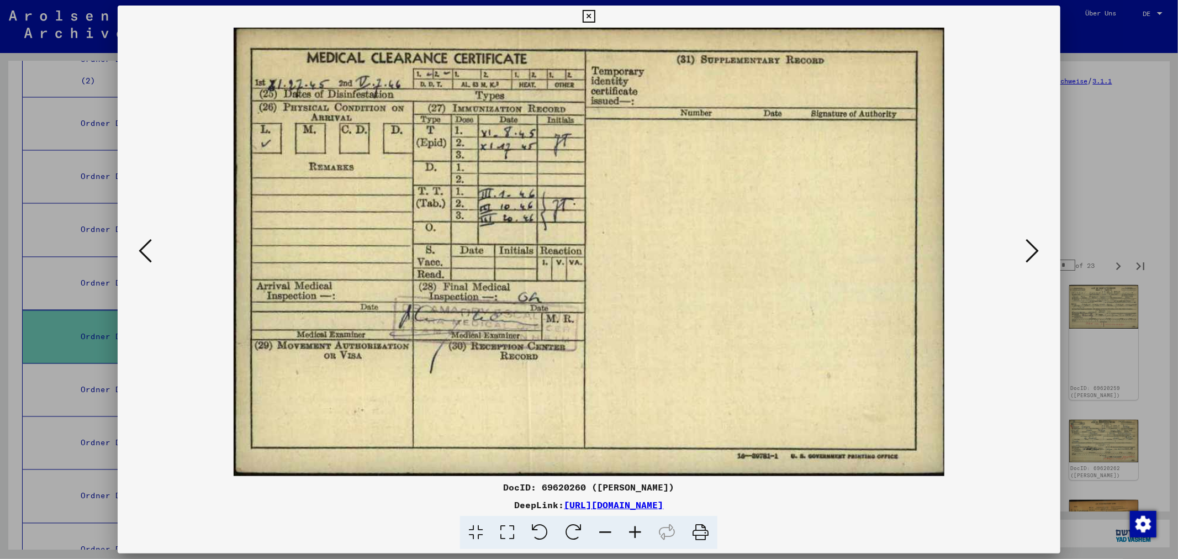
click at [146, 250] on icon at bounding box center [145, 251] width 13 height 27
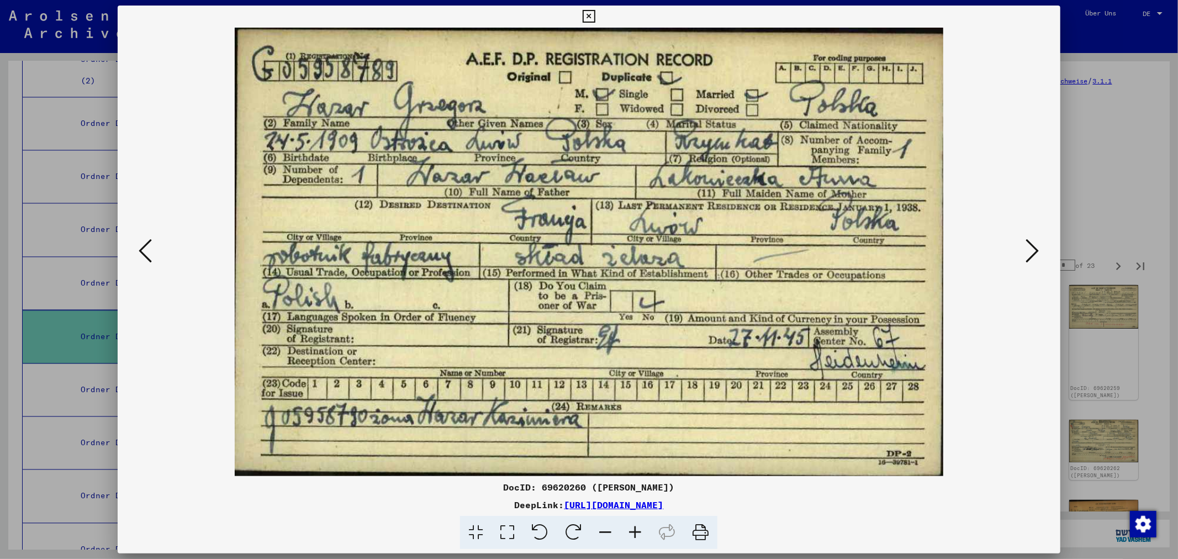
click at [1028, 250] on icon at bounding box center [1032, 251] width 13 height 27
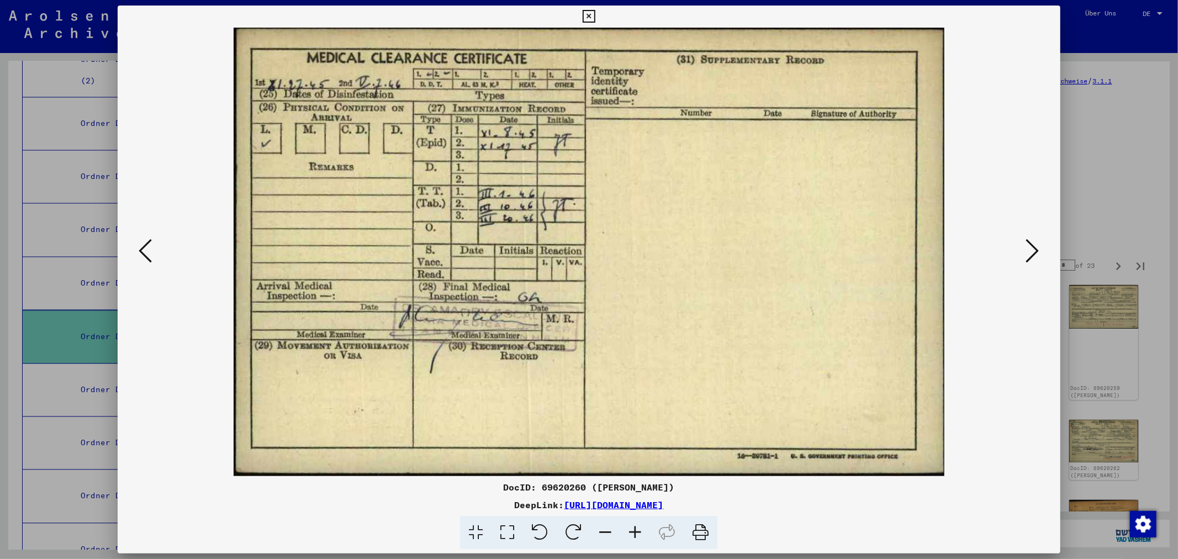
click at [1028, 250] on icon at bounding box center [1032, 251] width 13 height 27
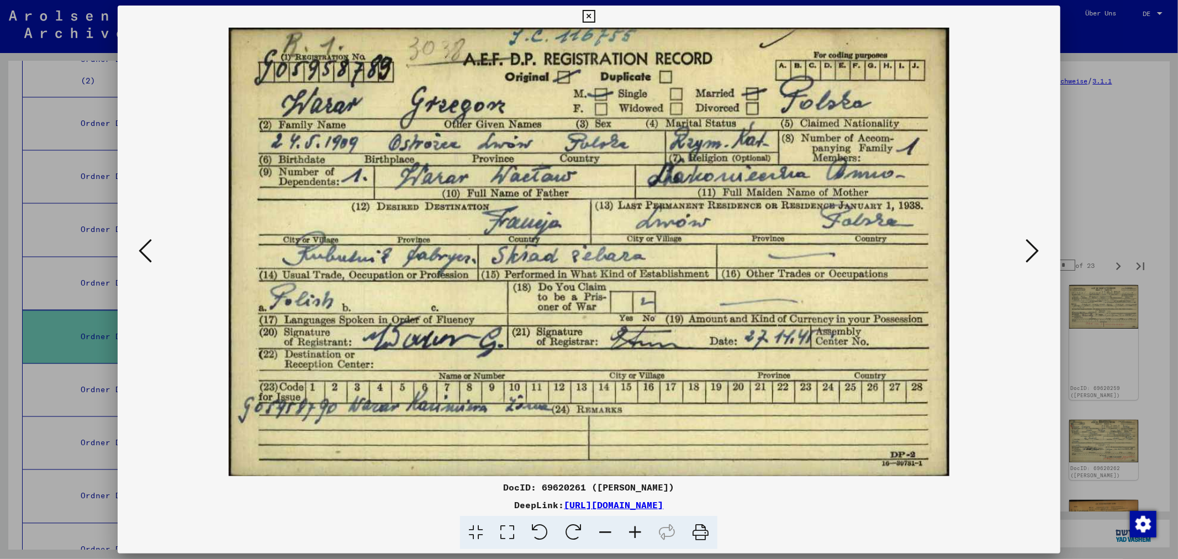
click at [1028, 250] on icon at bounding box center [1032, 251] width 13 height 27
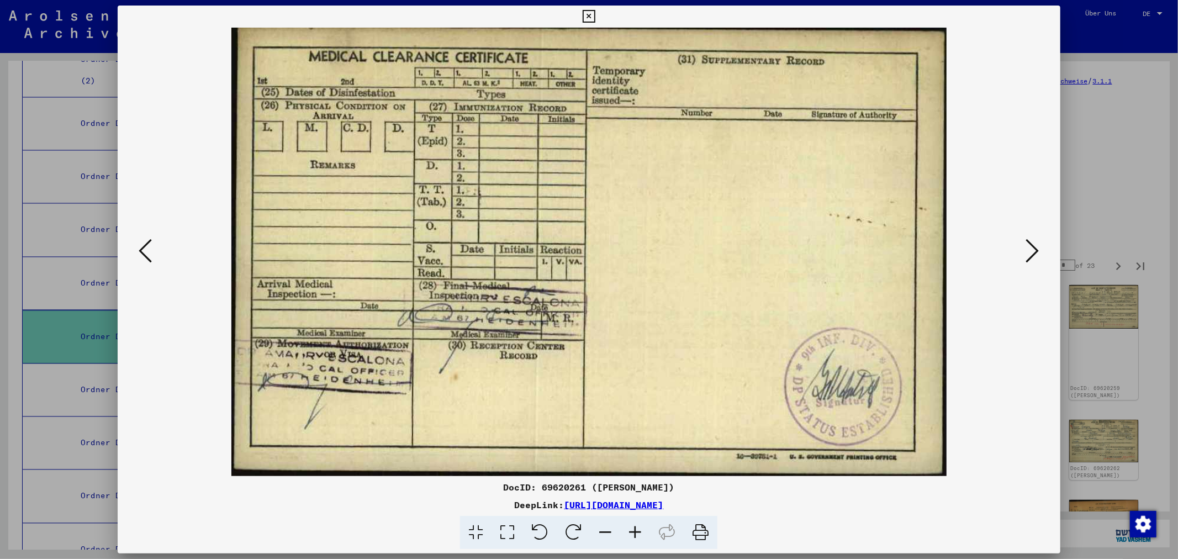
click at [1028, 250] on icon at bounding box center [1032, 251] width 13 height 27
